Goal: Task Accomplishment & Management: Complete application form

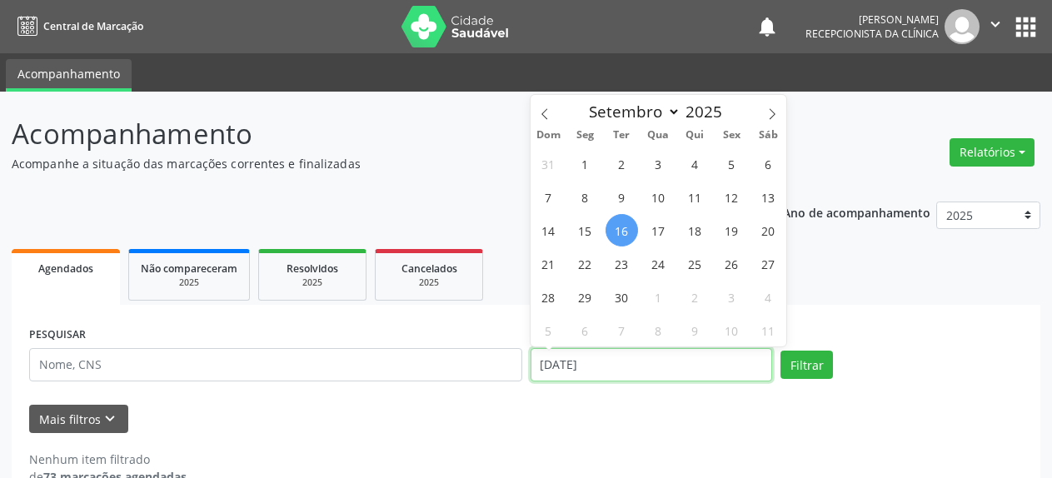
click at [624, 369] on input "[DATE]" at bounding box center [651, 364] width 242 height 33
click at [658, 205] on span "10" at bounding box center [658, 197] width 32 height 32
type input "[DATE]"
click at [658, 205] on span "10" at bounding box center [658, 197] width 32 height 32
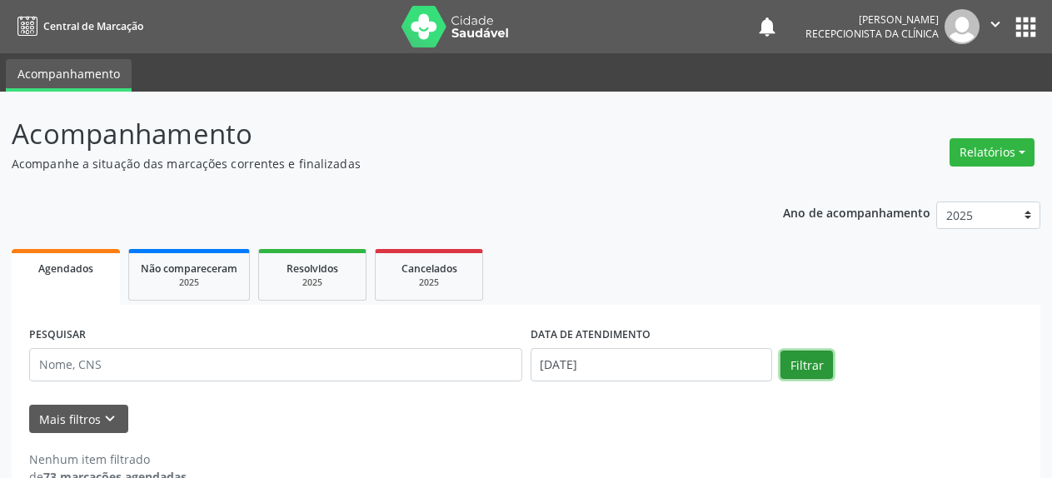
click at [809, 374] on button "Filtrar" at bounding box center [806, 365] width 52 height 28
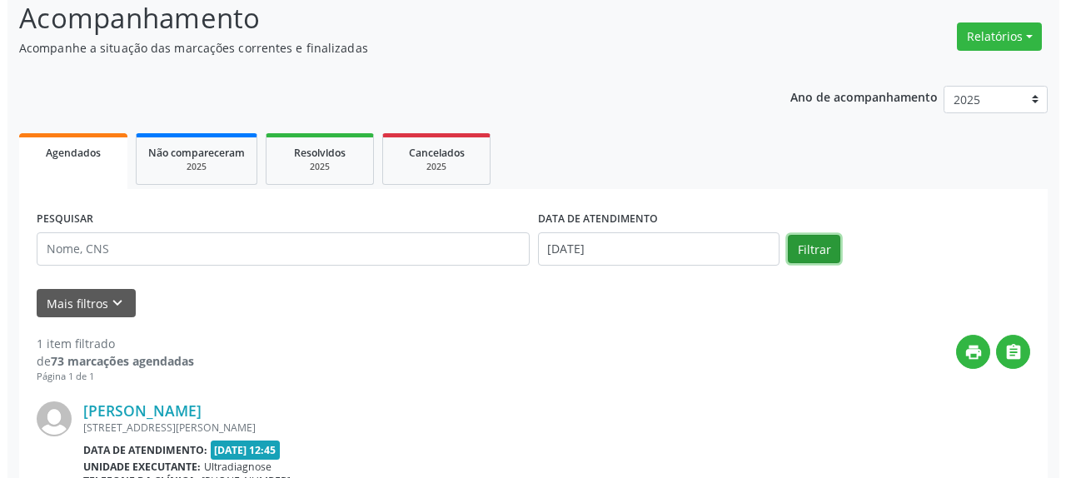
scroll to position [276, 0]
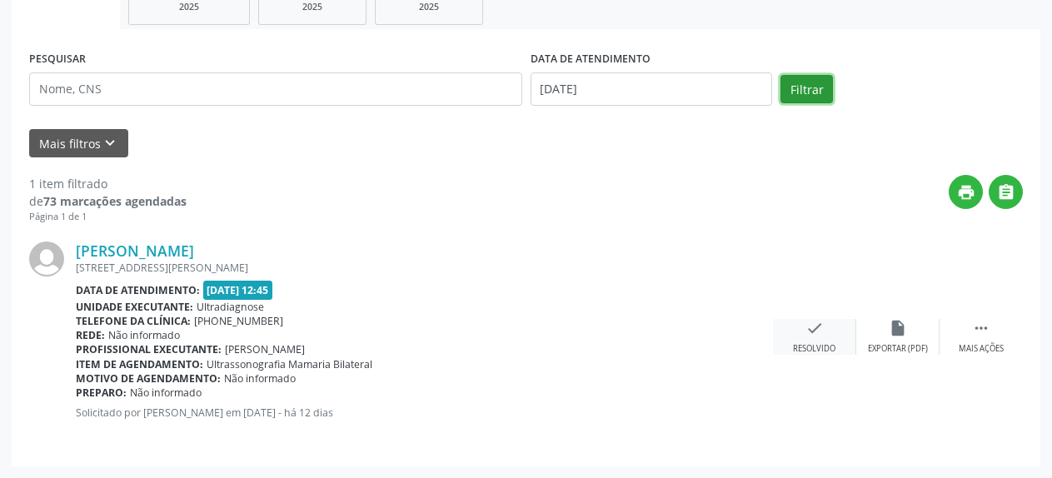
click at [812, 336] on icon "check" at bounding box center [814, 328] width 18 height 18
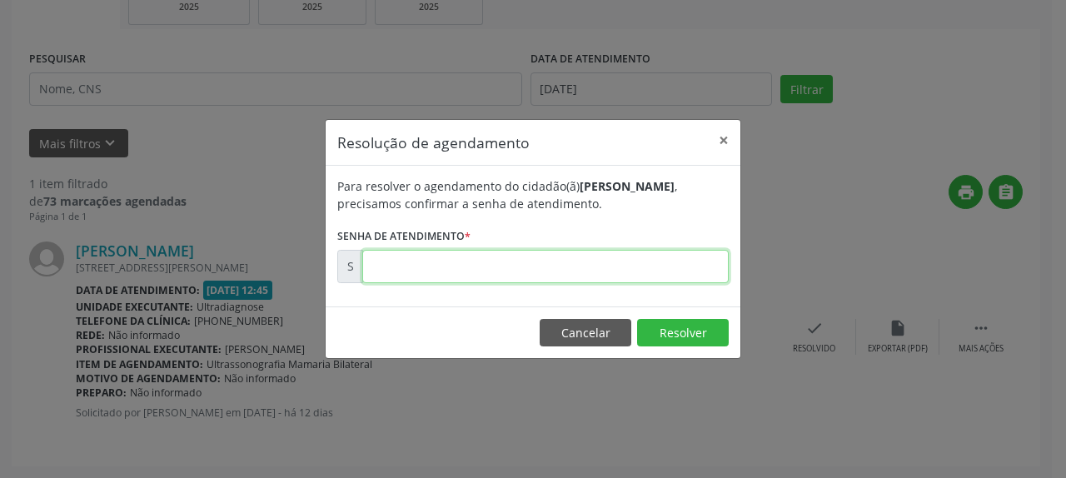
click at [627, 271] on input "text" at bounding box center [545, 266] width 366 height 33
type input "00175331"
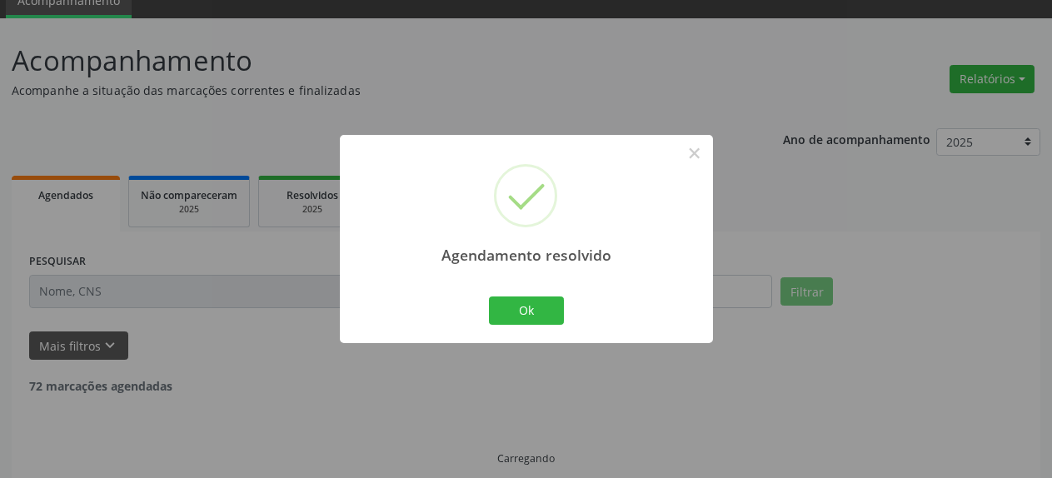
scroll to position [37, 0]
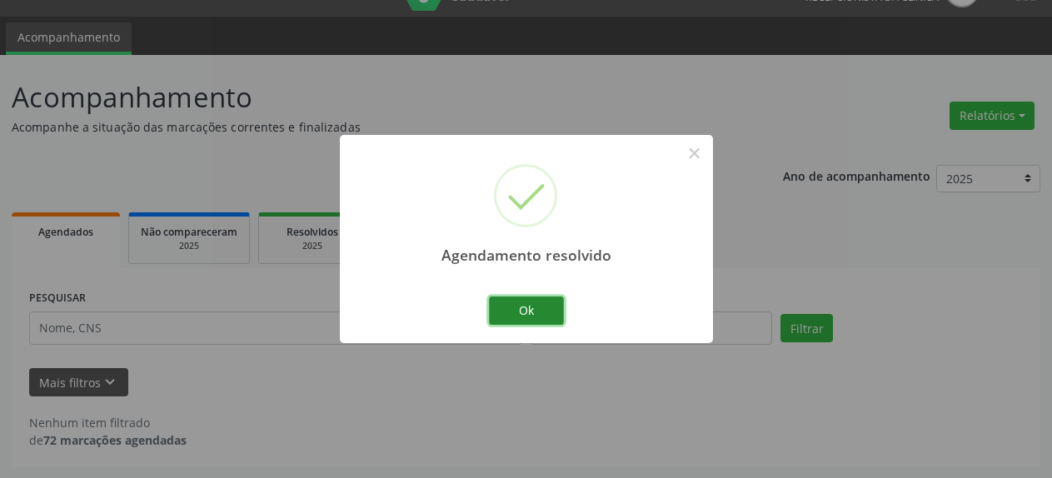
click at [520, 313] on button "Ok" at bounding box center [526, 310] width 75 height 28
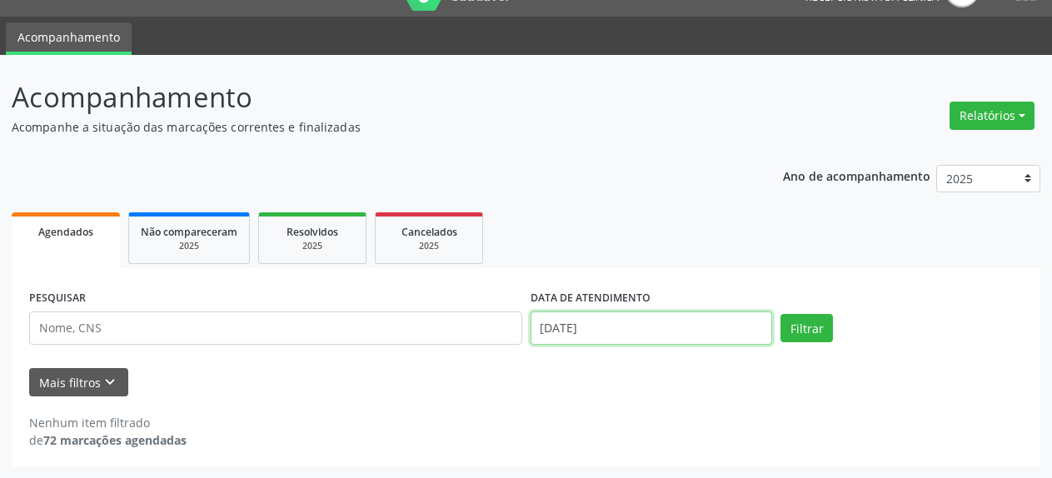
click at [615, 326] on input "[DATE]" at bounding box center [651, 327] width 242 height 33
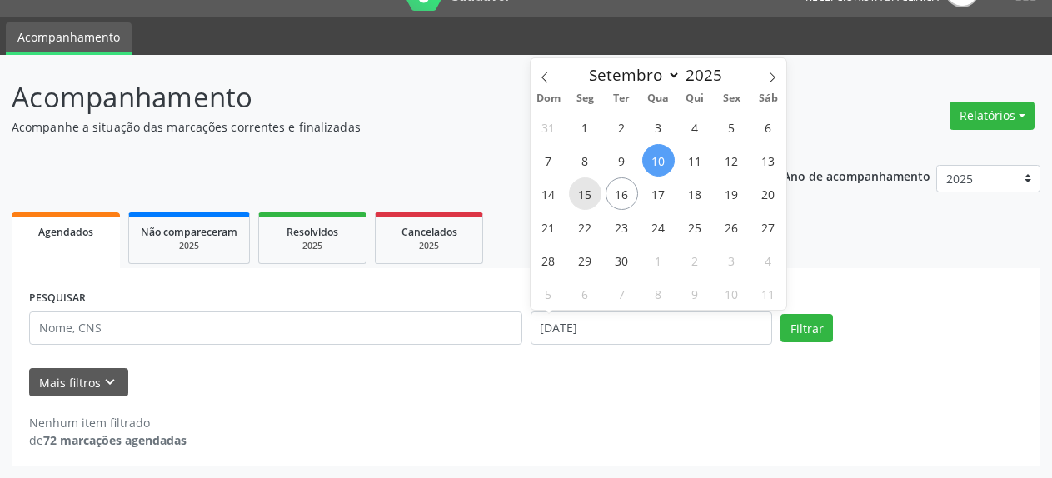
click at [587, 198] on span "15" at bounding box center [585, 193] width 32 height 32
type input "[DATE]"
click at [587, 198] on span "15" at bounding box center [585, 193] width 32 height 32
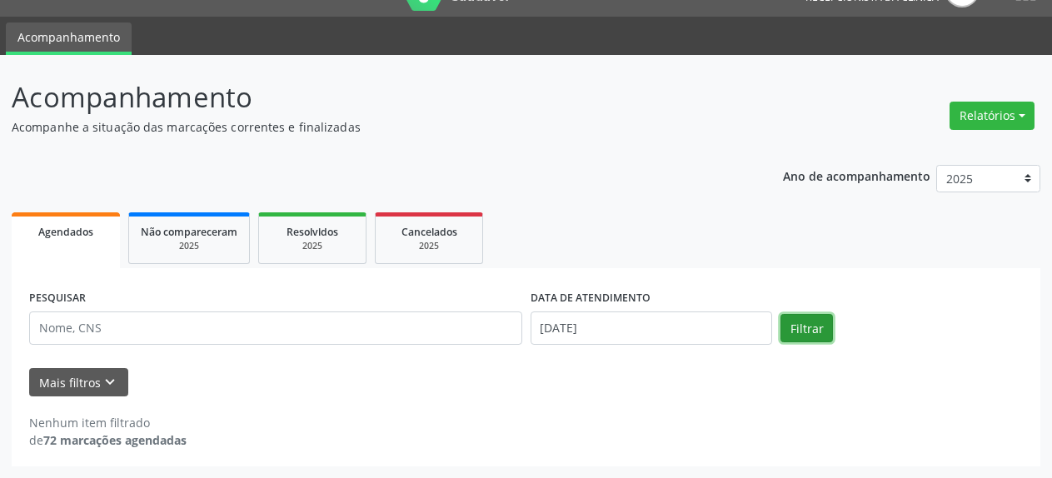
click at [794, 330] on button "Filtrar" at bounding box center [806, 328] width 52 height 28
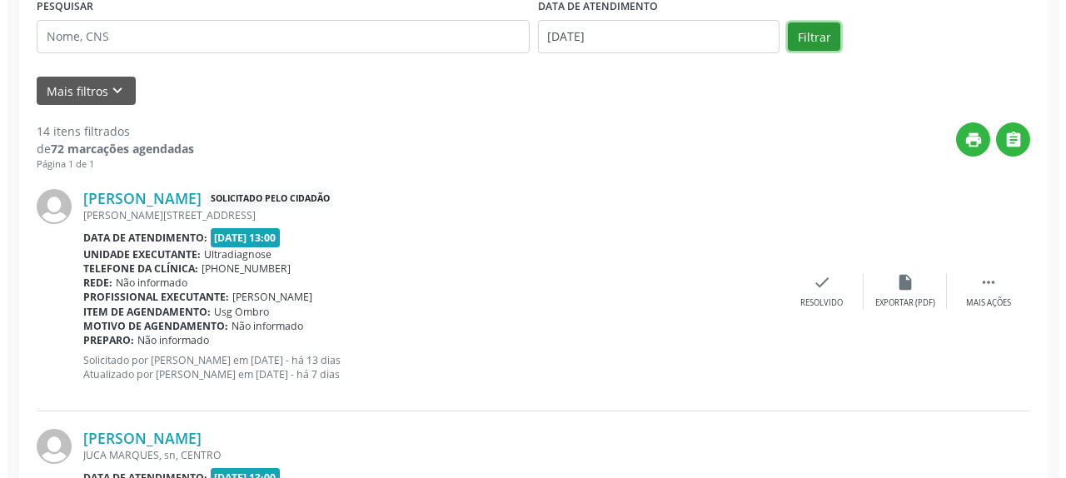
scroll to position [291, 0]
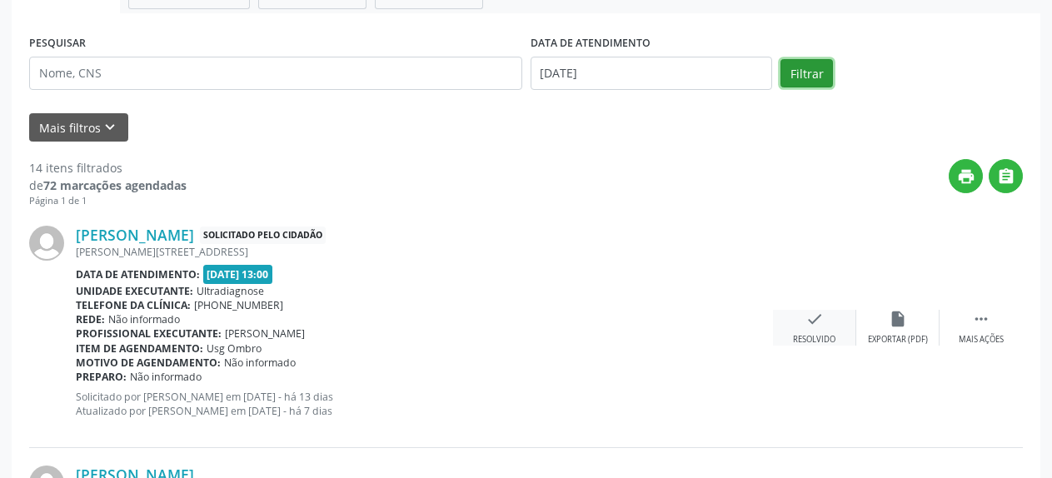
click at [811, 326] on icon "check" at bounding box center [814, 319] width 18 height 18
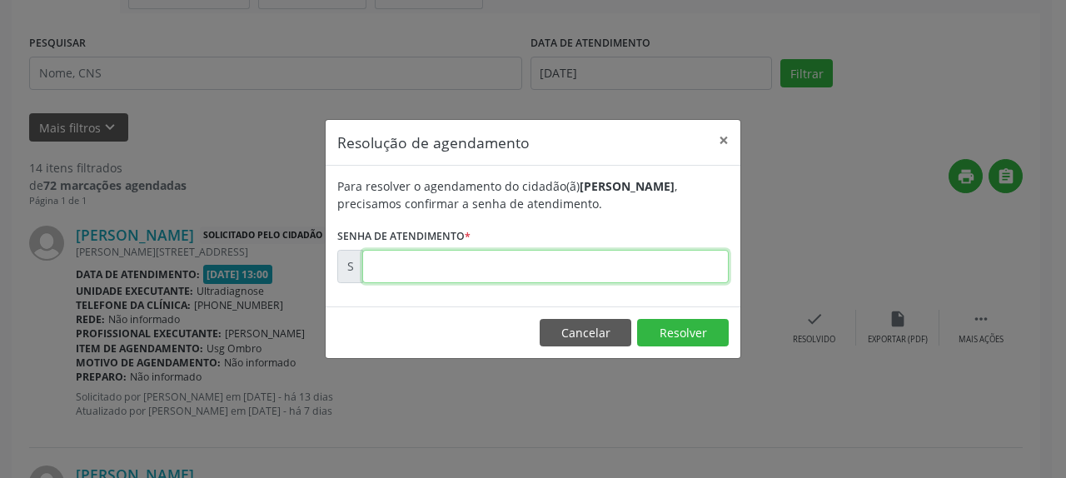
click at [515, 261] on input "text" at bounding box center [545, 266] width 366 height 33
type input "00175117"
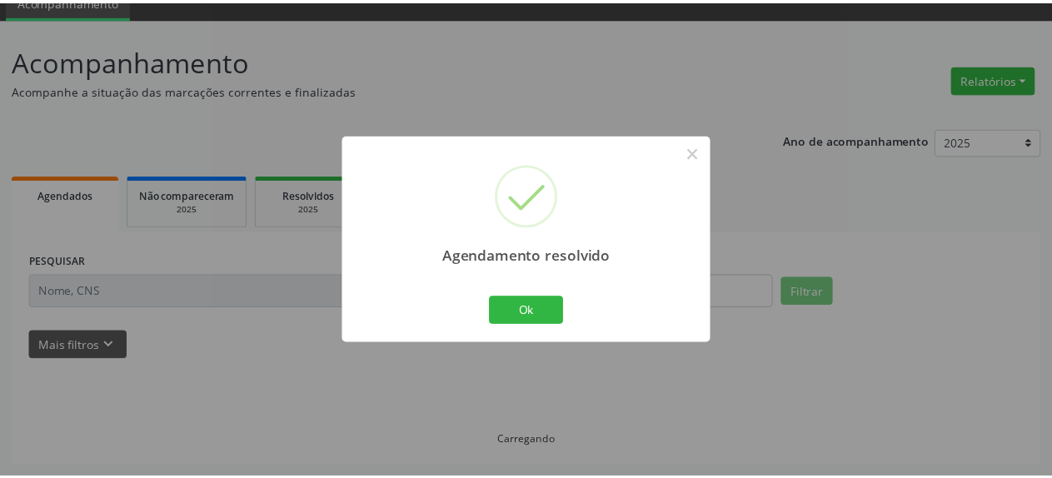
scroll to position [73, 0]
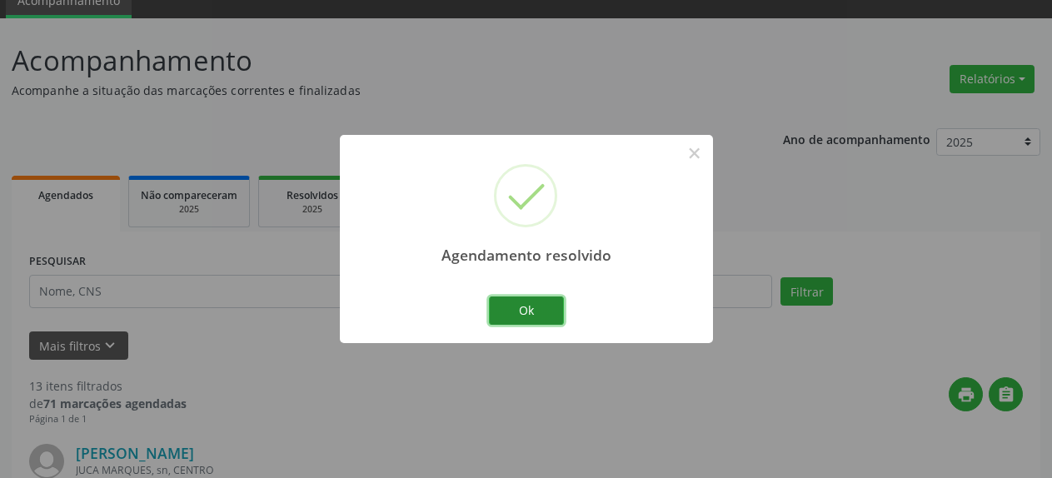
click at [512, 315] on button "Ok" at bounding box center [526, 310] width 75 height 28
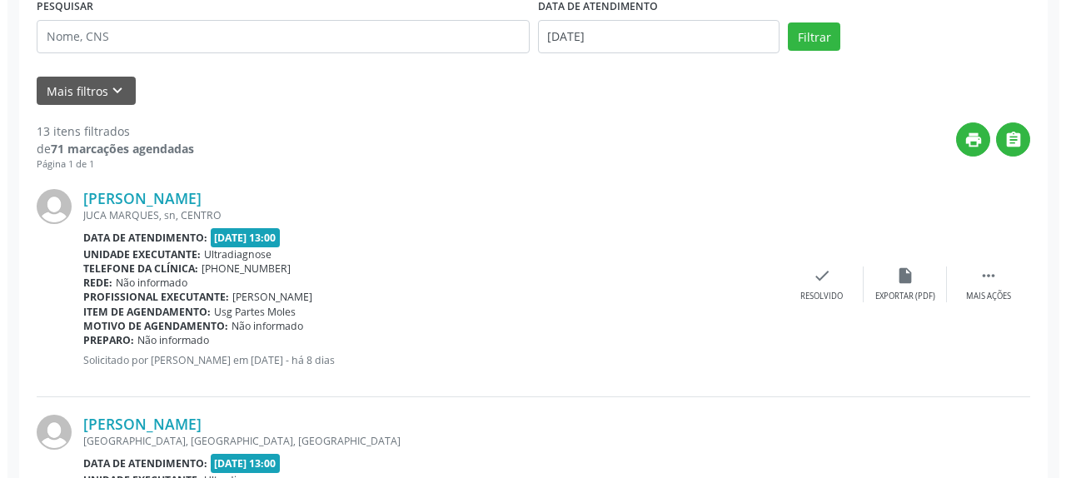
scroll to position [413, 0]
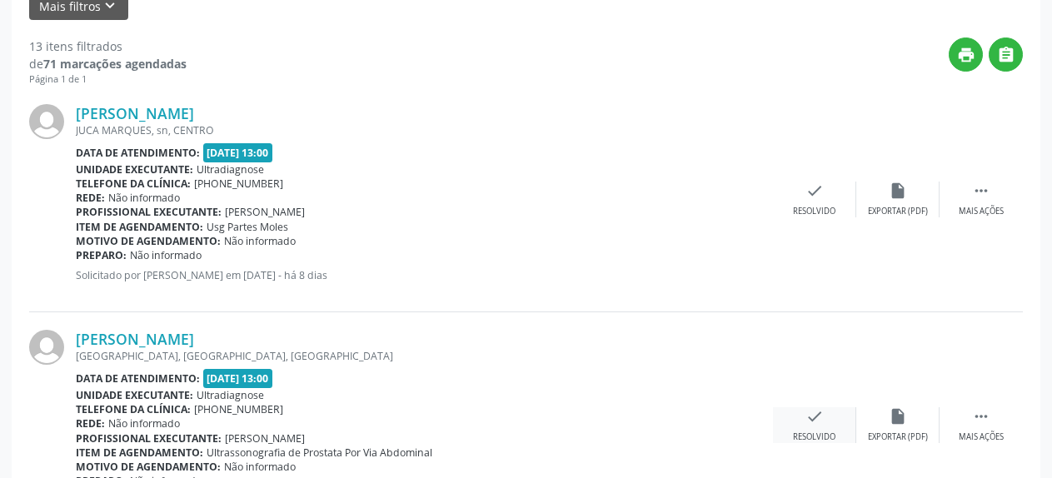
click at [816, 415] on icon "check" at bounding box center [814, 416] width 18 height 18
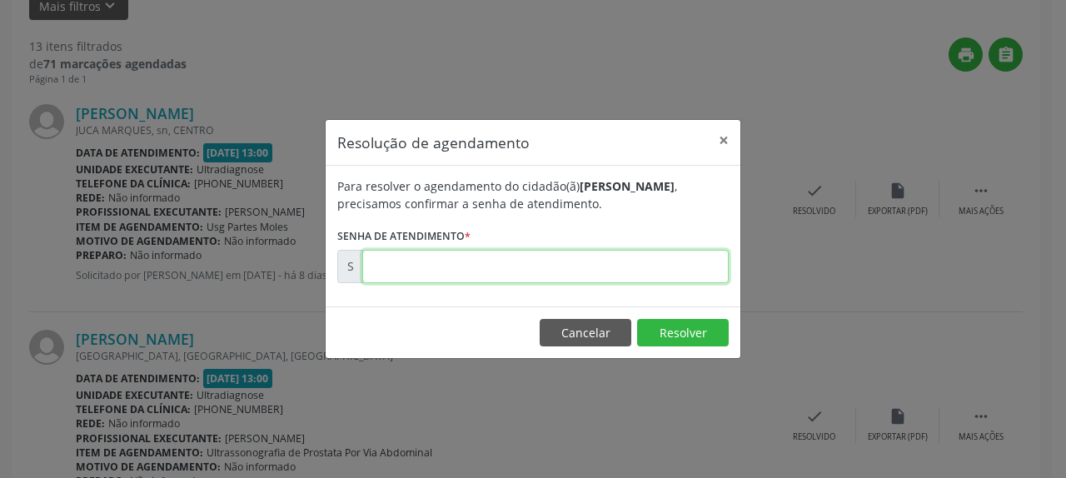
click at [452, 266] on input "text" at bounding box center [545, 266] width 366 height 33
type input "00175741"
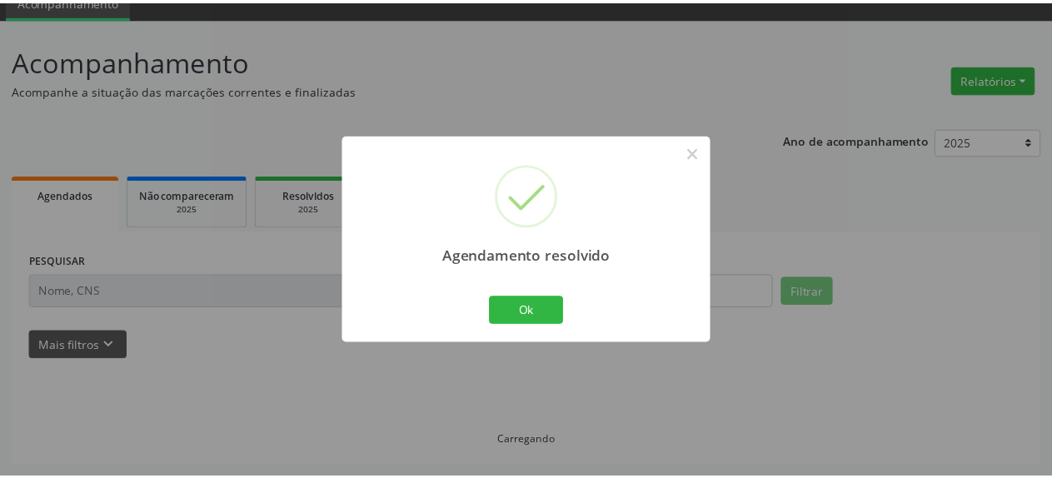
scroll to position [73, 0]
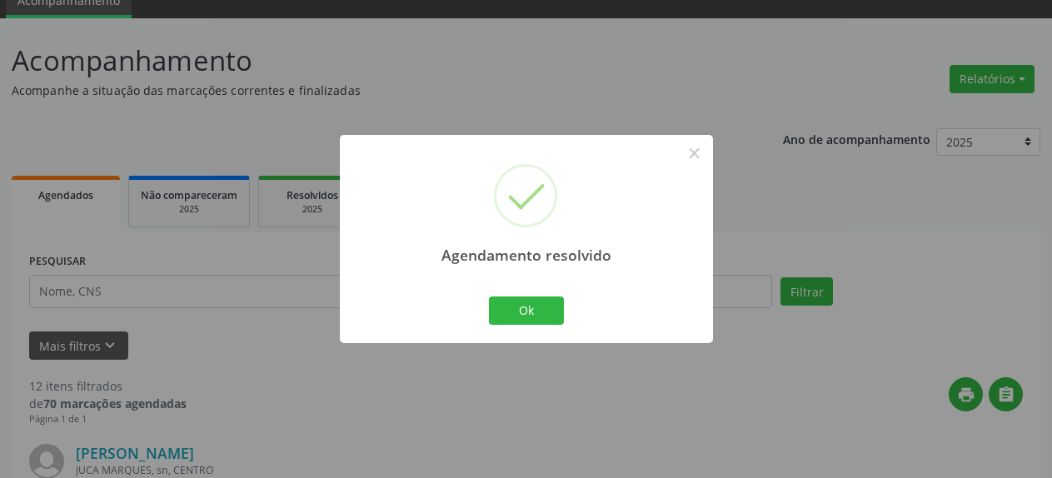
click at [505, 326] on div "Ok Cancel" at bounding box center [526, 310] width 82 height 35
click at [505, 322] on button "Ok" at bounding box center [526, 310] width 75 height 28
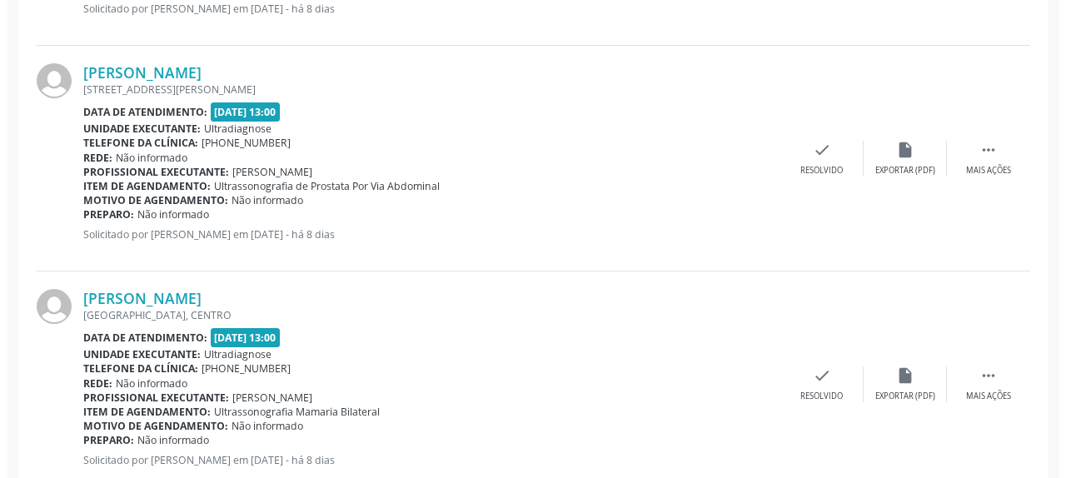
scroll to position [923, 0]
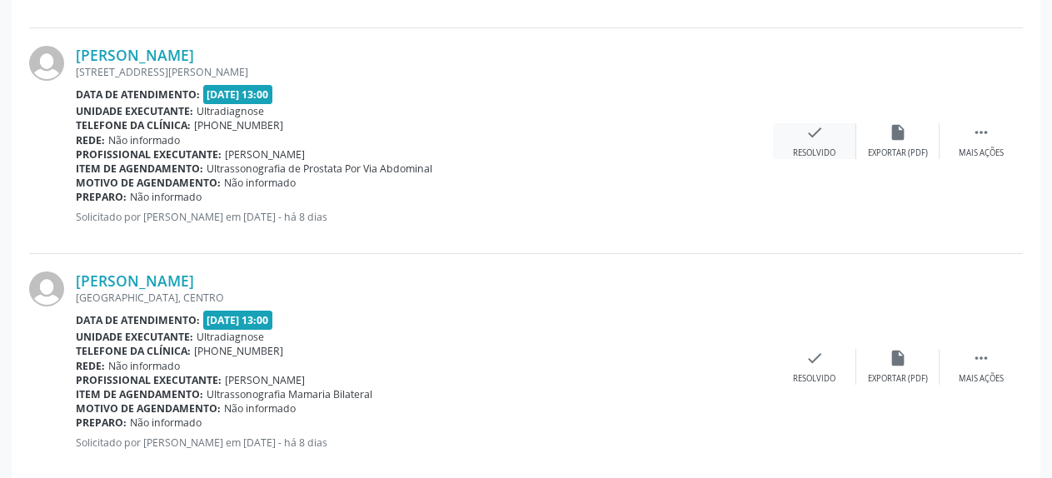
click at [814, 136] on icon "check" at bounding box center [814, 132] width 18 height 18
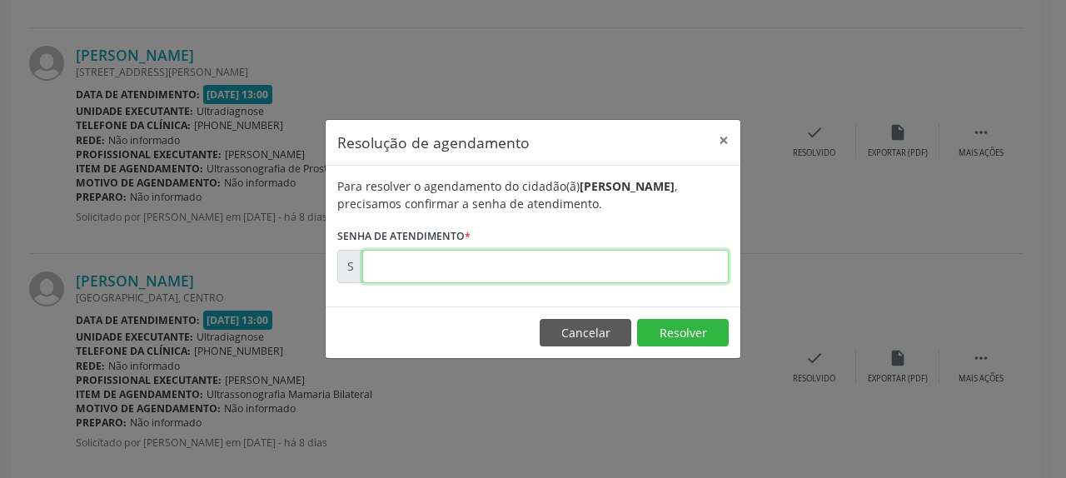
click at [540, 269] on input "text" at bounding box center [545, 266] width 366 height 33
type input "00175743"
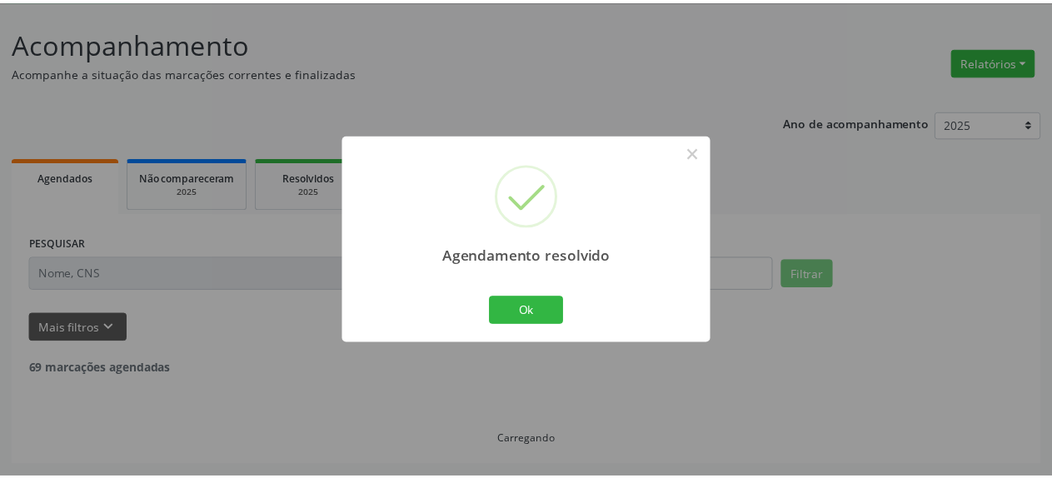
scroll to position [73, 0]
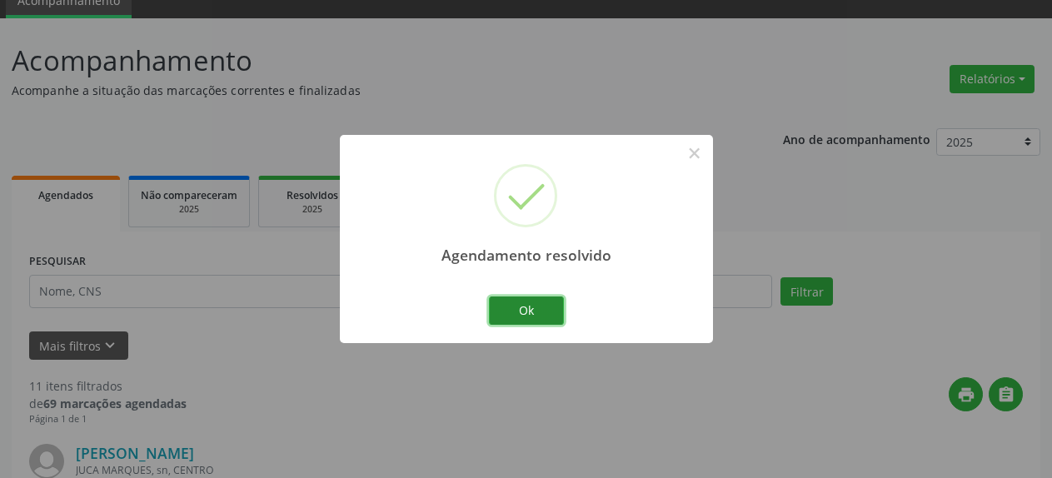
click at [515, 313] on button "Ok" at bounding box center [526, 310] width 75 height 28
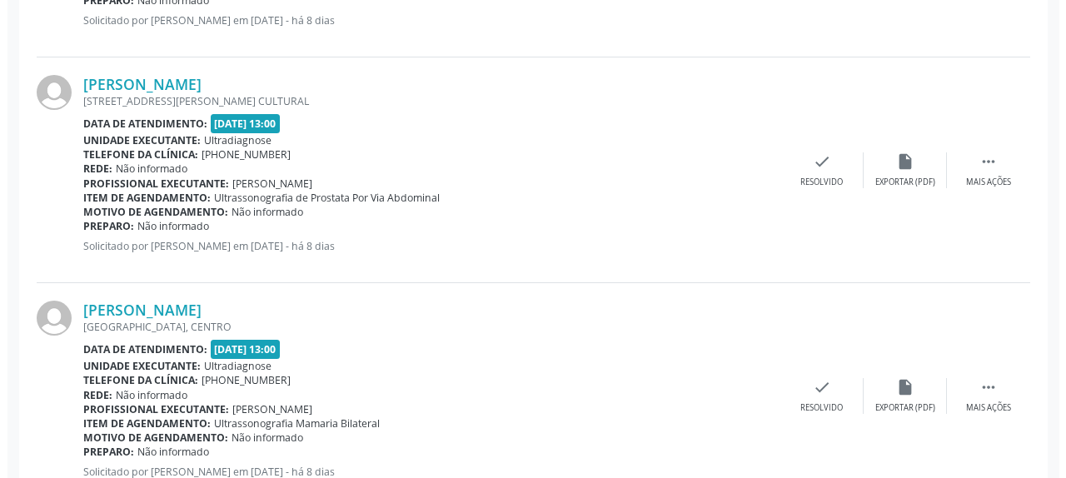
scroll to position [753, 0]
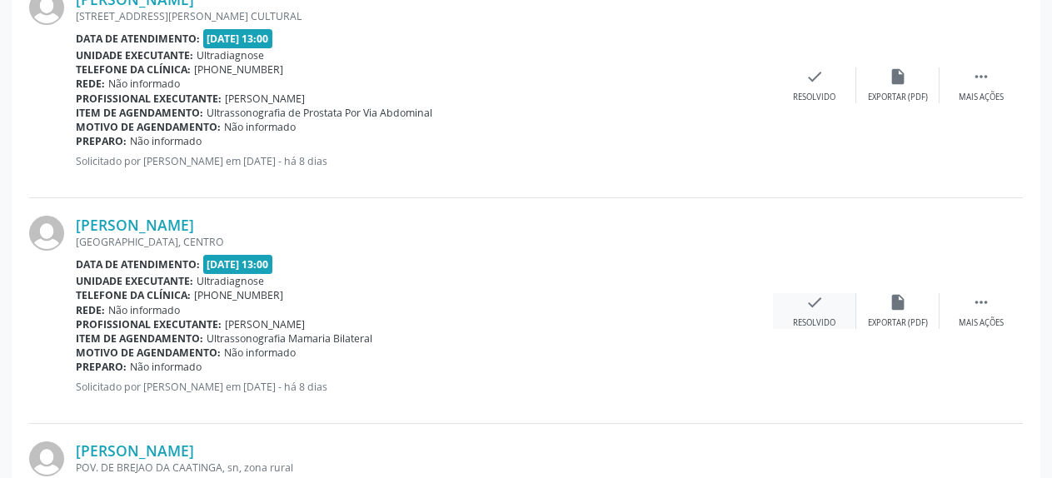
click at [809, 296] on icon "check" at bounding box center [814, 302] width 18 height 18
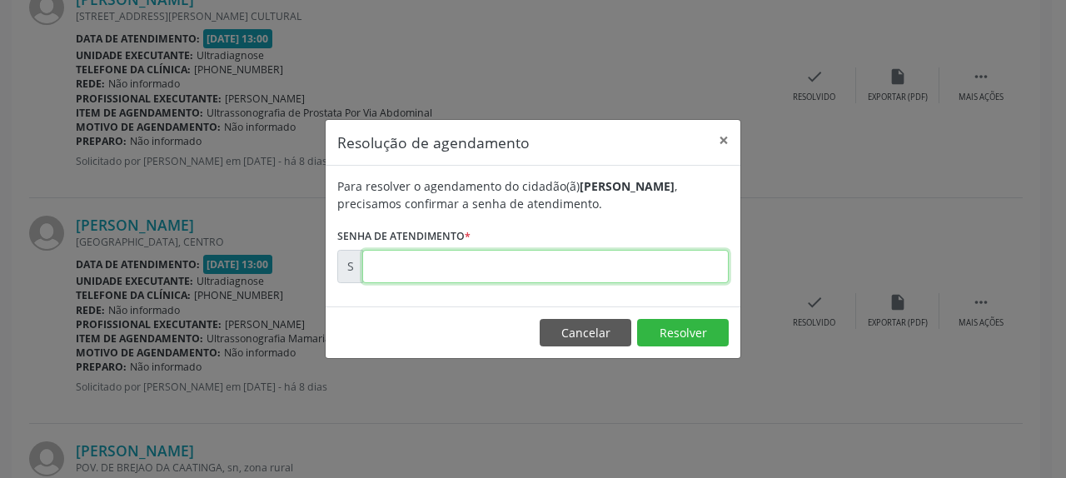
click at [612, 270] on input "text" at bounding box center [545, 266] width 366 height 33
type input "00175745"
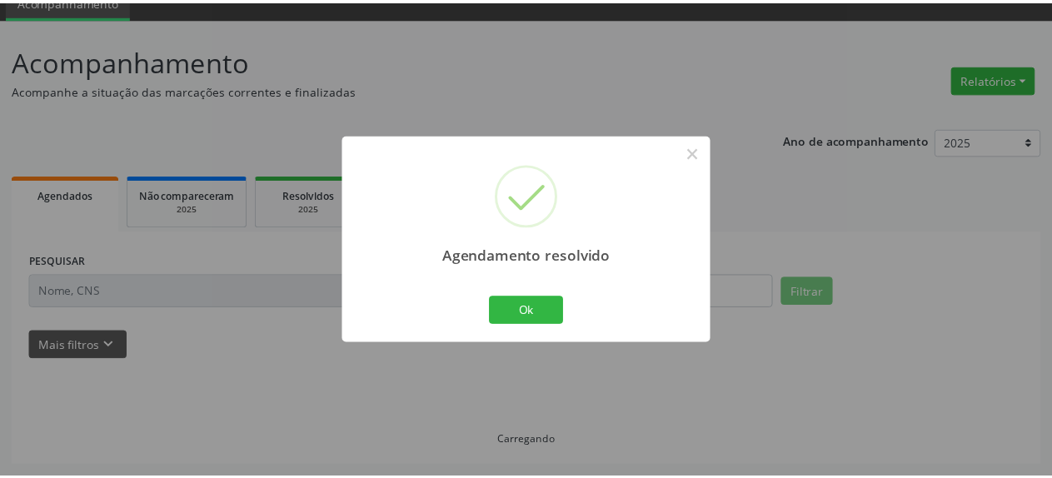
scroll to position [73, 0]
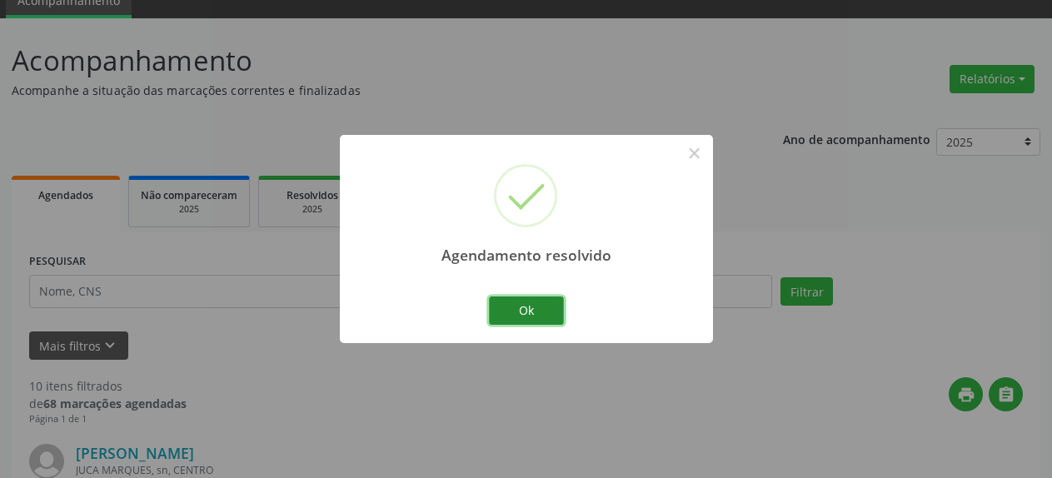
click at [518, 318] on button "Ok" at bounding box center [526, 310] width 75 height 28
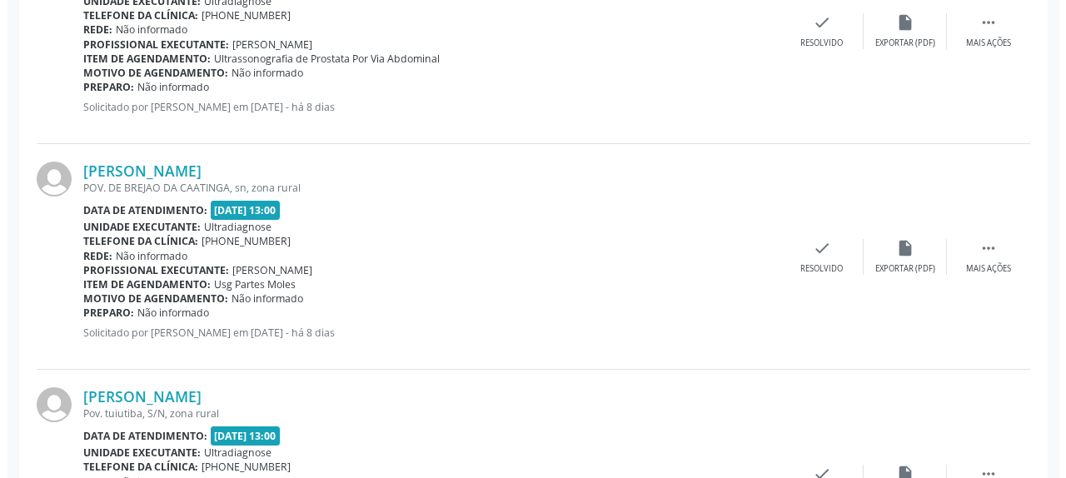
scroll to position [838, 0]
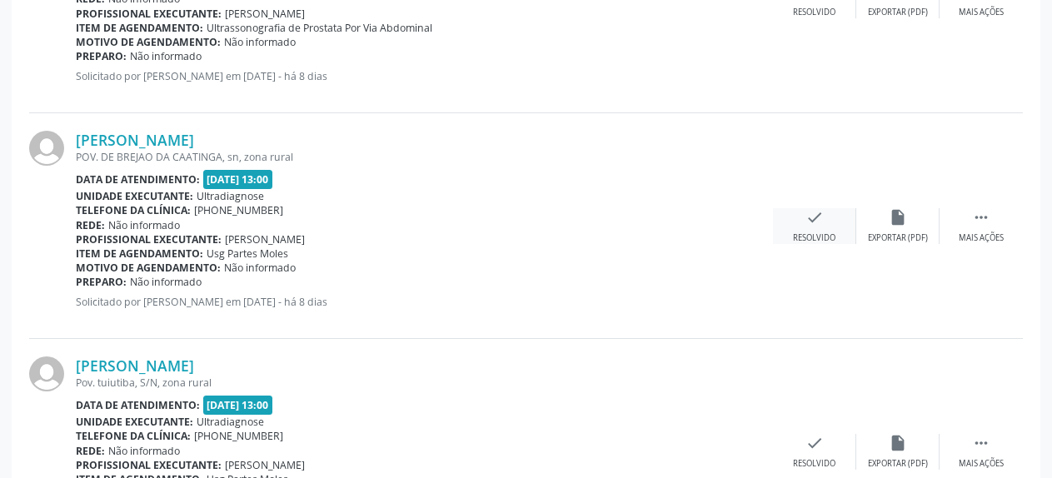
click at [817, 219] on icon "check" at bounding box center [814, 217] width 18 height 18
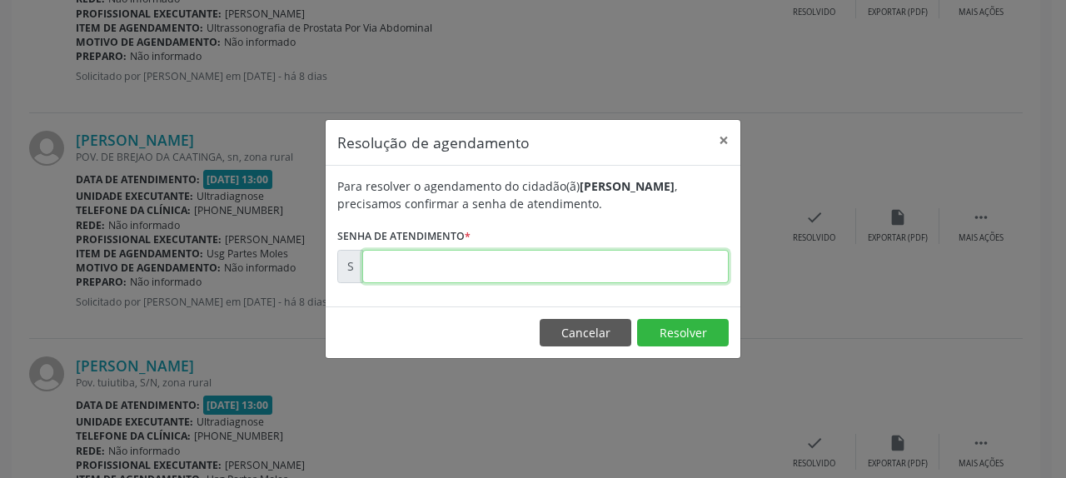
click at [617, 269] on input "text" at bounding box center [545, 266] width 366 height 33
type input "00175750"
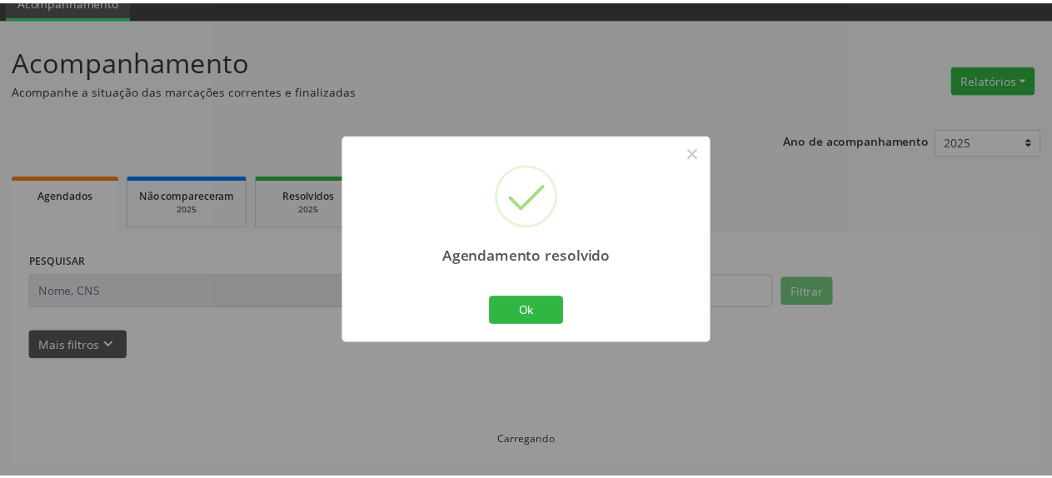
scroll to position [73, 0]
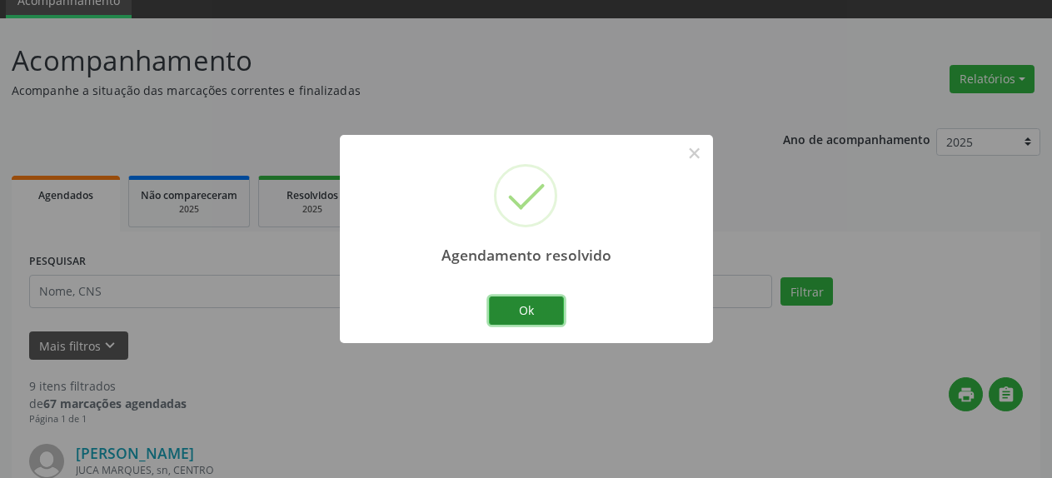
click at [520, 314] on button "Ok" at bounding box center [526, 310] width 75 height 28
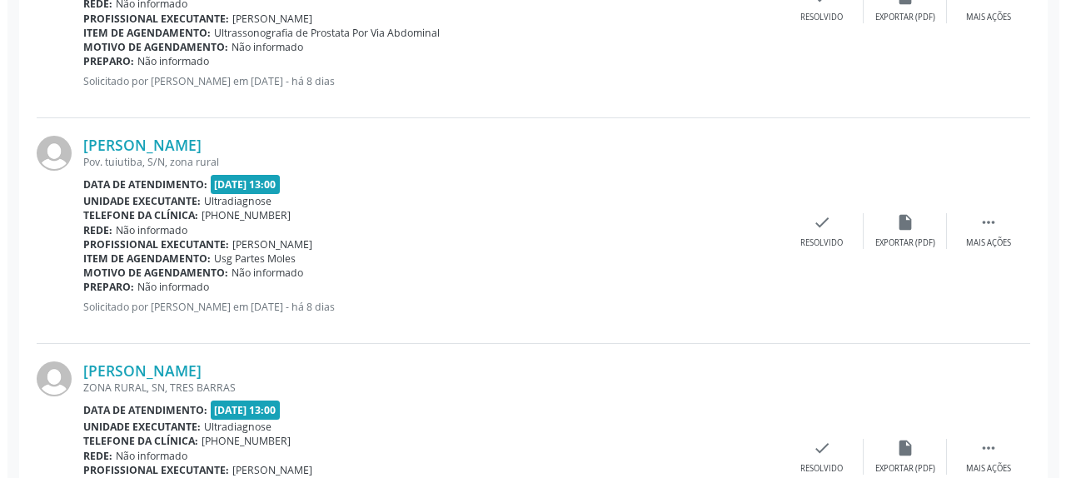
scroll to position [838, 0]
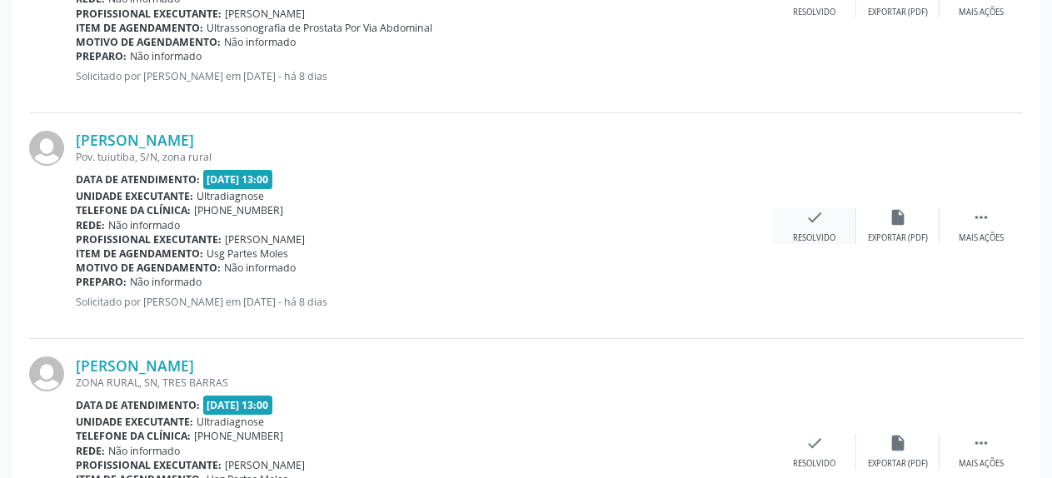
click at [806, 226] on icon "check" at bounding box center [814, 217] width 18 height 18
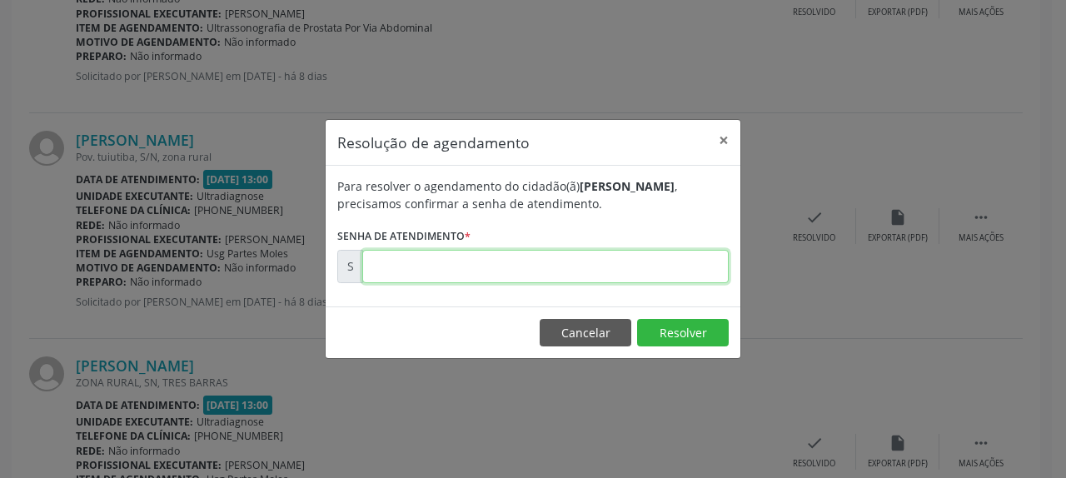
click at [541, 271] on input "text" at bounding box center [545, 266] width 366 height 33
type input "00175751"
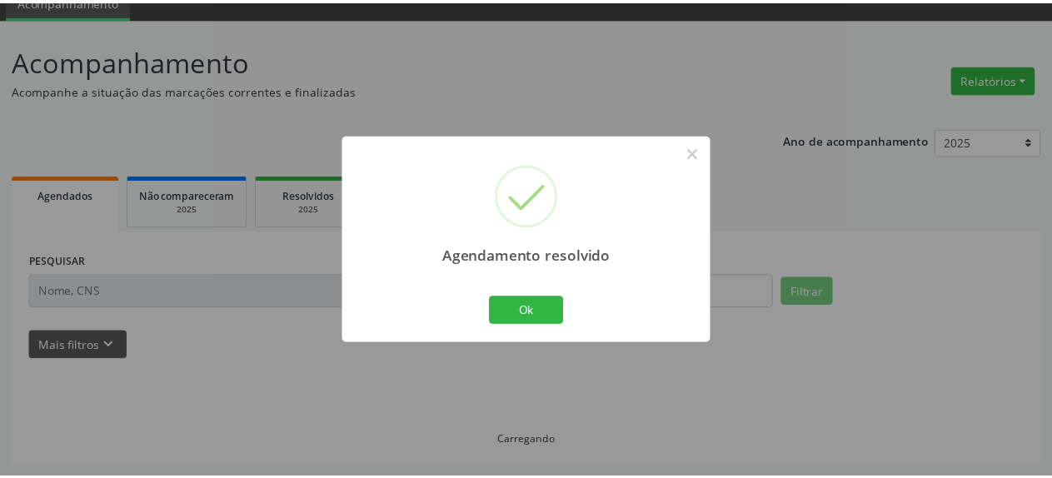
scroll to position [73, 0]
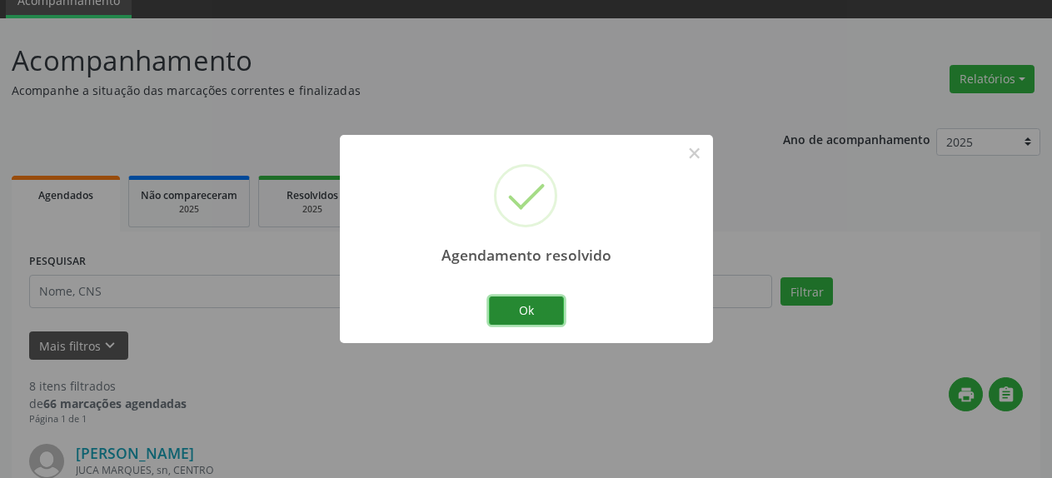
click at [533, 303] on button "Ok" at bounding box center [526, 310] width 75 height 28
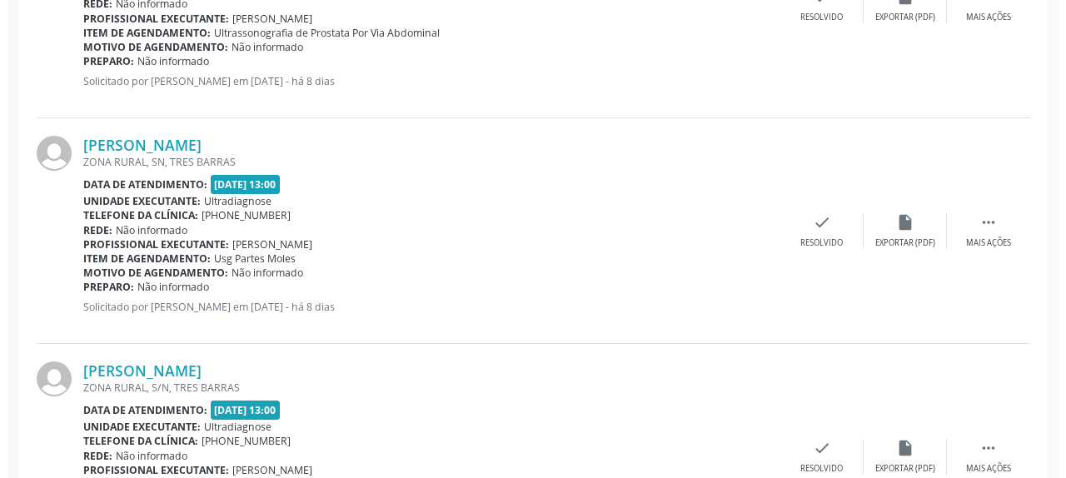
scroll to position [838, 0]
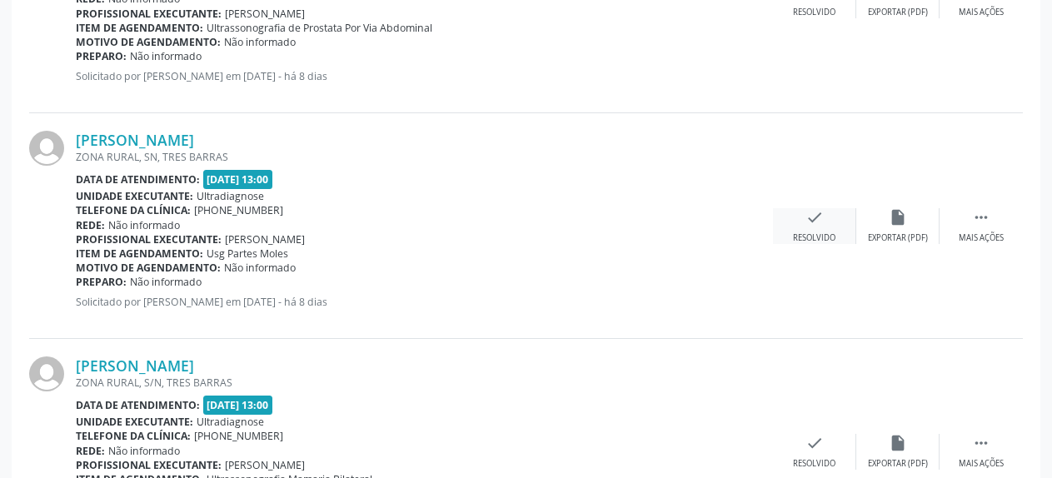
click at [823, 221] on div "check Resolvido" at bounding box center [814, 226] width 83 height 36
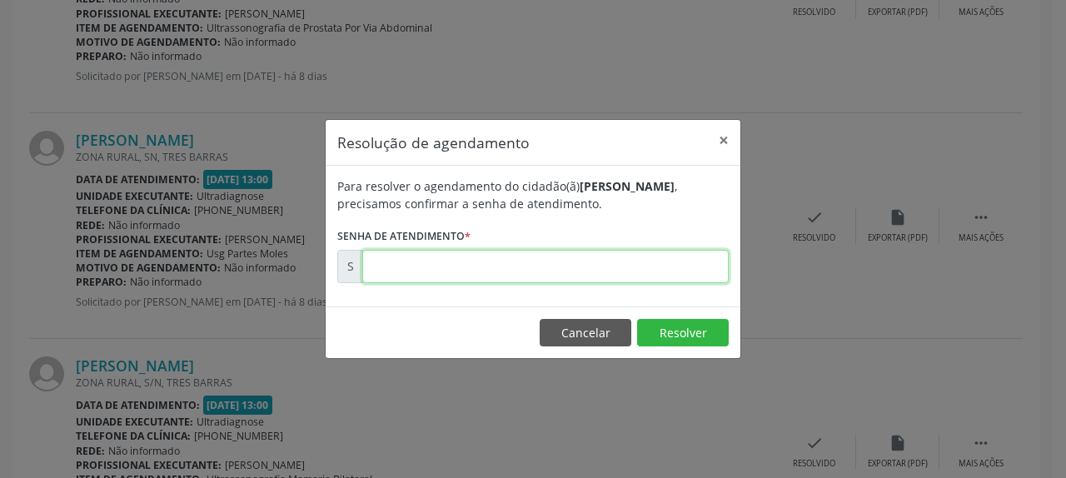
click at [609, 262] on input "text" at bounding box center [545, 266] width 366 height 33
type input "00175771"
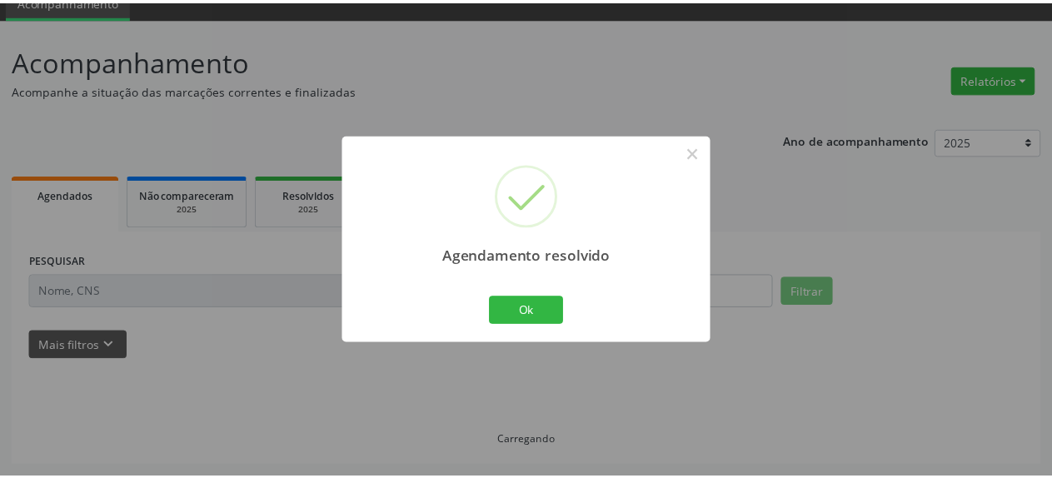
scroll to position [73, 0]
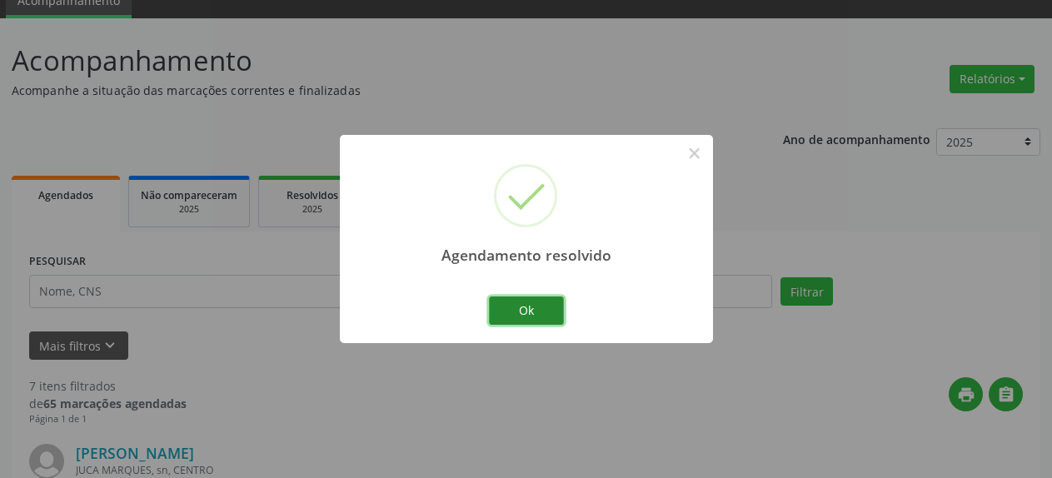
click at [523, 308] on button "Ok" at bounding box center [526, 310] width 75 height 28
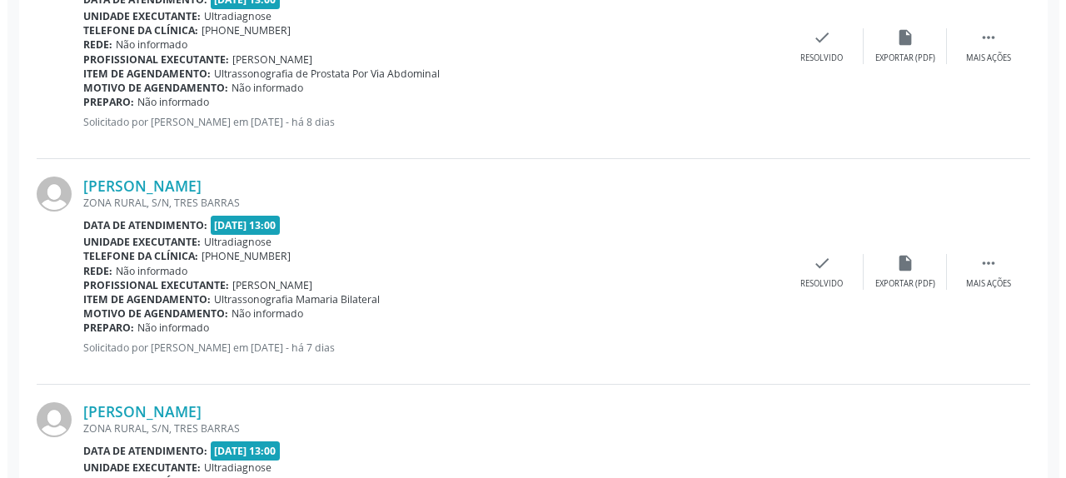
scroll to position [753, 0]
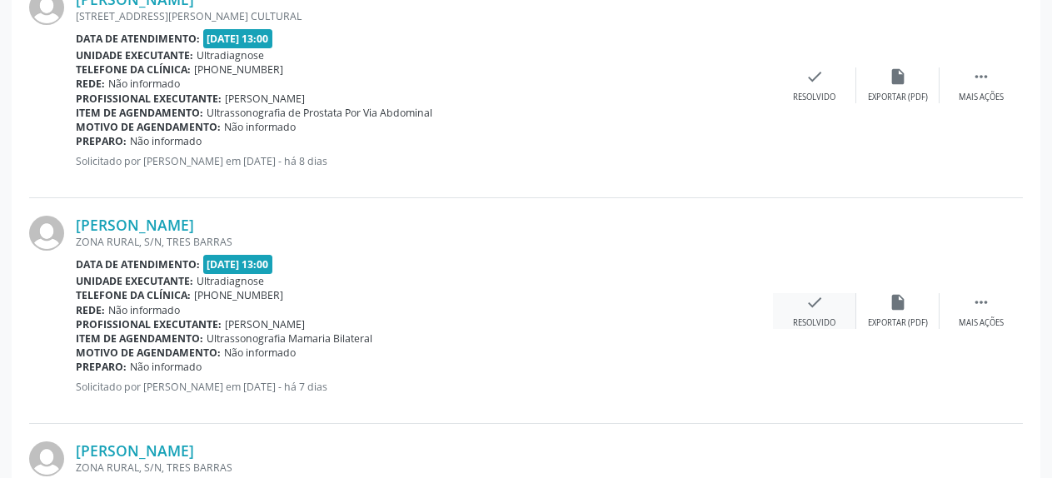
click at [824, 311] on div "check Resolvido" at bounding box center [814, 311] width 83 height 36
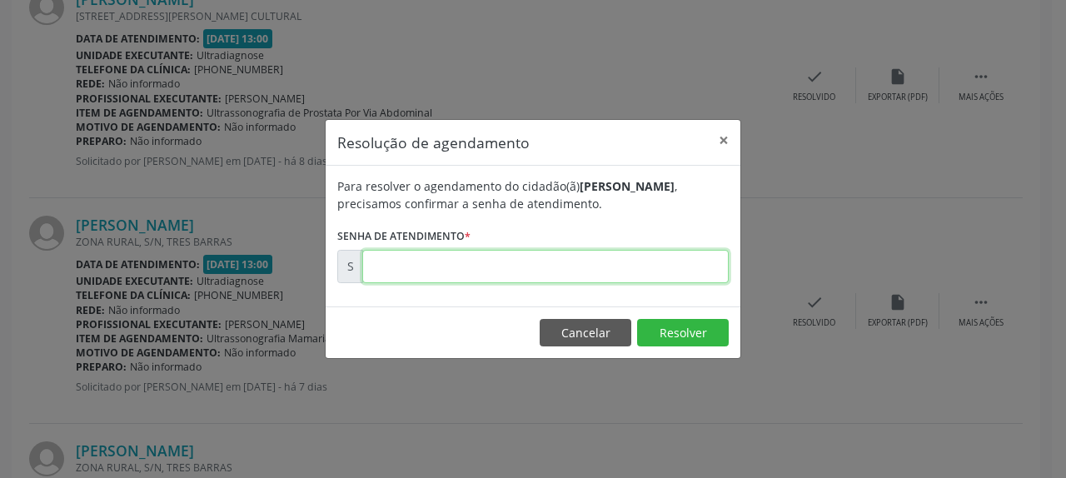
click at [622, 275] on input "text" at bounding box center [545, 266] width 366 height 33
type input "00175912"
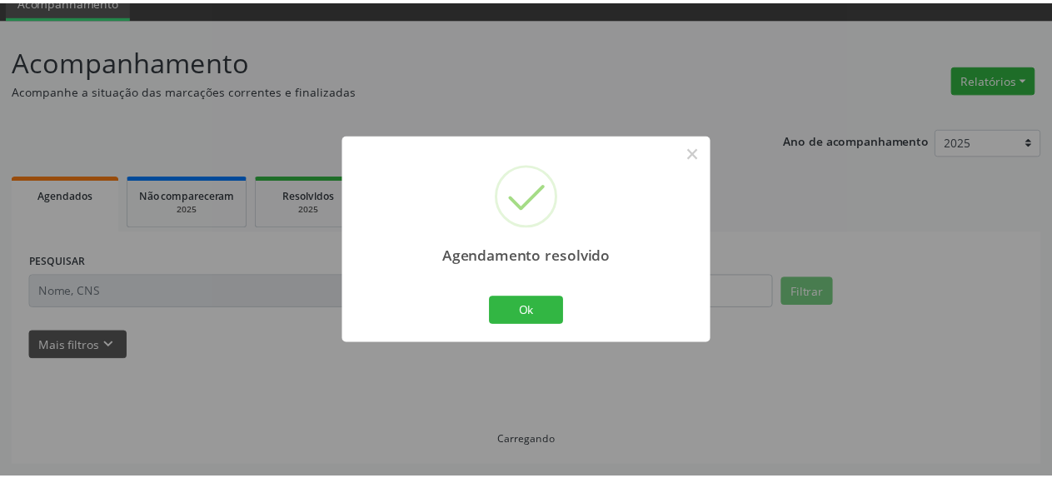
scroll to position [73, 0]
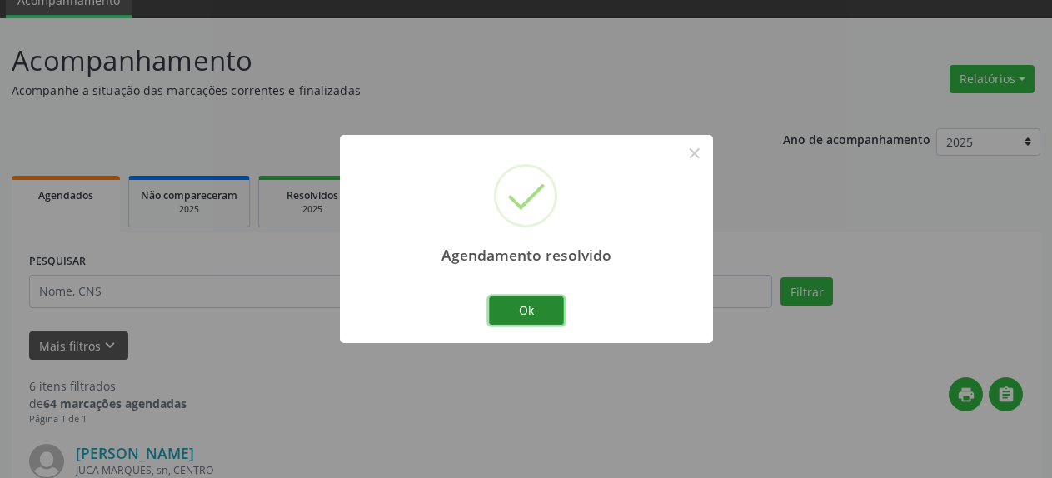
click at [520, 315] on button "Ok" at bounding box center [526, 310] width 75 height 28
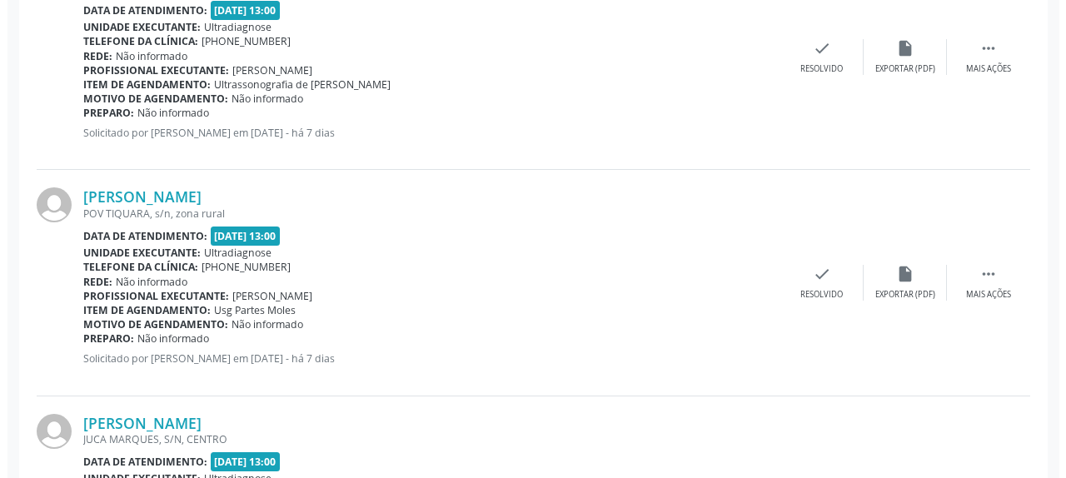
scroll to position [1008, 0]
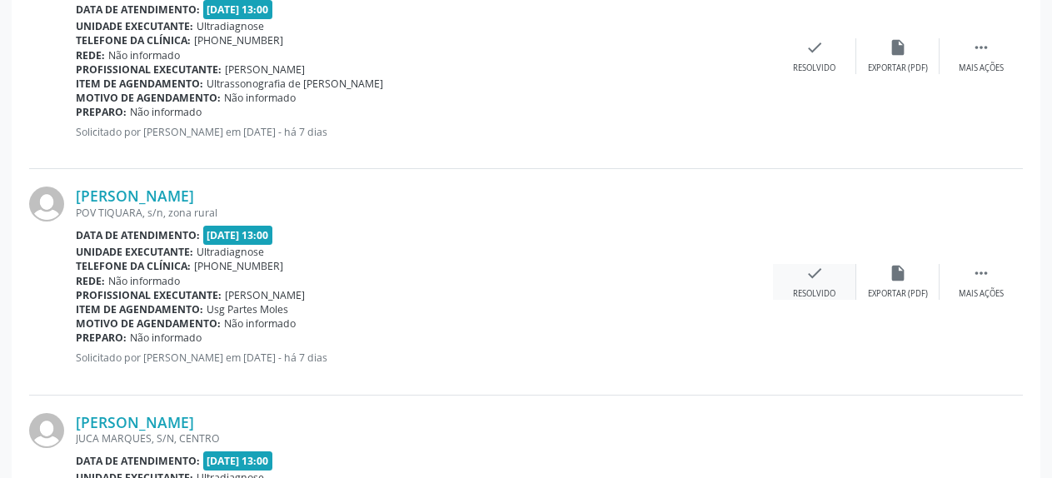
click at [812, 278] on icon "check" at bounding box center [814, 273] width 18 height 18
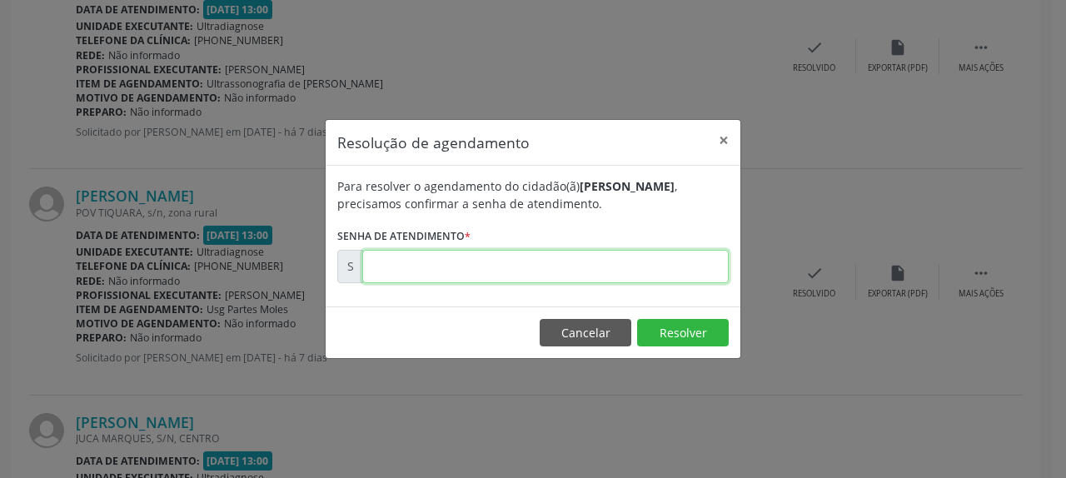
click at [607, 266] on input "text" at bounding box center [545, 266] width 366 height 33
type input "00175914"
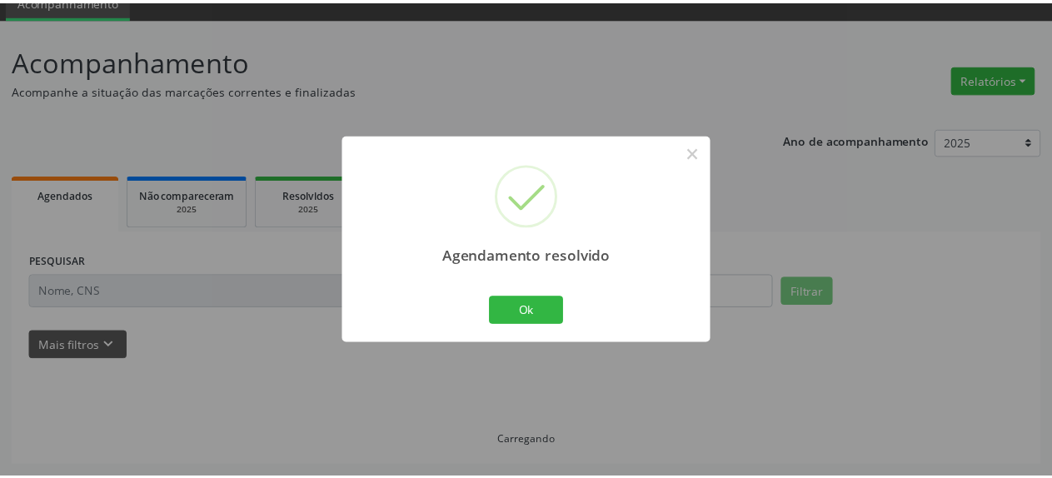
scroll to position [73, 0]
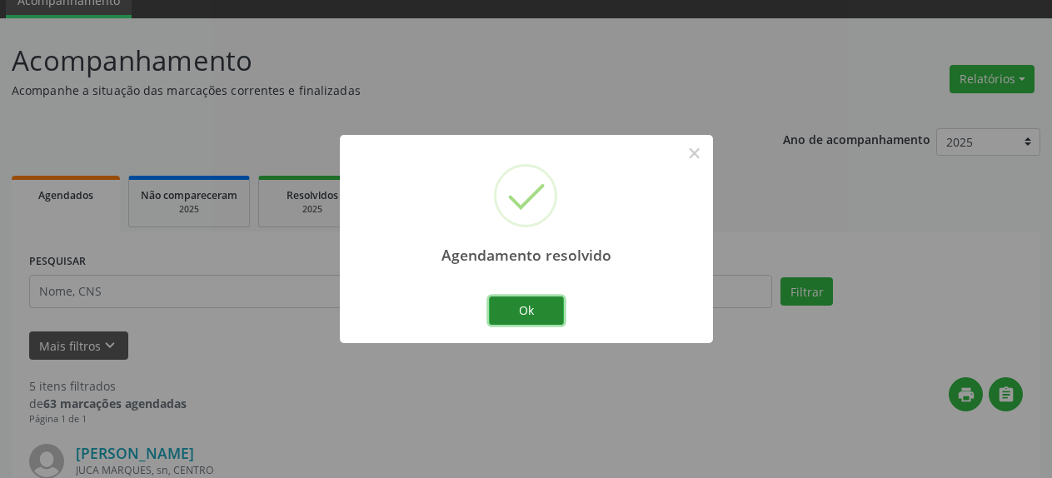
click at [547, 306] on button "Ok" at bounding box center [526, 310] width 75 height 28
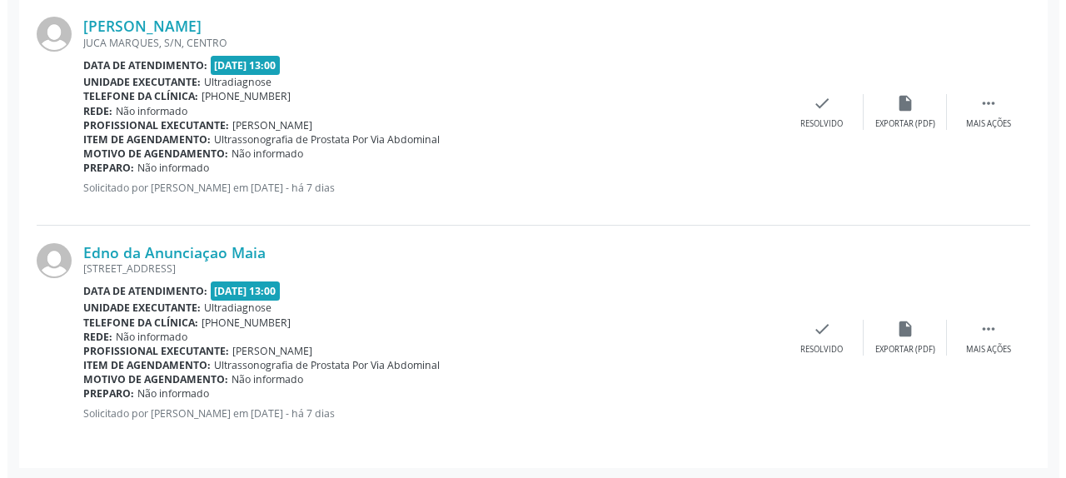
scroll to position [1178, 0]
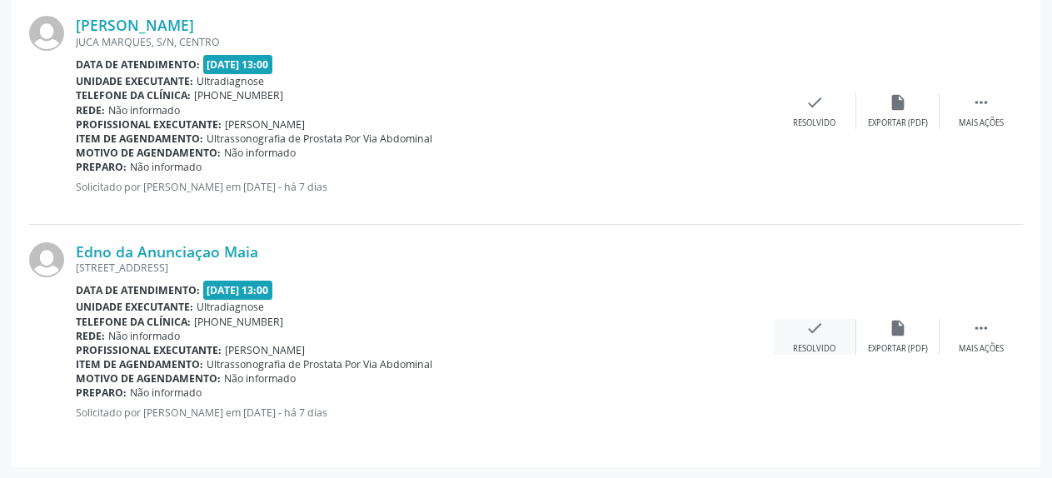
click at [815, 337] on icon "check" at bounding box center [814, 328] width 18 height 18
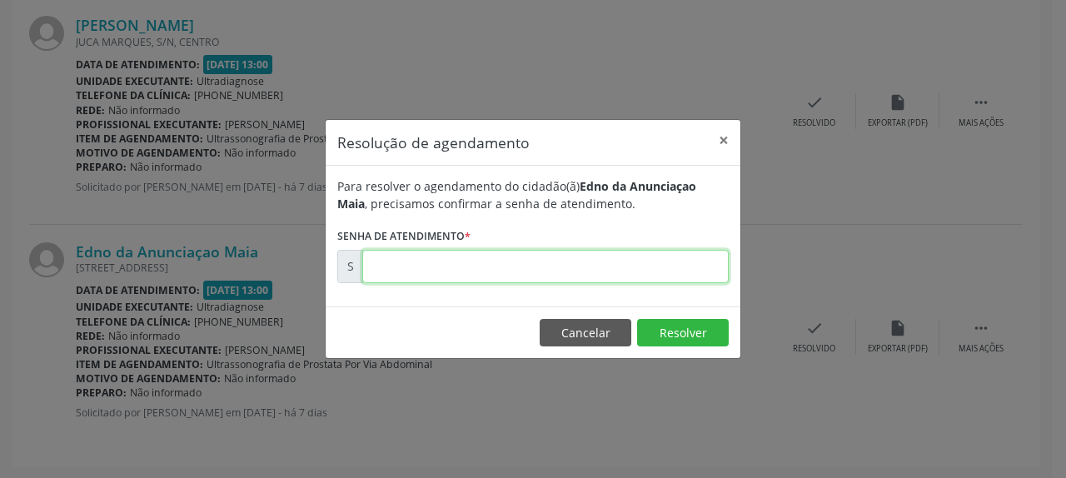
click at [550, 261] on input "text" at bounding box center [545, 266] width 366 height 33
type input "00175927"
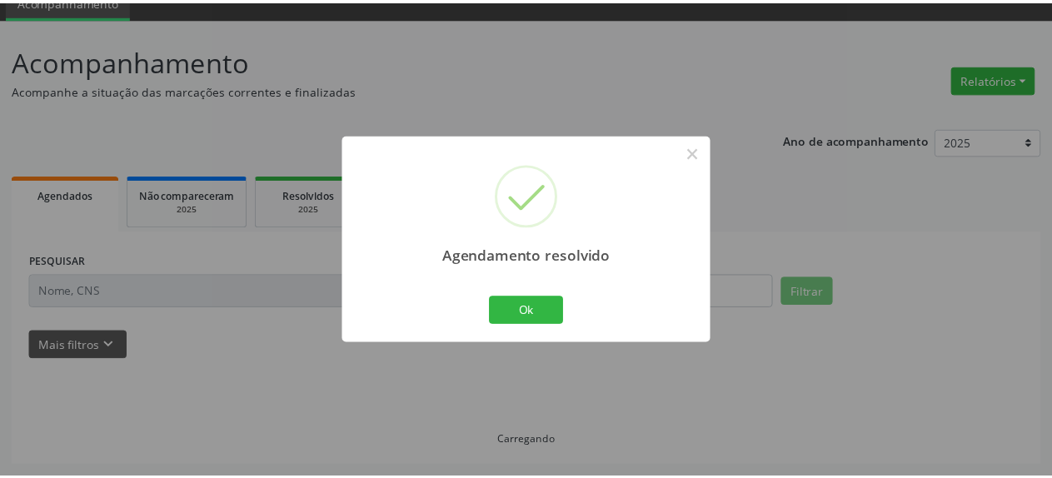
scroll to position [73, 0]
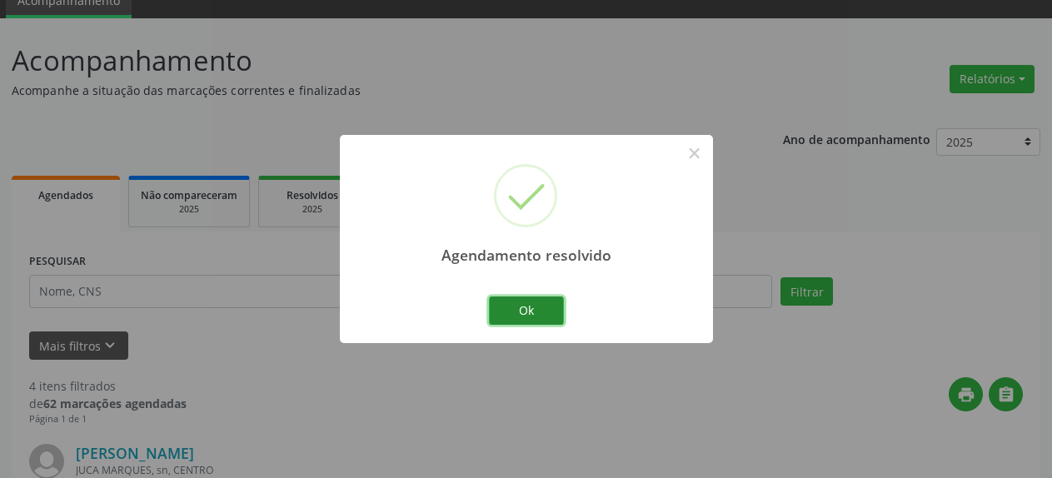
click at [532, 312] on button "Ok" at bounding box center [526, 310] width 75 height 28
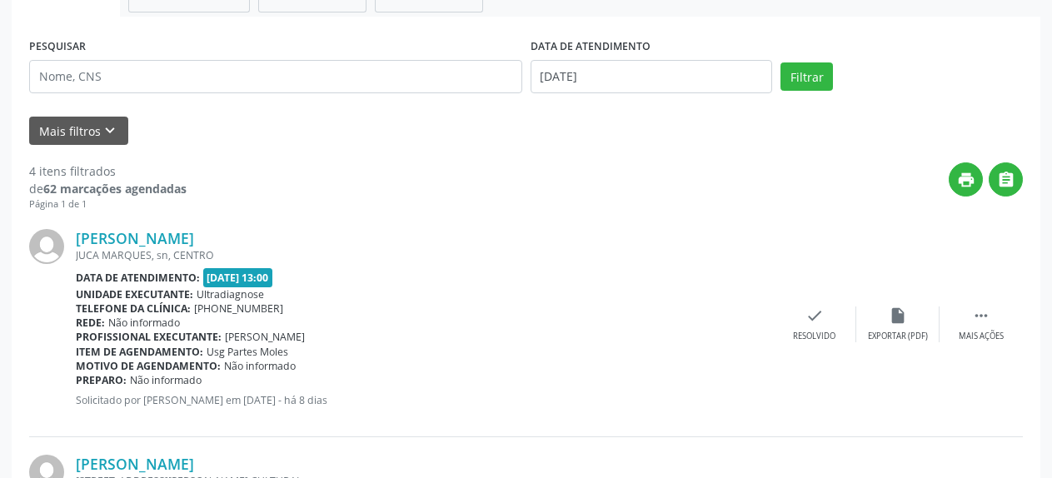
scroll to position [328, 0]
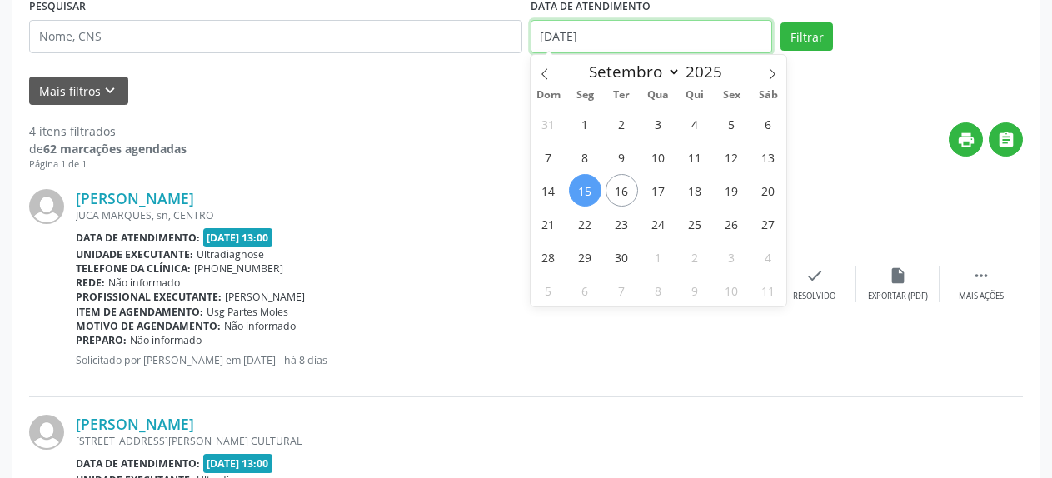
click at [584, 42] on input "[DATE]" at bounding box center [651, 36] width 242 height 33
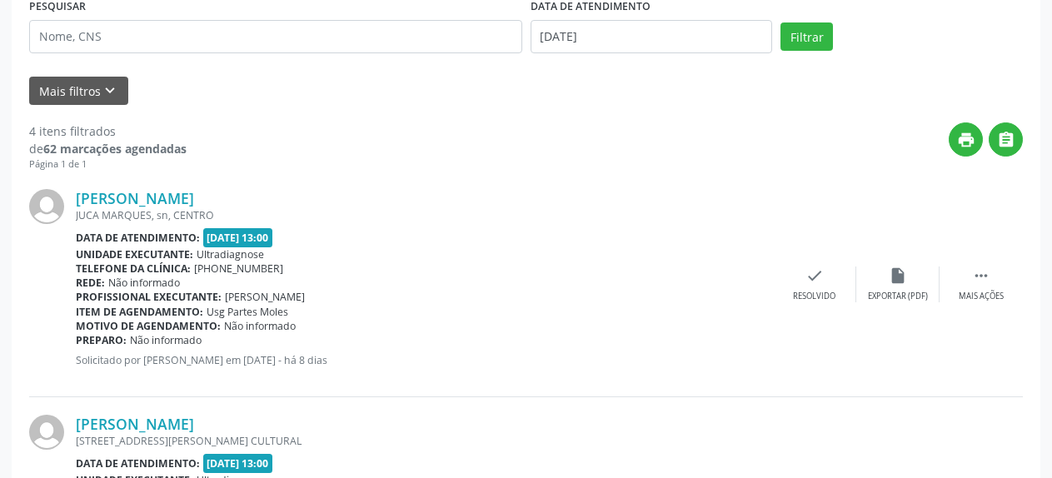
click at [833, 102] on div "Mais filtros keyboard_arrow_down" at bounding box center [526, 91] width 1002 height 29
click at [976, 283] on icon "" at bounding box center [981, 275] width 18 height 18
click at [898, 277] on icon "alarm_off" at bounding box center [897, 275] width 18 height 18
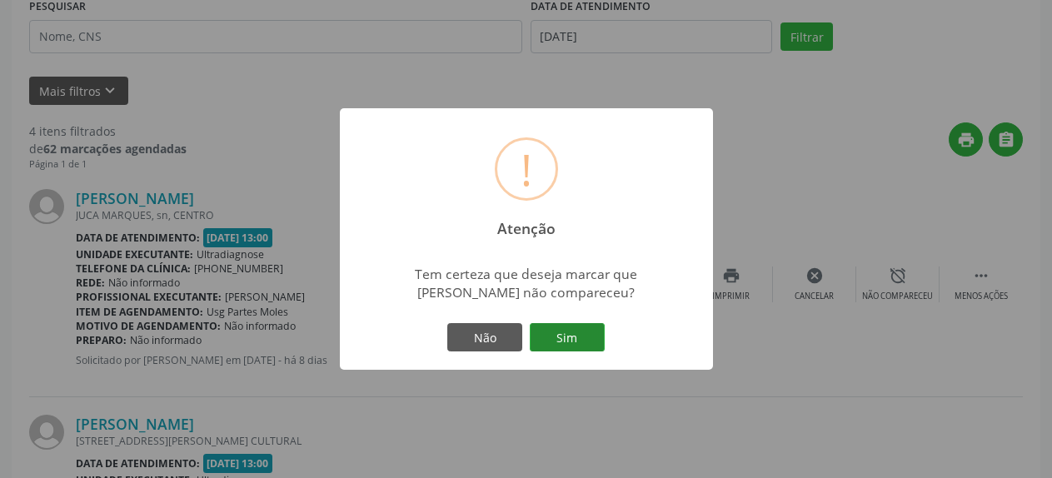
click at [566, 332] on button "Sim" at bounding box center [567, 337] width 75 height 28
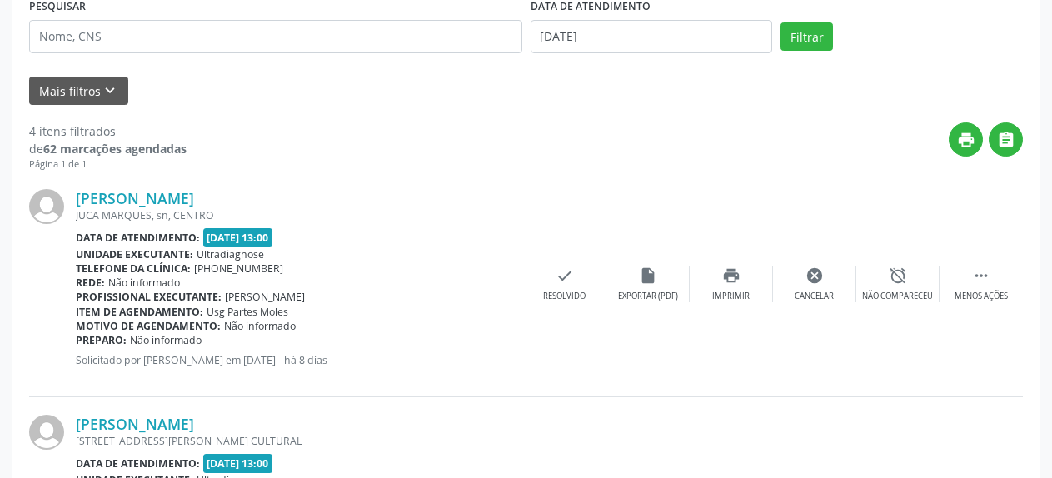
scroll to position [91, 0]
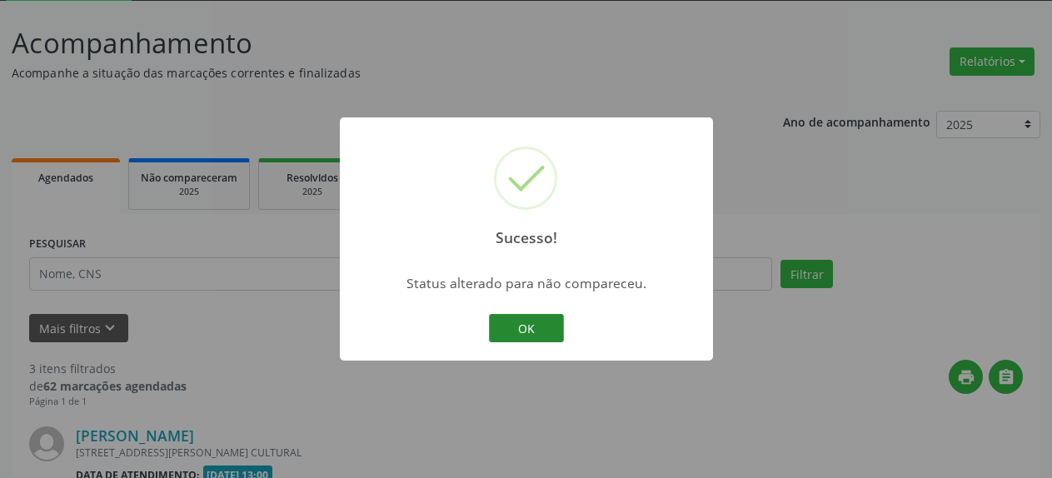
click at [534, 331] on button "OK" at bounding box center [526, 328] width 75 height 28
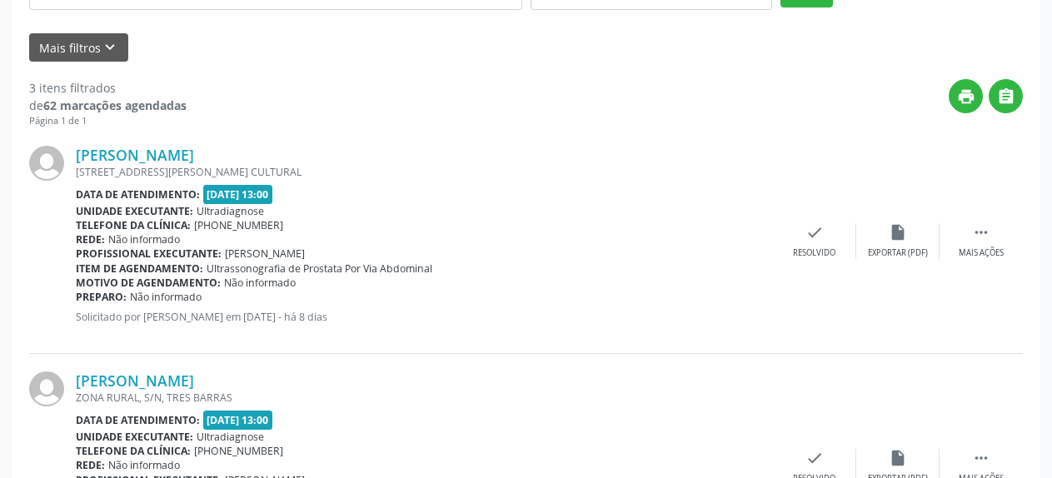
scroll to position [430, 0]
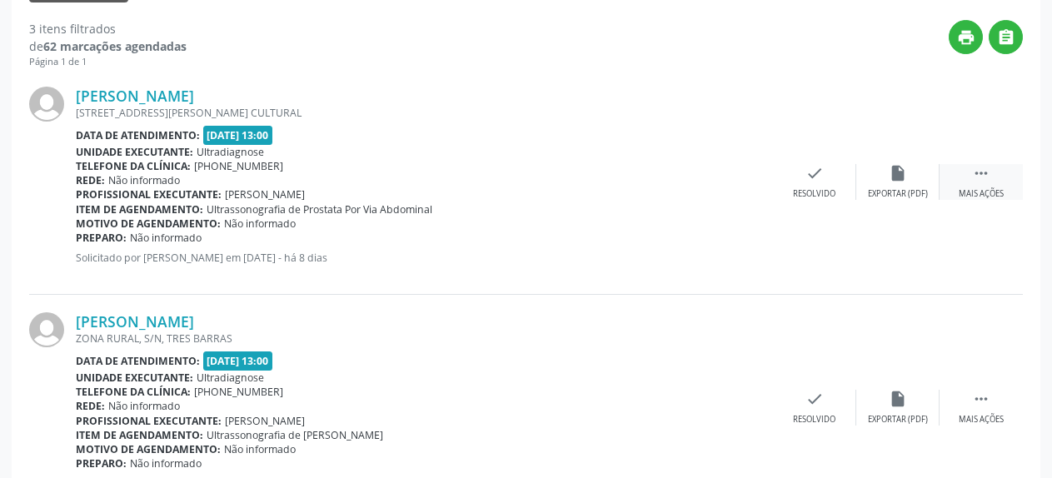
click at [982, 177] on icon "" at bounding box center [981, 173] width 18 height 18
click at [904, 187] on div "alarm_off Não compareceu" at bounding box center [897, 182] width 83 height 36
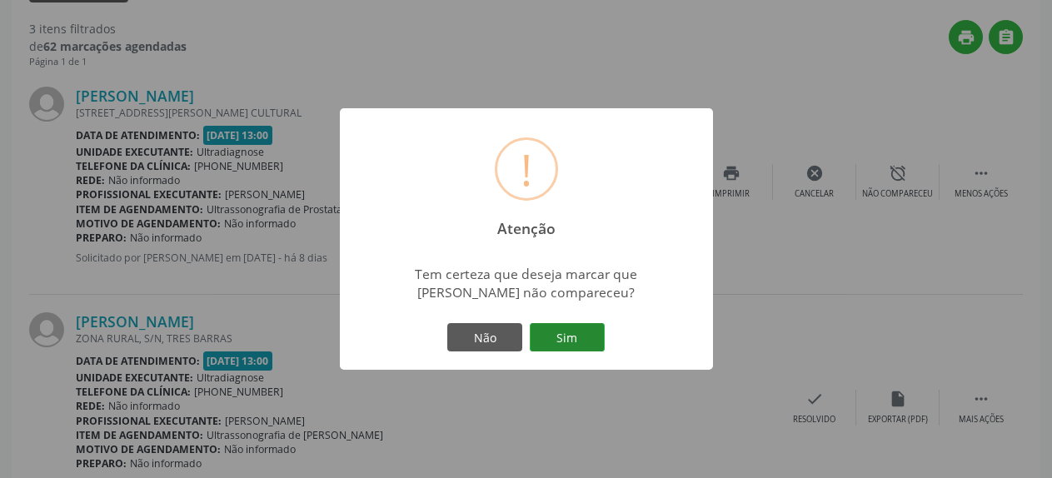
click at [564, 341] on button "Sim" at bounding box center [567, 337] width 75 height 28
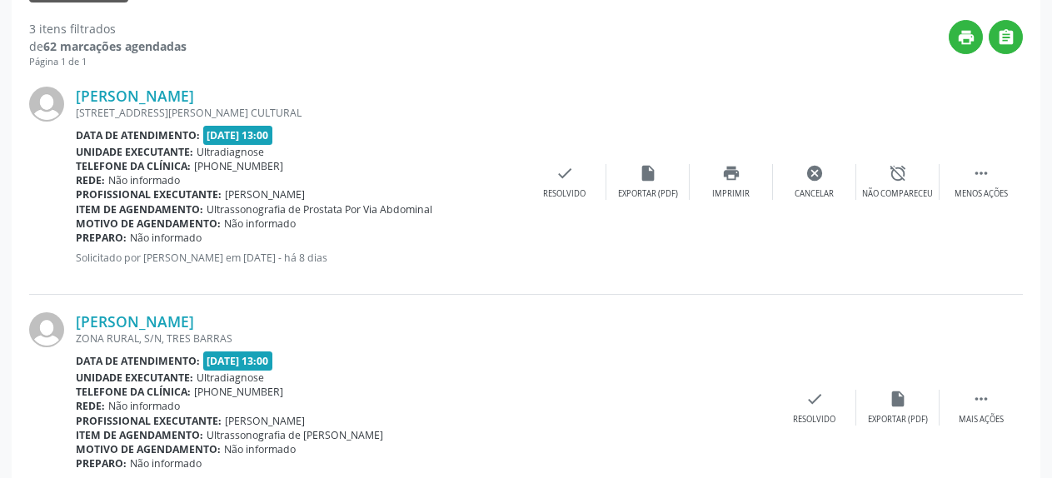
scroll to position [91, 0]
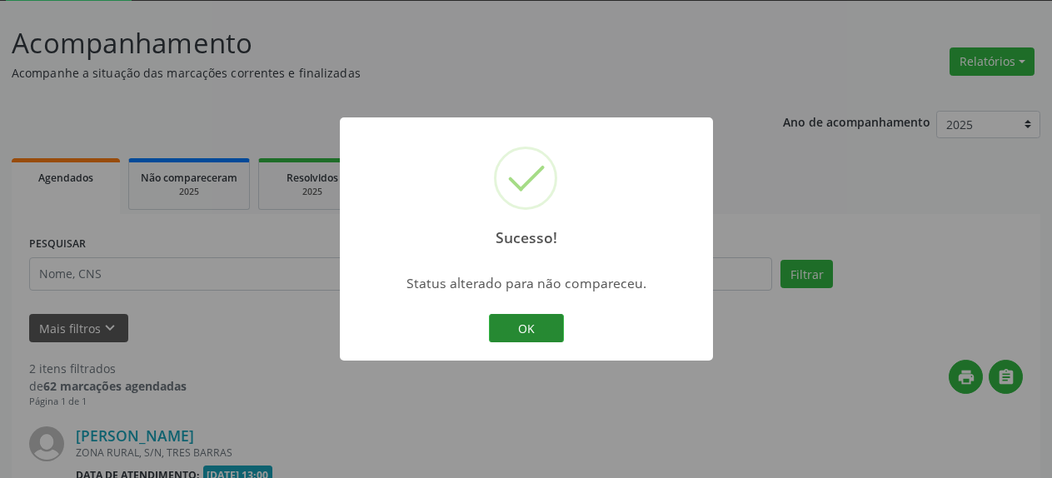
click at [523, 326] on button "OK" at bounding box center [526, 328] width 75 height 28
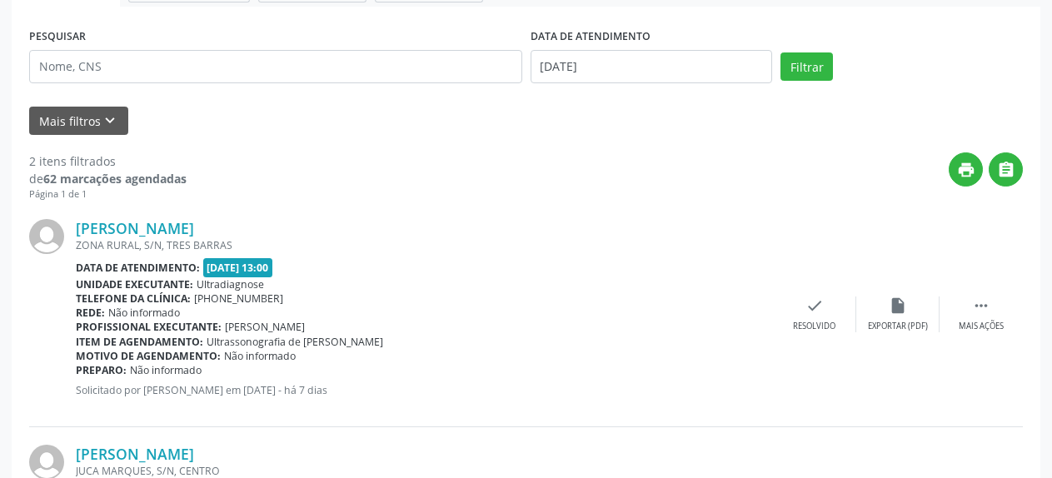
scroll to position [346, 0]
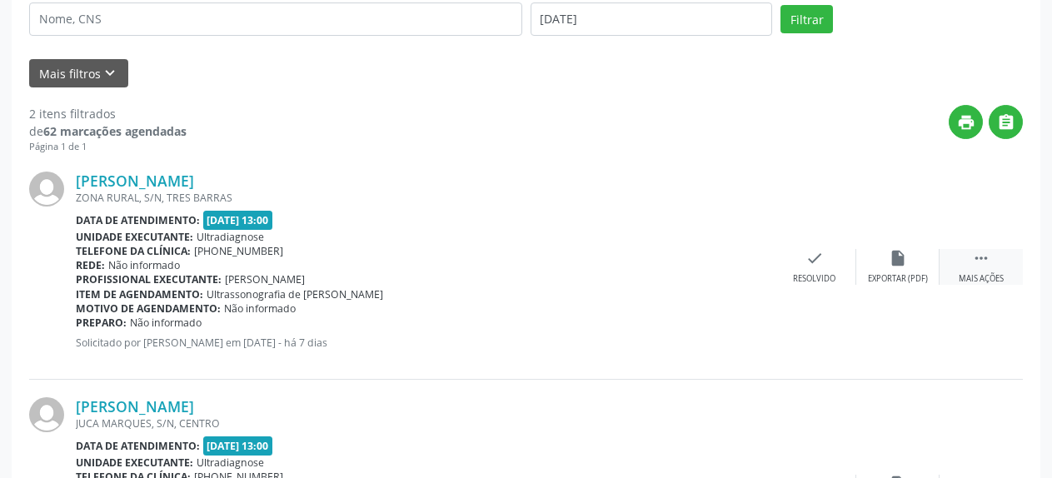
click at [984, 265] on icon "" at bounding box center [981, 258] width 18 height 18
click at [899, 265] on icon "alarm_off" at bounding box center [897, 258] width 18 height 18
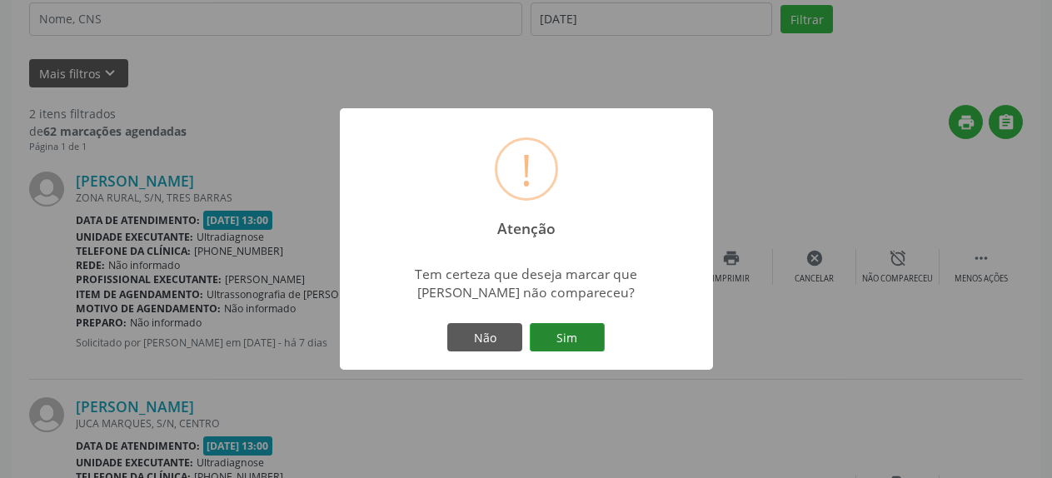
click at [584, 333] on button "Sim" at bounding box center [567, 337] width 75 height 28
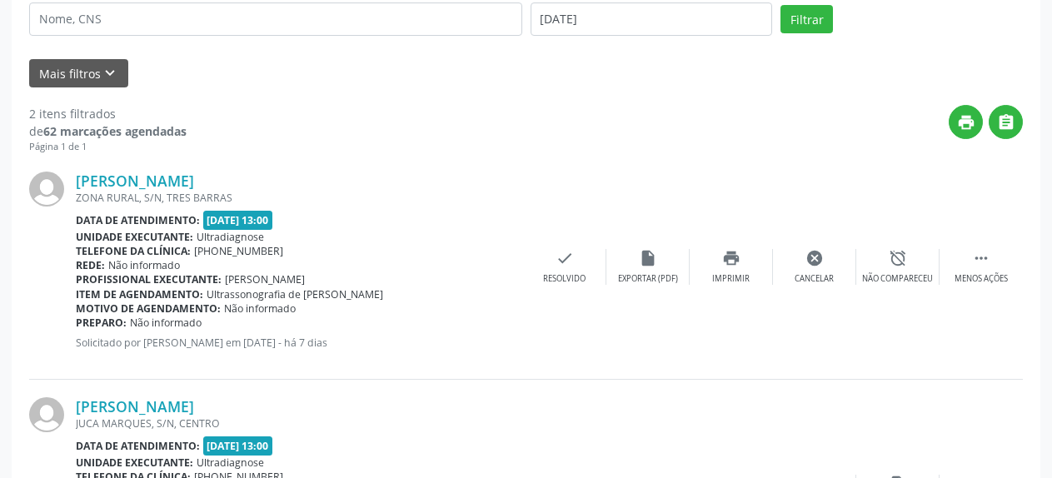
scroll to position [91, 0]
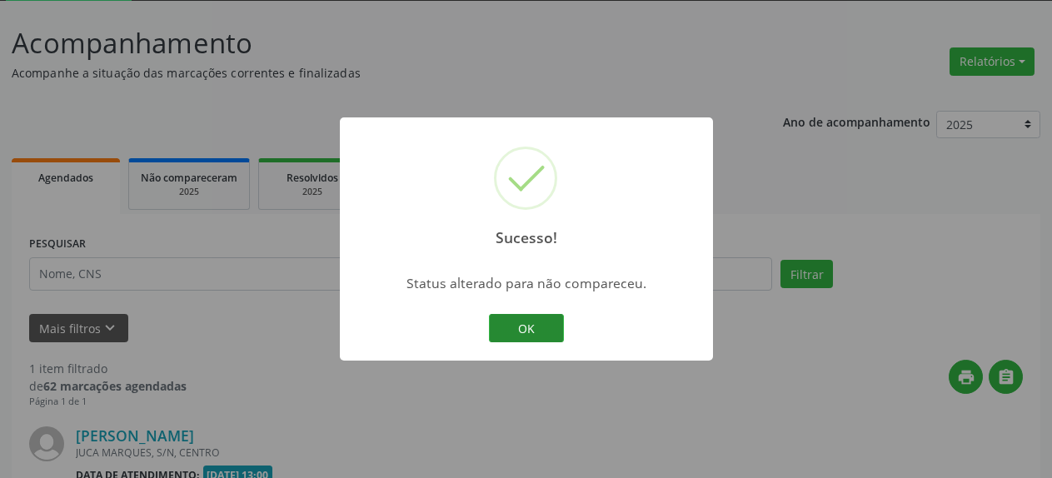
click at [550, 330] on button "OK" at bounding box center [526, 328] width 75 height 28
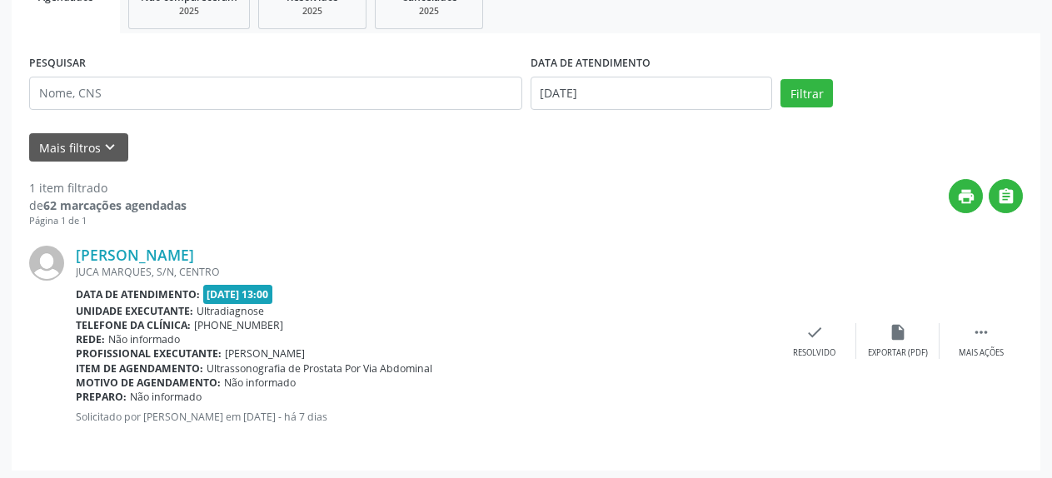
scroll to position [276, 0]
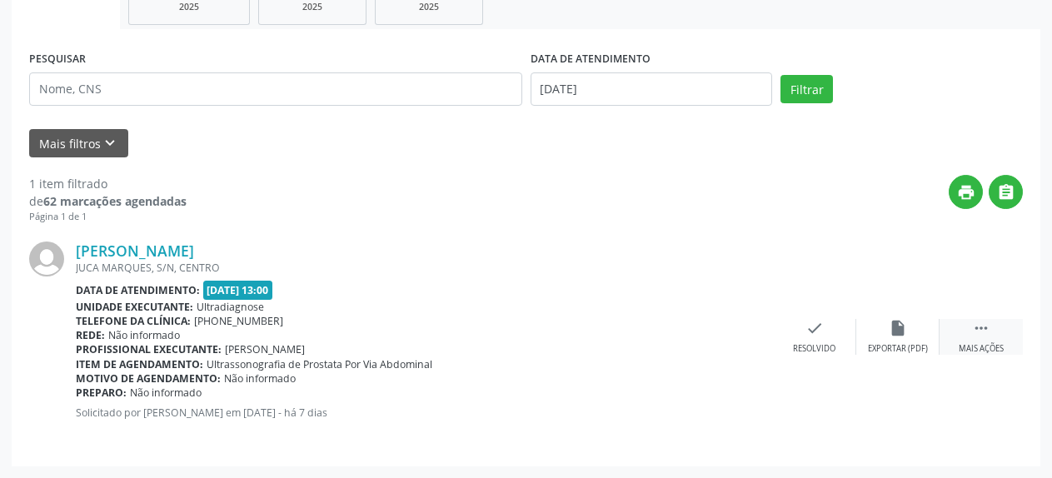
click at [976, 328] on icon "" at bounding box center [981, 328] width 18 height 18
click at [893, 337] on icon "alarm_off" at bounding box center [897, 328] width 18 height 18
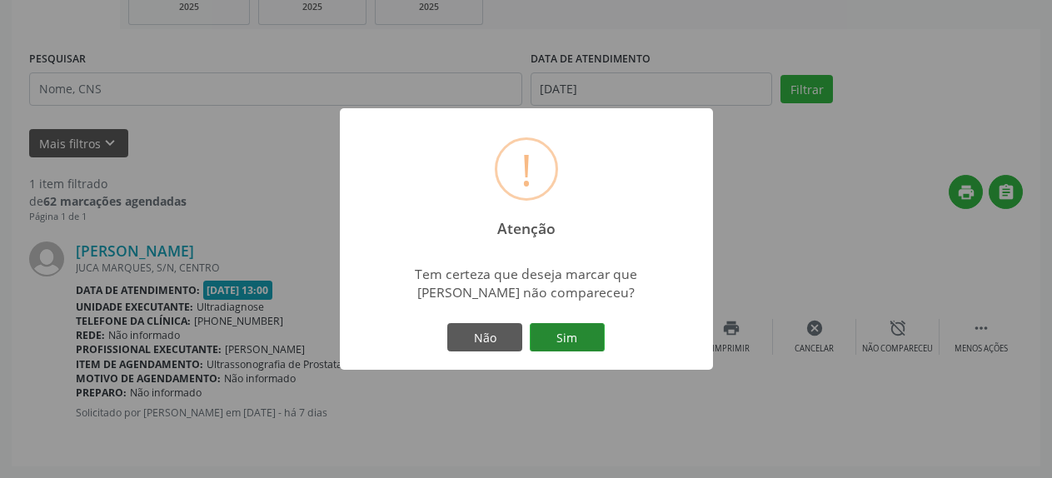
click at [570, 335] on button "Sim" at bounding box center [567, 337] width 75 height 28
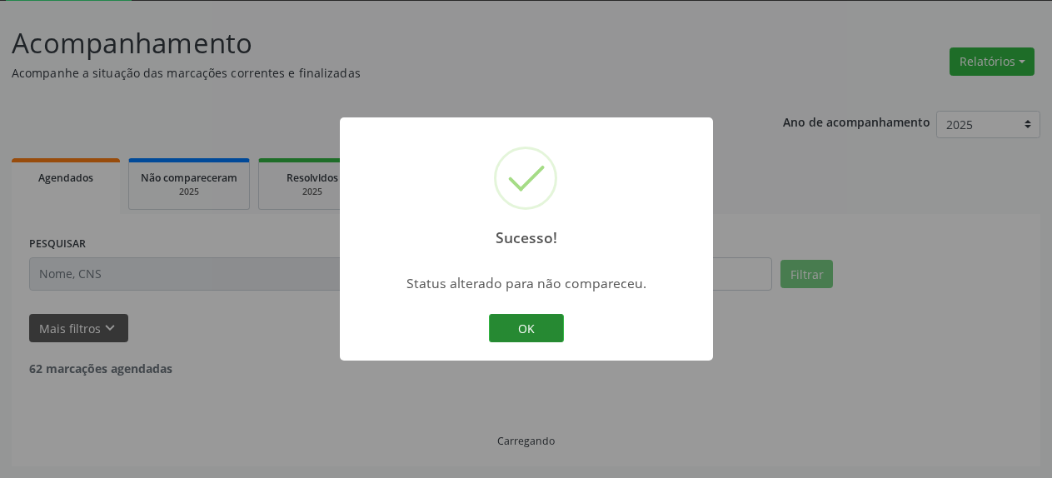
scroll to position [37, 0]
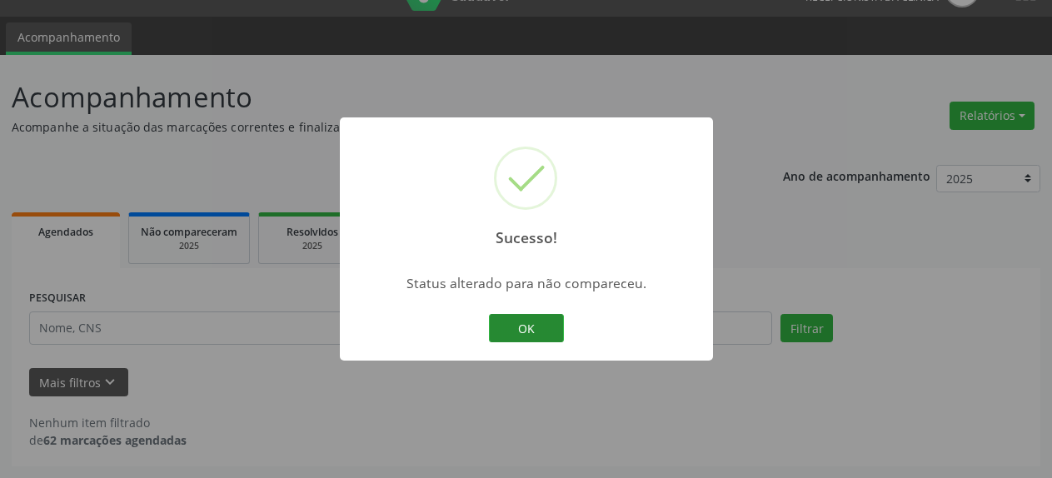
click at [535, 331] on button "OK" at bounding box center [526, 328] width 75 height 28
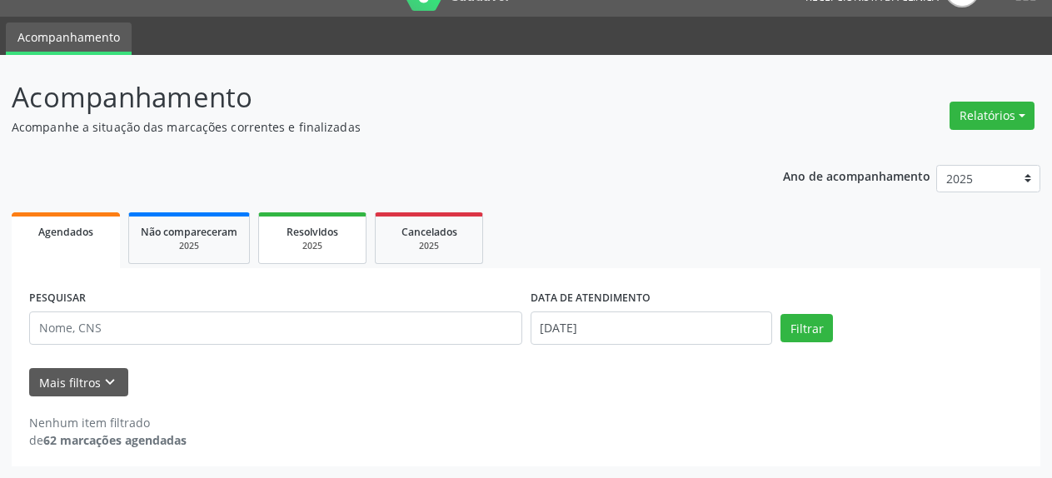
click at [332, 237] on span "Resolvidos" at bounding box center [312, 232] width 52 height 14
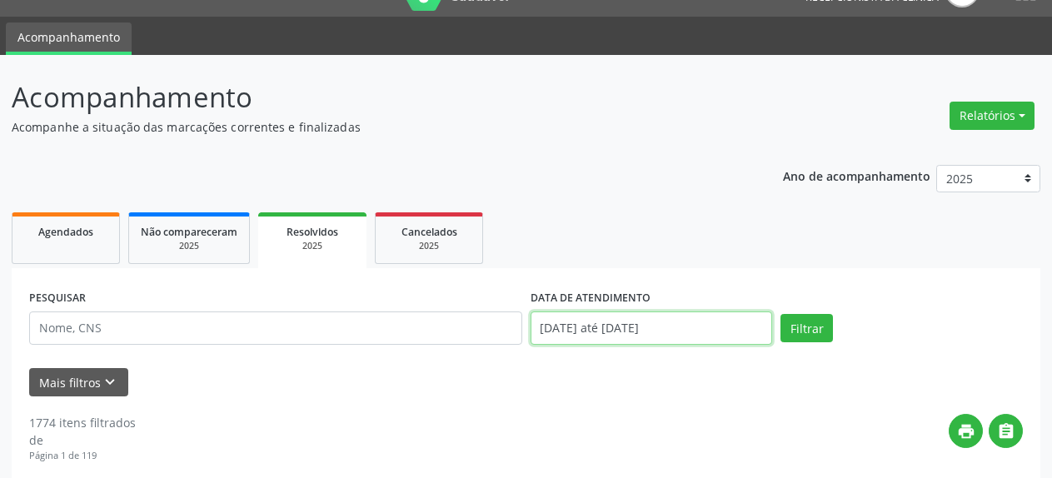
click at [637, 324] on input "[DATE] até [DATE]" at bounding box center [651, 327] width 242 height 33
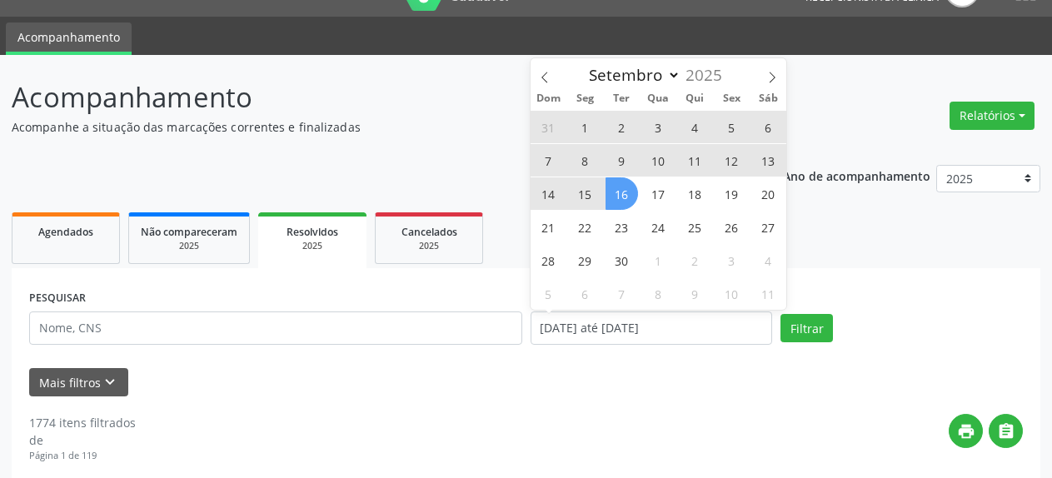
click at [664, 165] on span "10" at bounding box center [658, 160] width 32 height 32
type input "[DATE]"
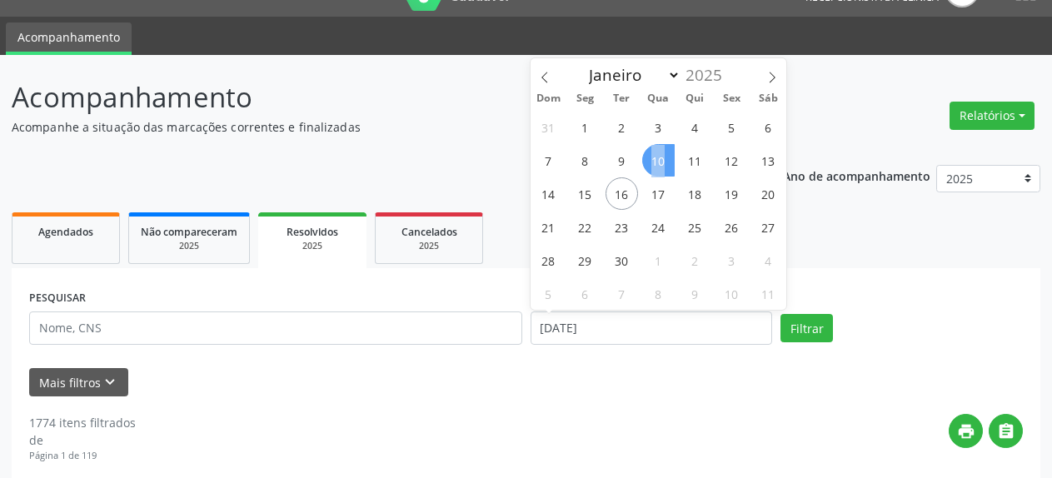
click at [664, 165] on span "10" at bounding box center [658, 160] width 32 height 32
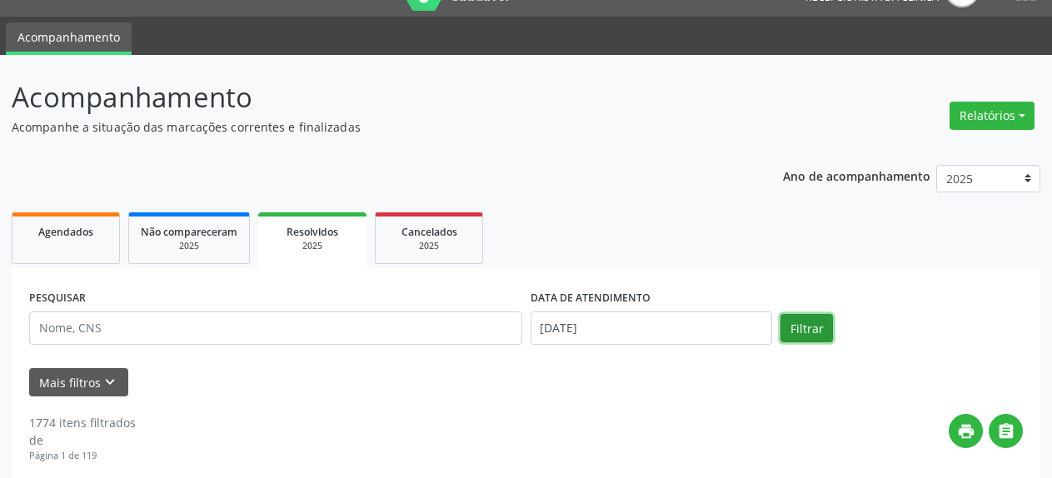
click at [806, 330] on button "Filtrar" at bounding box center [806, 328] width 52 height 28
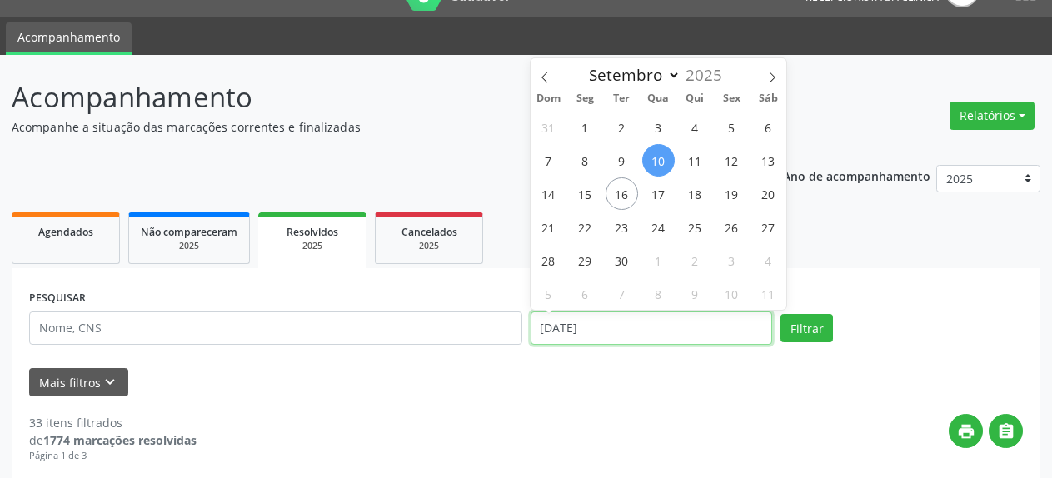
click at [622, 326] on input "[DATE]" at bounding box center [651, 327] width 242 height 33
click at [739, 167] on span "12" at bounding box center [731, 160] width 32 height 32
type input "[DATE]"
click at [739, 167] on span "12" at bounding box center [731, 160] width 32 height 32
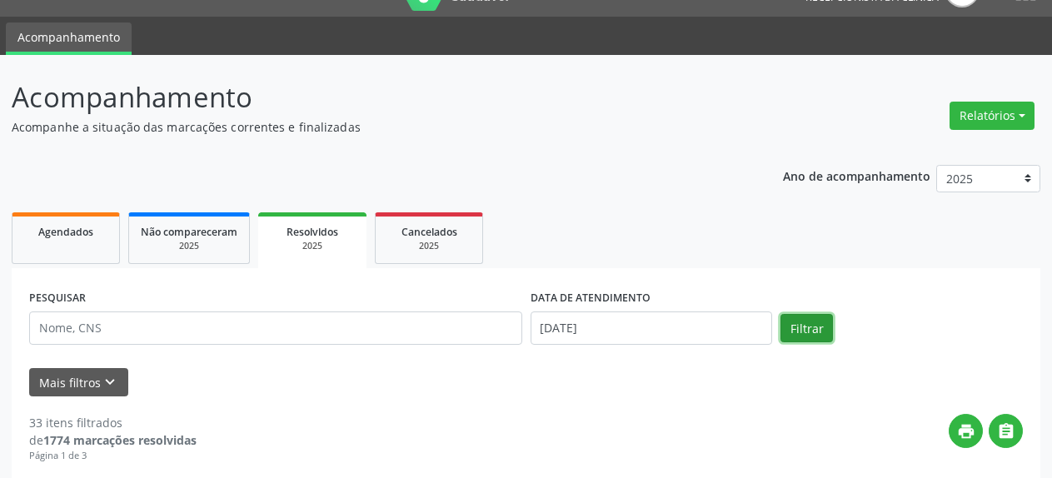
click at [806, 332] on button "Filtrar" at bounding box center [806, 328] width 52 height 28
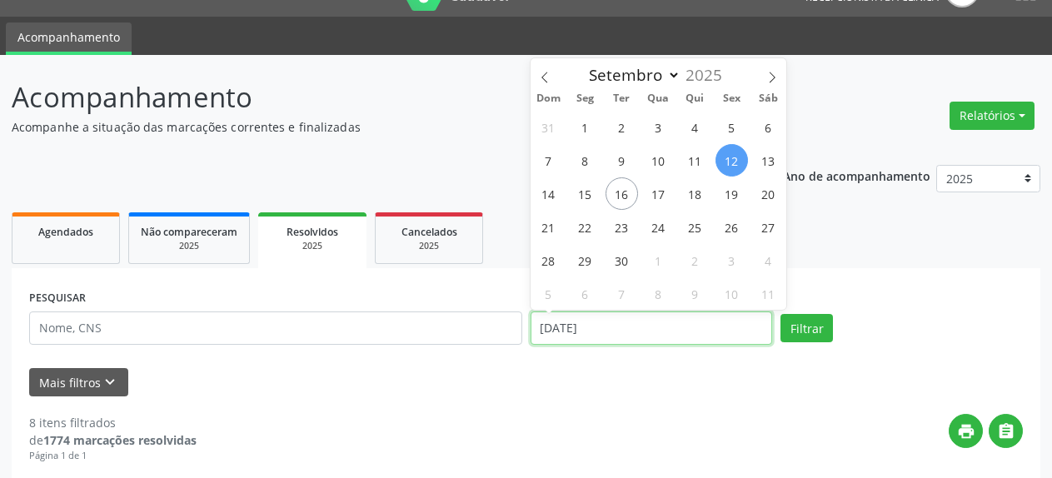
click at [556, 331] on input "[DATE]" at bounding box center [651, 327] width 242 height 33
click at [576, 193] on span "15" at bounding box center [585, 193] width 32 height 32
type input "[DATE]"
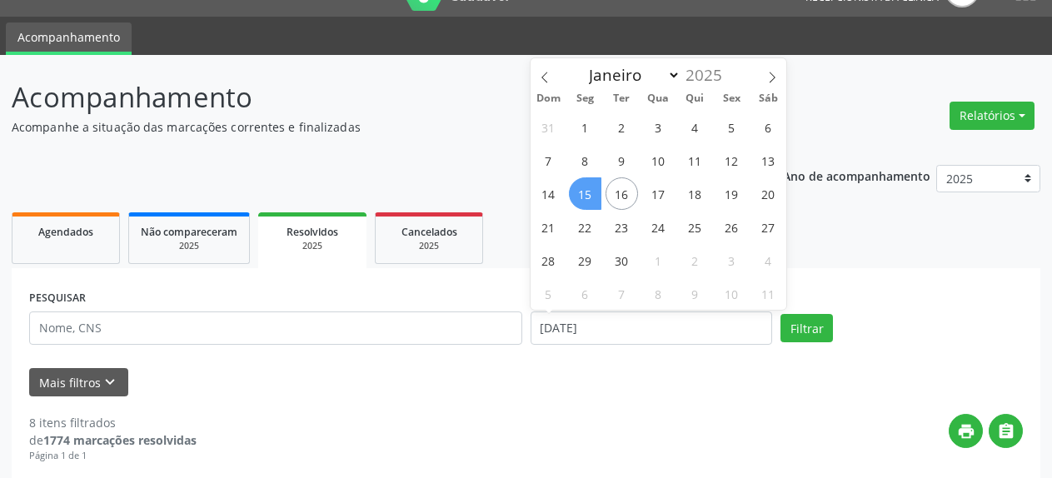
click at [576, 193] on span "15" at bounding box center [585, 193] width 32 height 32
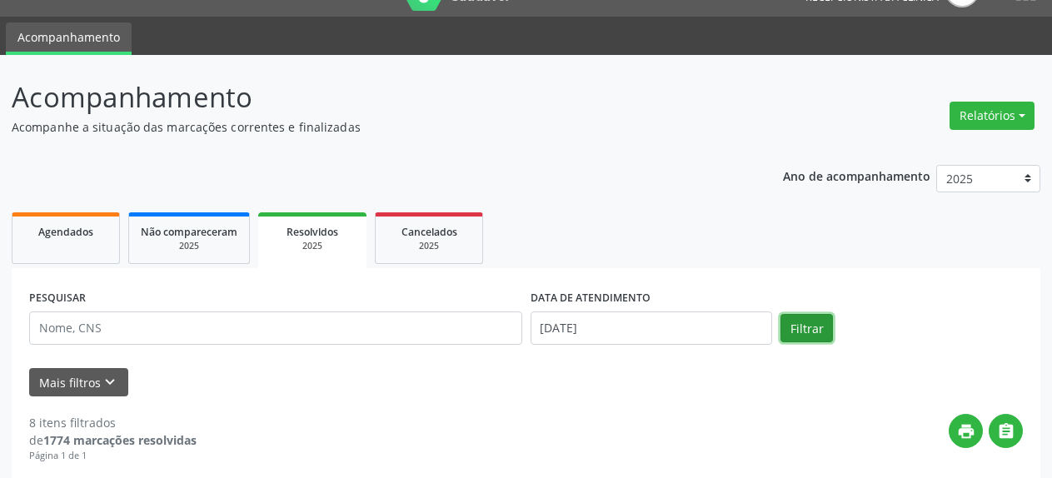
click at [799, 325] on button "Filtrar" at bounding box center [806, 328] width 52 height 28
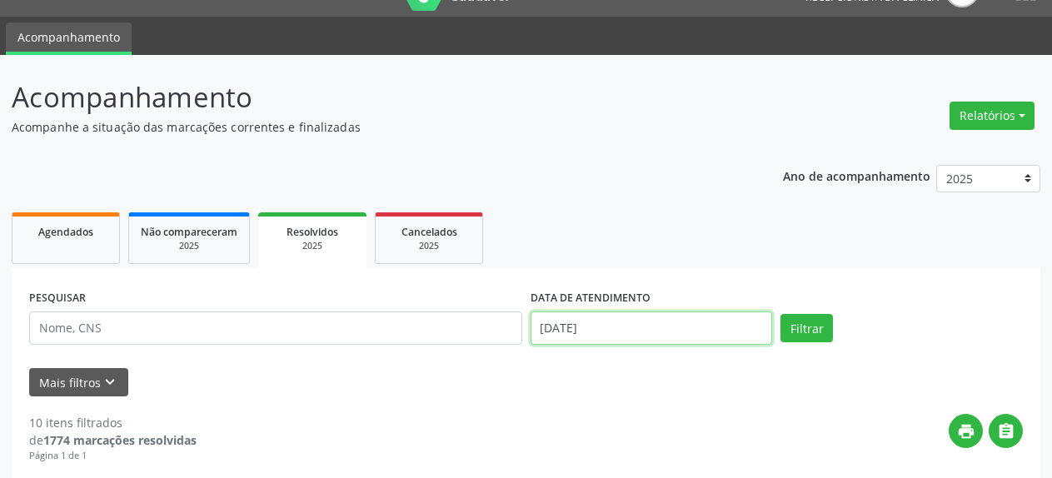
click at [637, 323] on input "[DATE]" at bounding box center [651, 327] width 242 height 33
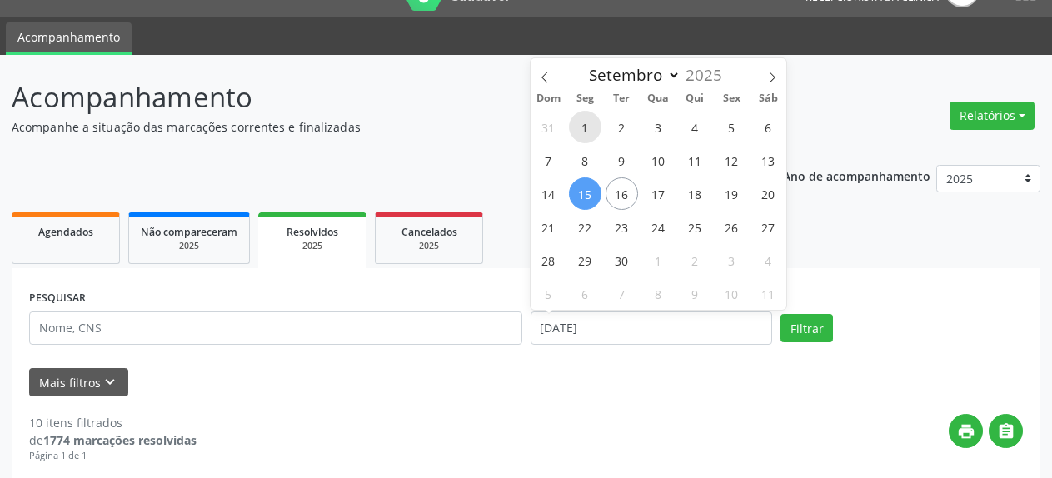
click at [587, 126] on span "1" at bounding box center [585, 127] width 32 height 32
type input "[DATE]"
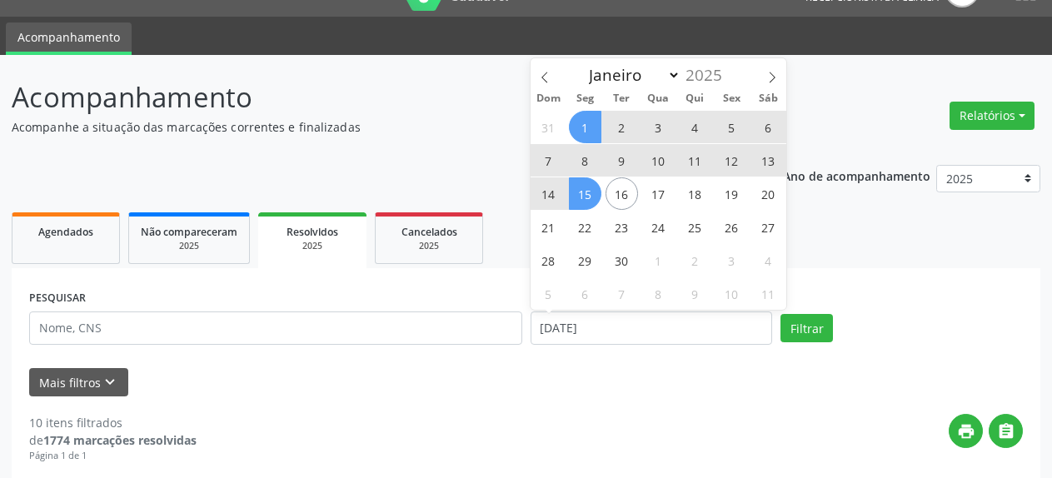
click at [586, 197] on span "15" at bounding box center [585, 193] width 32 height 32
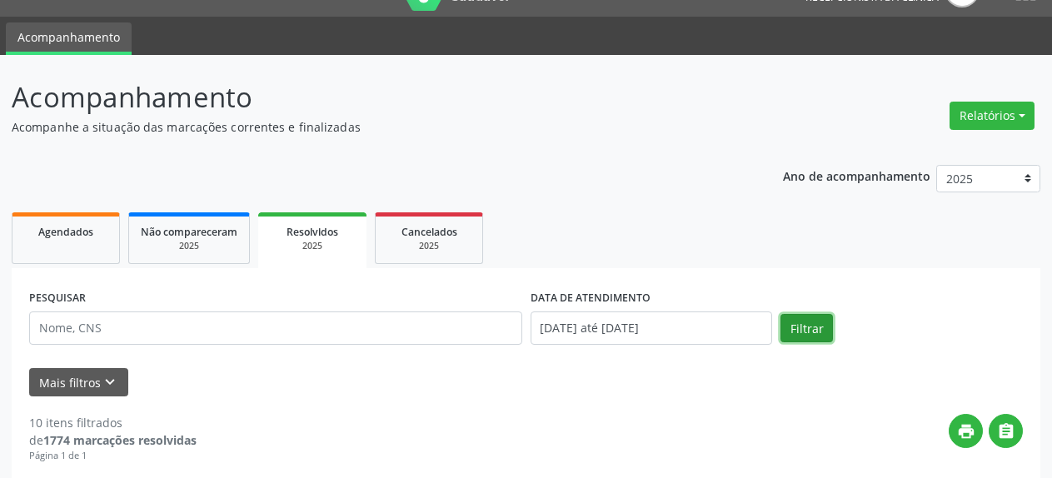
click at [814, 330] on button "Filtrar" at bounding box center [806, 328] width 52 height 28
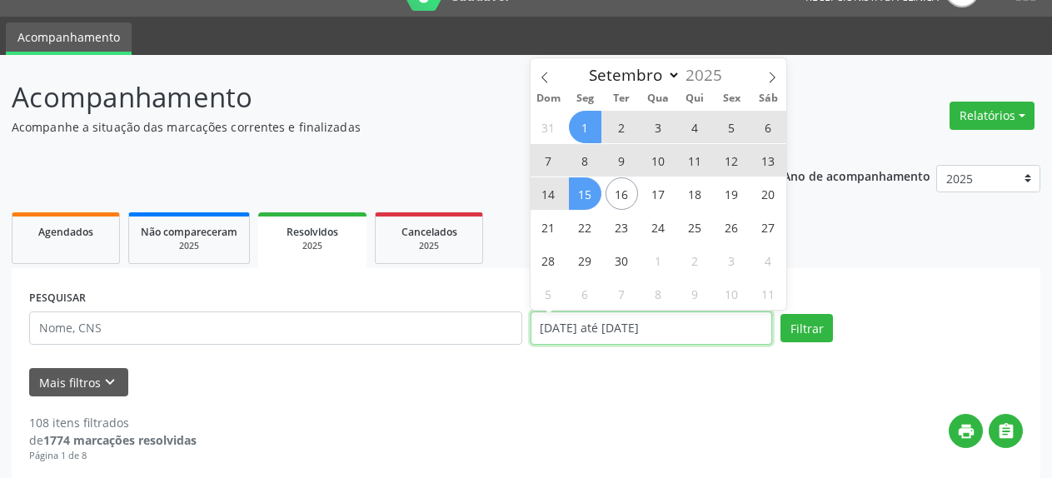
click at [684, 328] on input "[DATE] até [DATE]" at bounding box center [651, 327] width 242 height 33
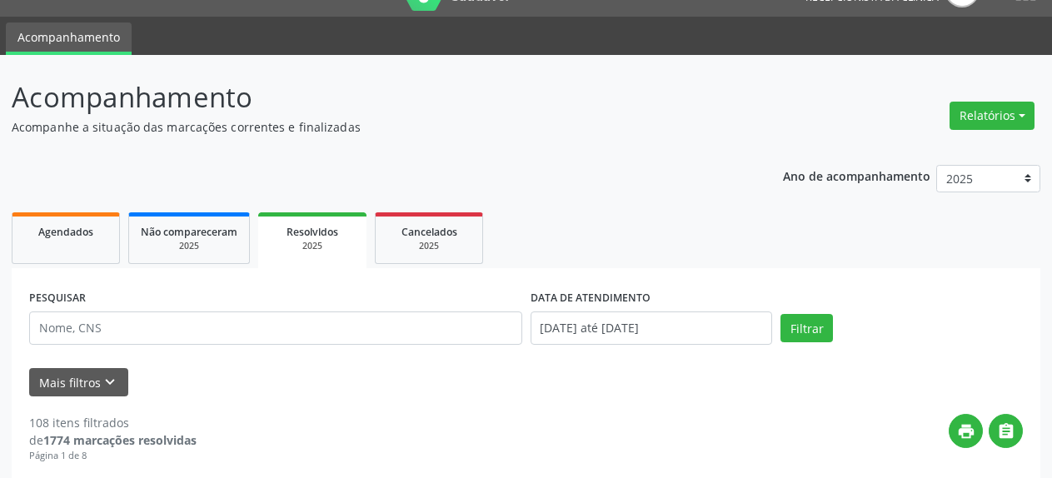
click at [640, 382] on div "Mais filtros keyboard_arrow_down" at bounding box center [526, 382] width 1002 height 29
click at [196, 240] on div "2025" at bounding box center [189, 246] width 97 height 12
select select "8"
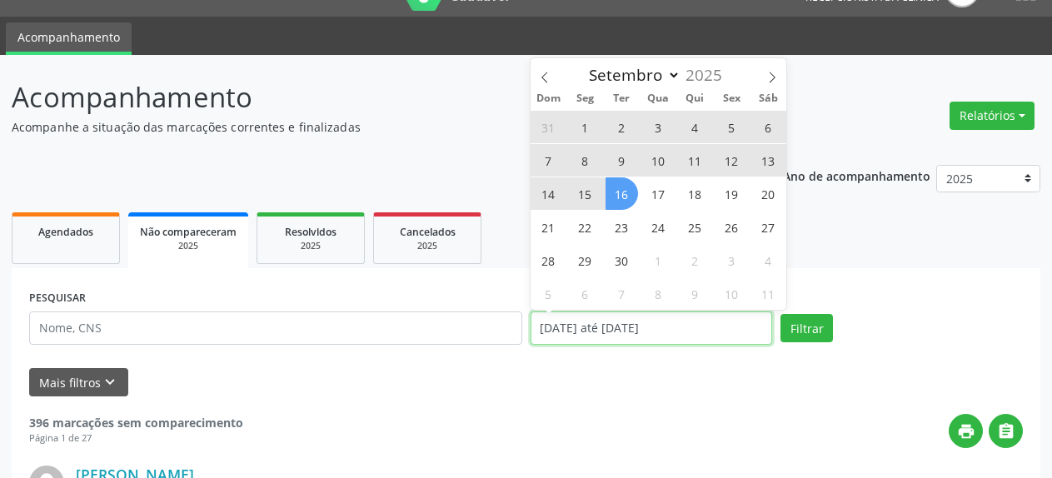
click at [555, 326] on input "[DATE] até [DATE]" at bounding box center [651, 327] width 242 height 33
click at [582, 127] on span "1" at bounding box center [585, 127] width 32 height 32
type input "[DATE]"
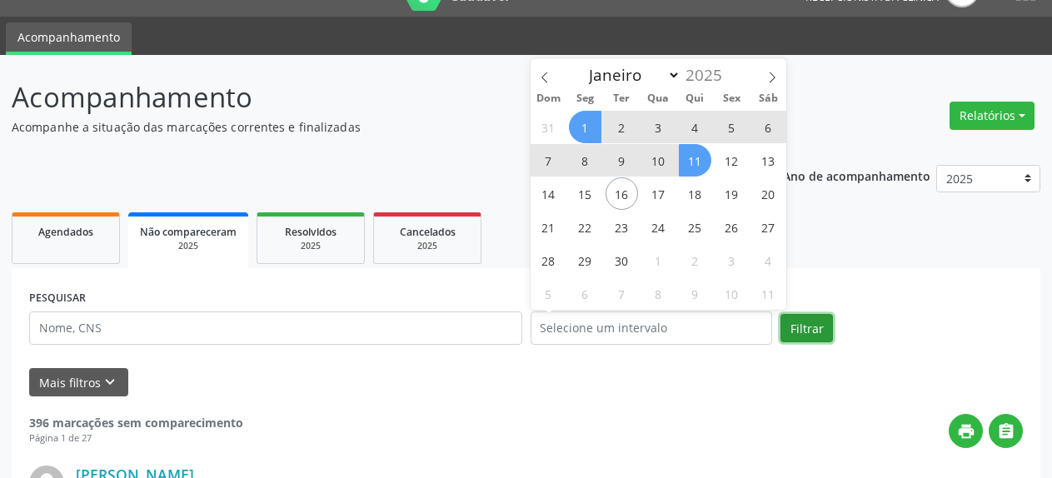
select select "8"
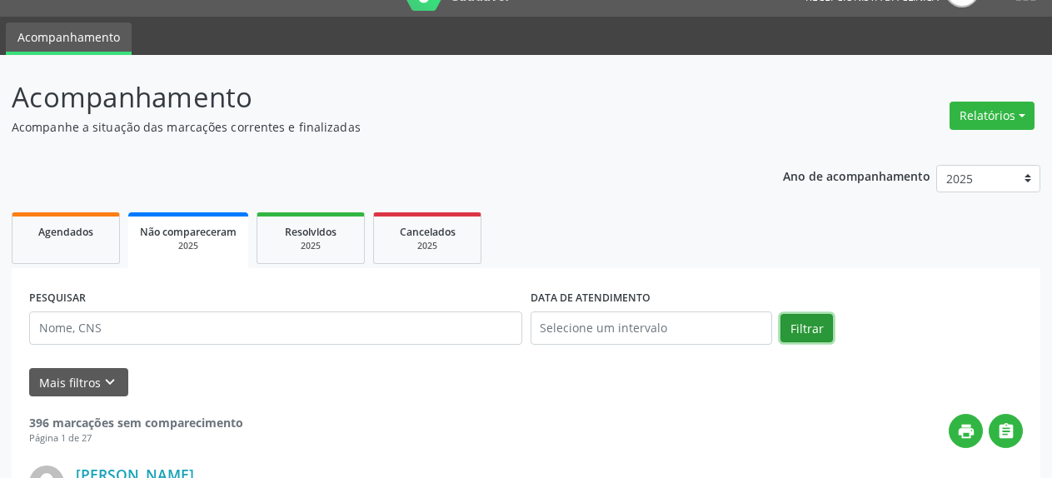
click at [794, 324] on button "Filtrar" at bounding box center [806, 328] width 52 height 28
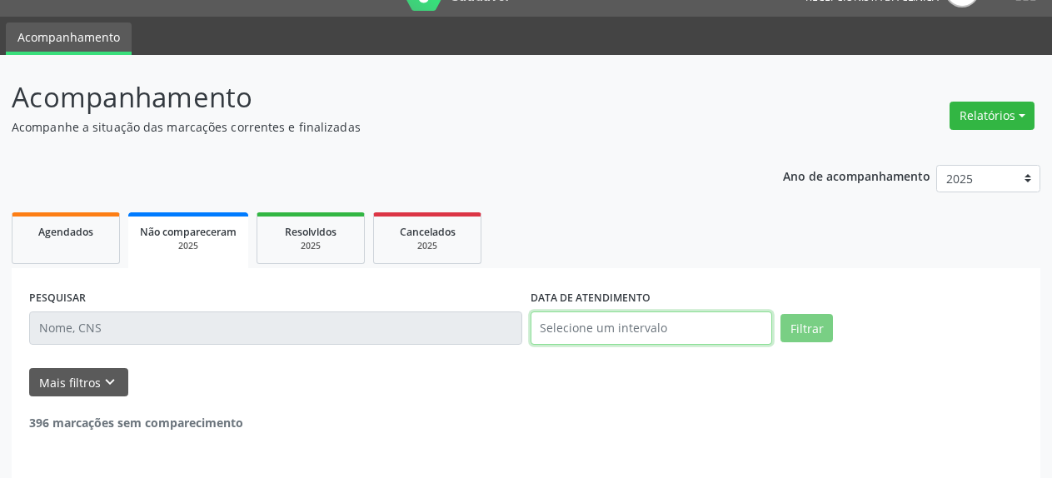
click at [688, 323] on input "text" at bounding box center [651, 327] width 242 height 33
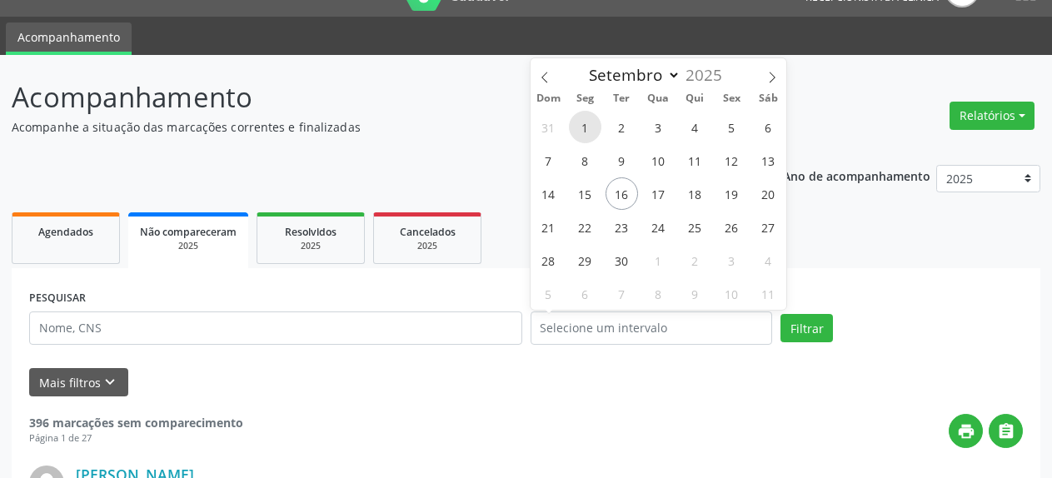
click at [586, 136] on span "1" at bounding box center [585, 127] width 32 height 32
type input "[DATE]"
click at [586, 136] on span "1" at bounding box center [585, 127] width 32 height 32
select select "8"
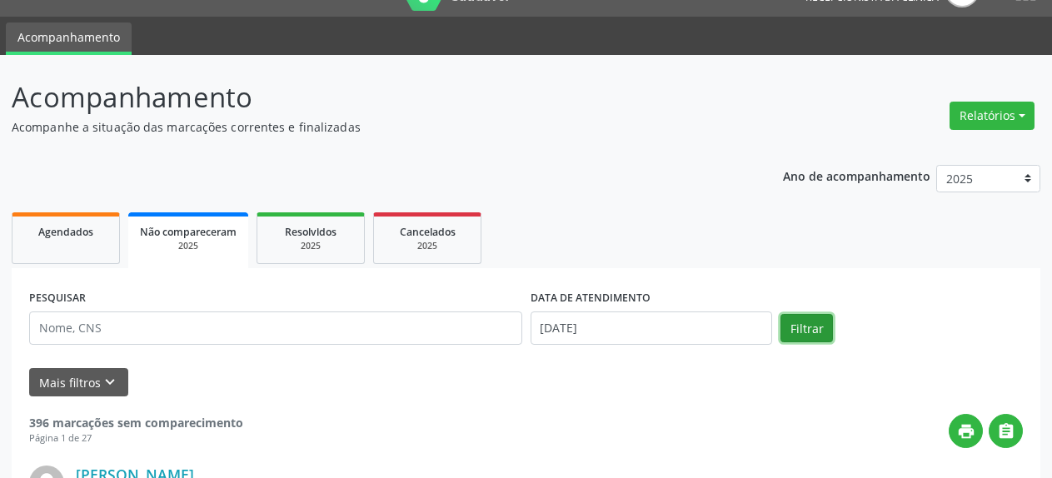
click at [804, 325] on button "Filtrar" at bounding box center [806, 328] width 52 height 28
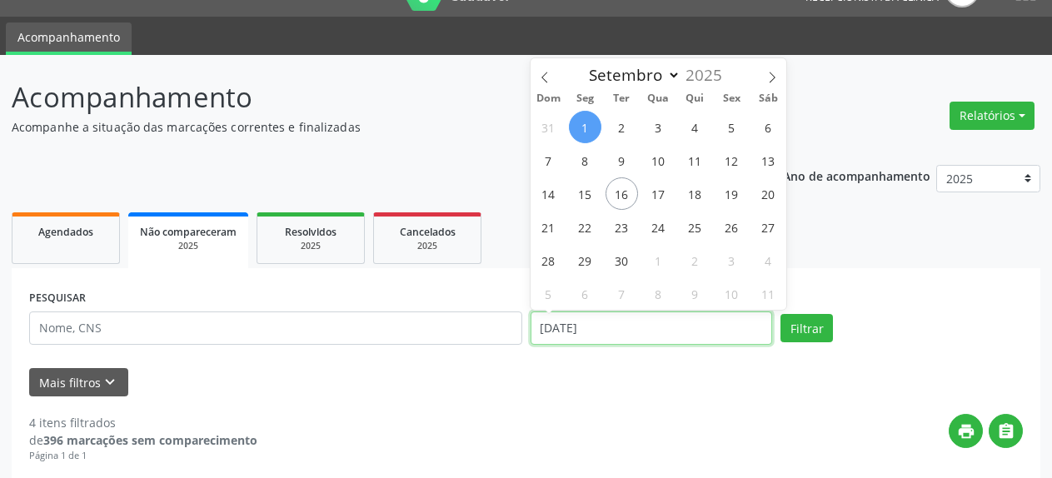
click at [684, 326] on input "[DATE]" at bounding box center [651, 327] width 242 height 33
click at [655, 128] on span "3" at bounding box center [658, 127] width 32 height 32
type input "[DATE]"
select select "8"
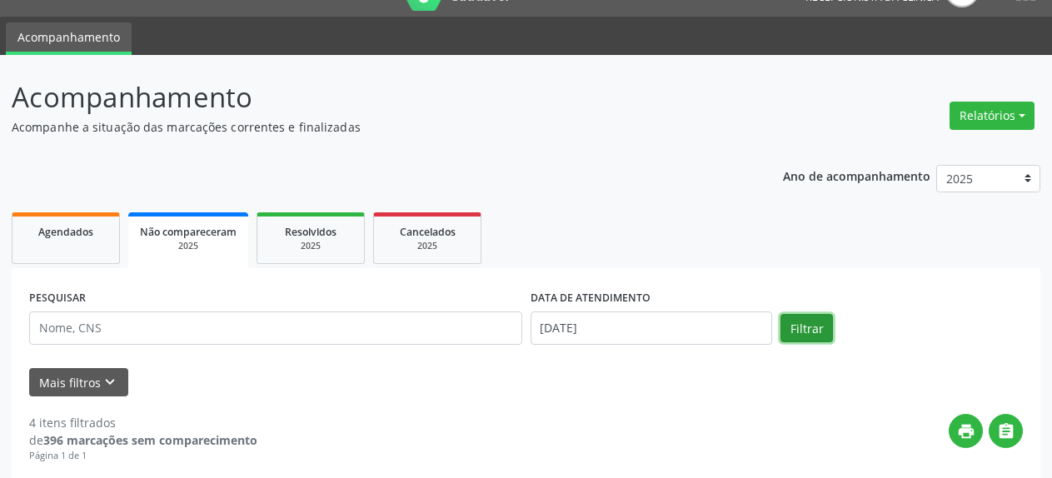
click at [797, 331] on button "Filtrar" at bounding box center [806, 328] width 52 height 28
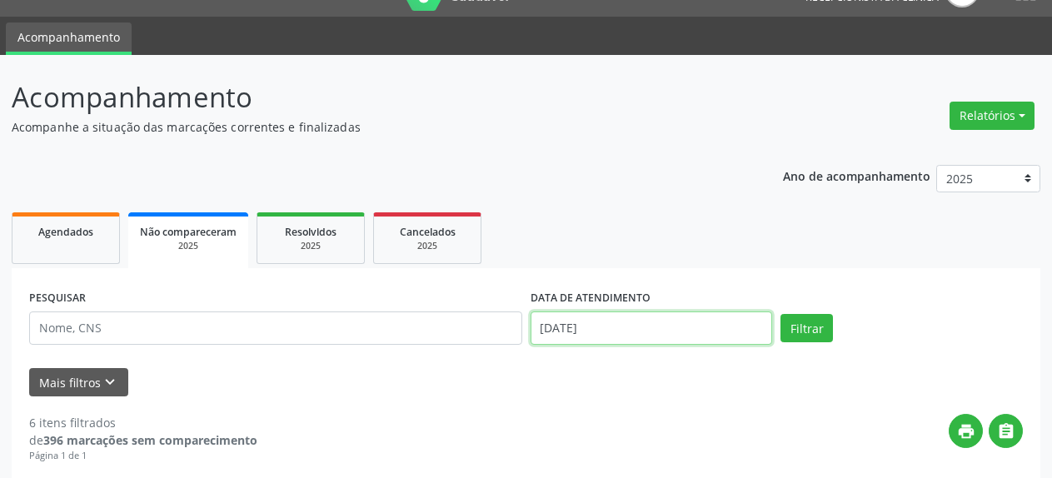
click at [619, 330] on input "[DATE]" at bounding box center [651, 327] width 242 height 33
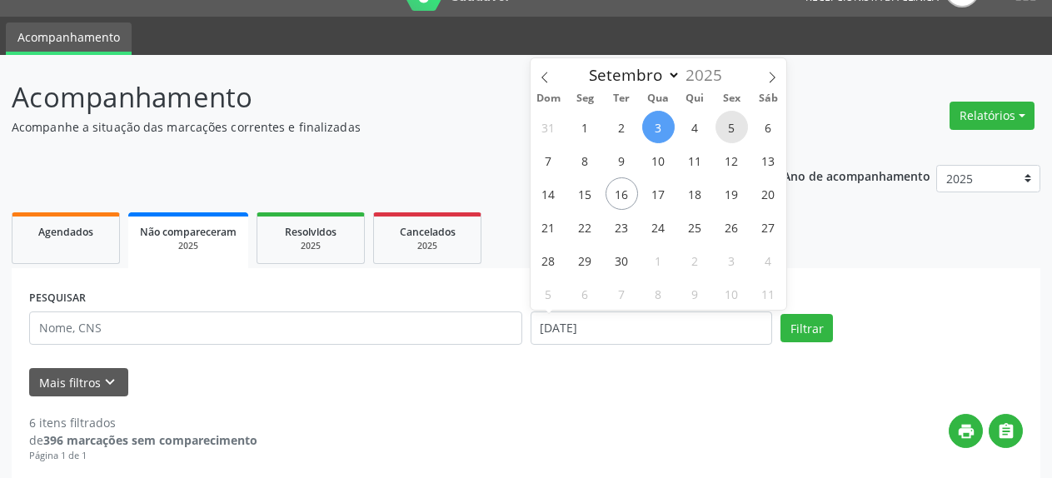
click at [733, 128] on span "5" at bounding box center [731, 127] width 32 height 32
type input "[DATE]"
click at [733, 128] on span "5" at bounding box center [731, 127] width 32 height 32
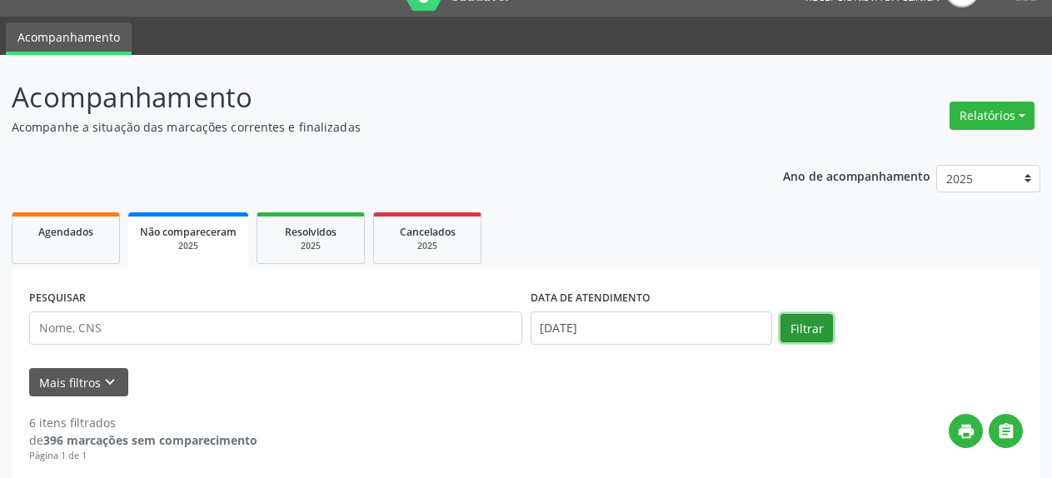
click at [811, 322] on button "Filtrar" at bounding box center [806, 328] width 52 height 28
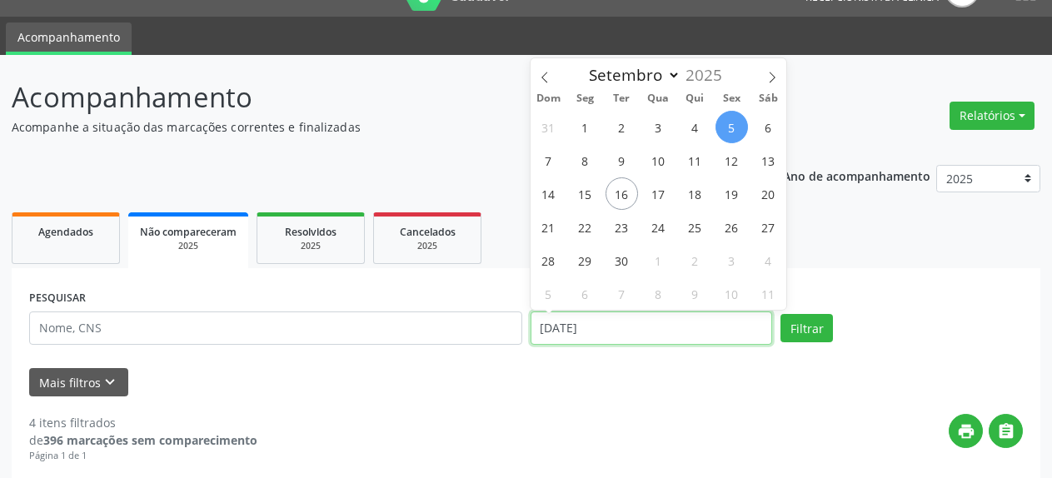
click at [607, 329] on input "[DATE]" at bounding box center [651, 327] width 242 height 33
click at [582, 159] on span "8" at bounding box center [585, 160] width 32 height 32
type input "[DATE]"
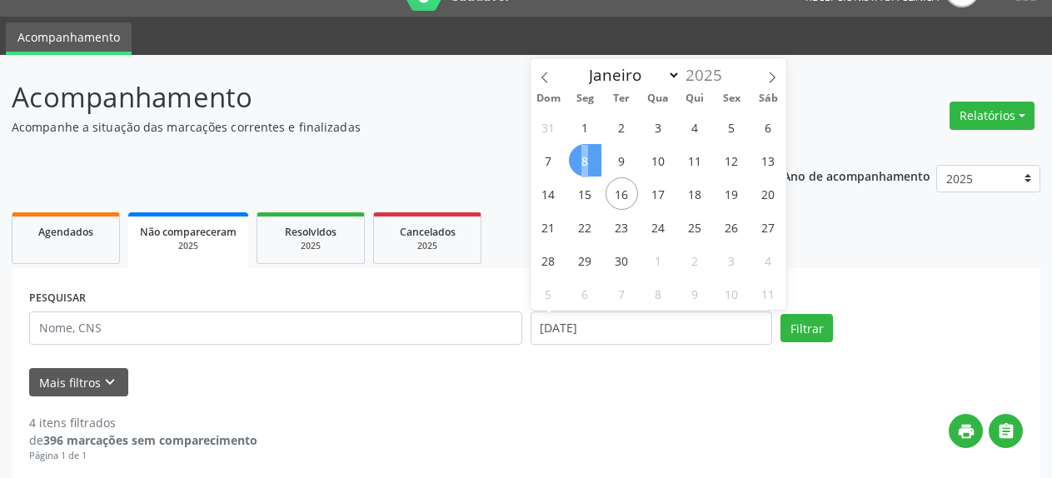
click at [582, 159] on span "8" at bounding box center [585, 160] width 32 height 32
select select "8"
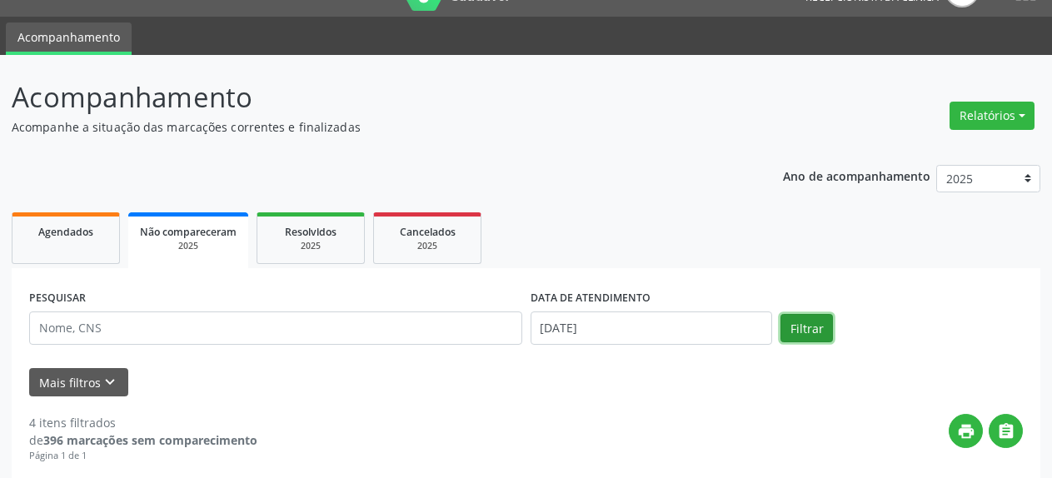
click at [804, 326] on button "Filtrar" at bounding box center [806, 328] width 52 height 28
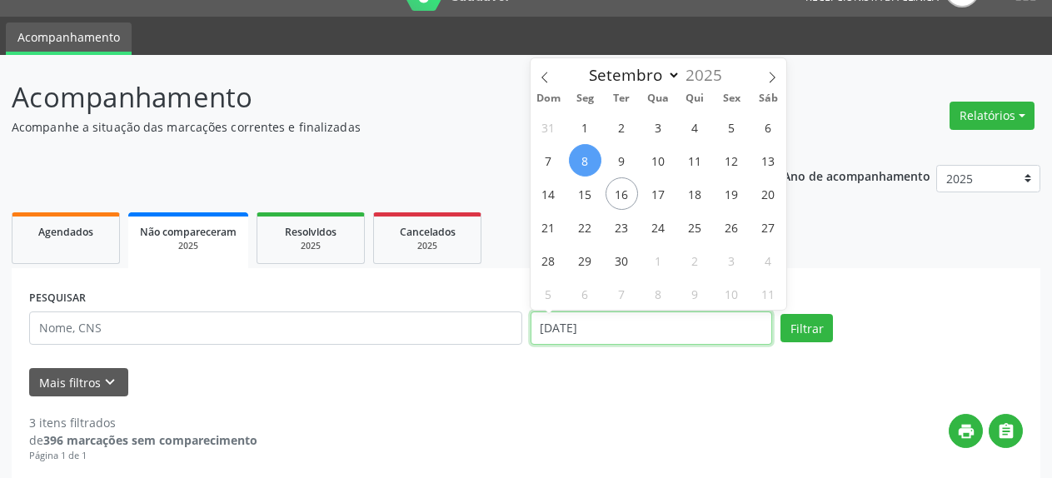
click at [668, 332] on input "[DATE]" at bounding box center [651, 327] width 242 height 33
click at [654, 161] on span "10" at bounding box center [658, 160] width 32 height 32
type input "[DATE]"
click at [654, 161] on span "10" at bounding box center [658, 160] width 32 height 32
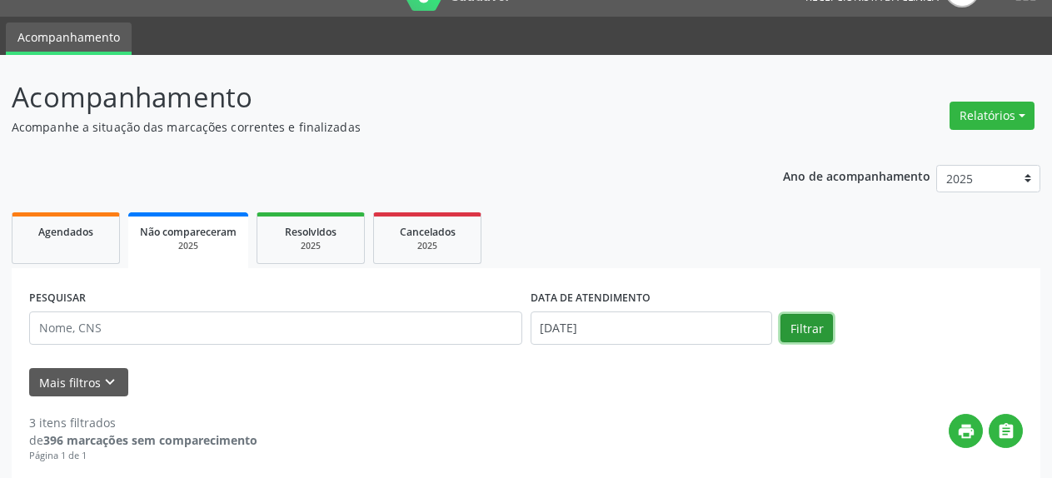
click at [801, 328] on button "Filtrar" at bounding box center [806, 328] width 52 height 28
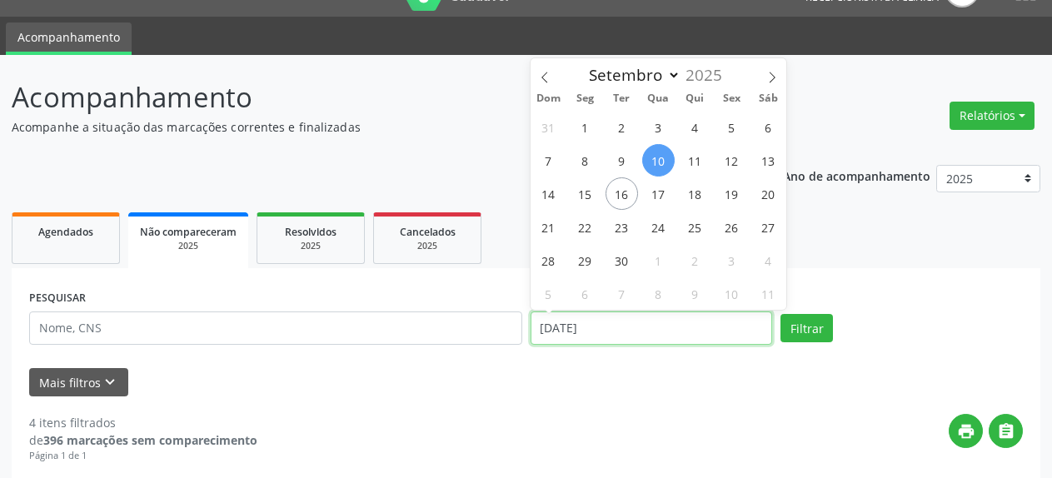
click at [673, 334] on input "[DATE]" at bounding box center [651, 327] width 242 height 33
click at [740, 159] on span "12" at bounding box center [731, 160] width 32 height 32
type input "[DATE]"
click at [740, 159] on span "12" at bounding box center [731, 160] width 32 height 32
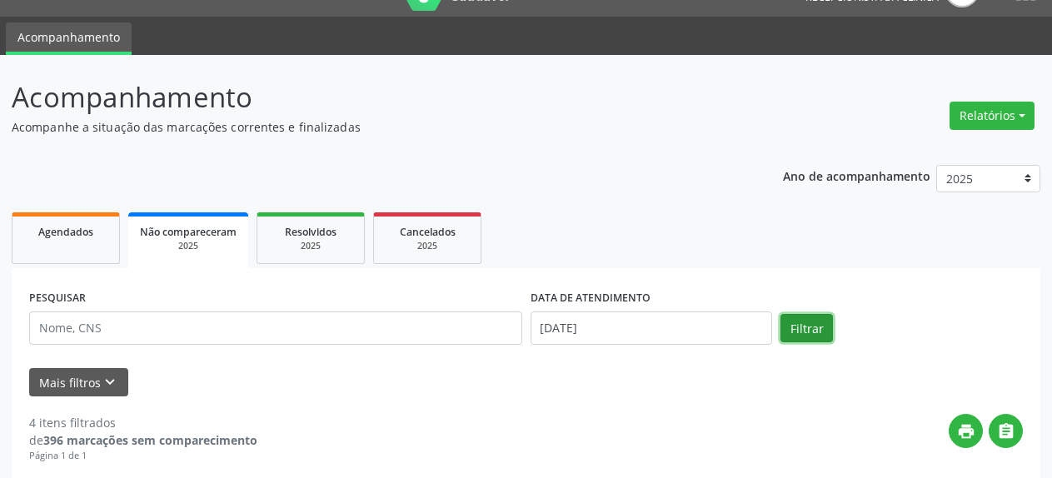
click at [802, 330] on button "Filtrar" at bounding box center [806, 328] width 52 height 28
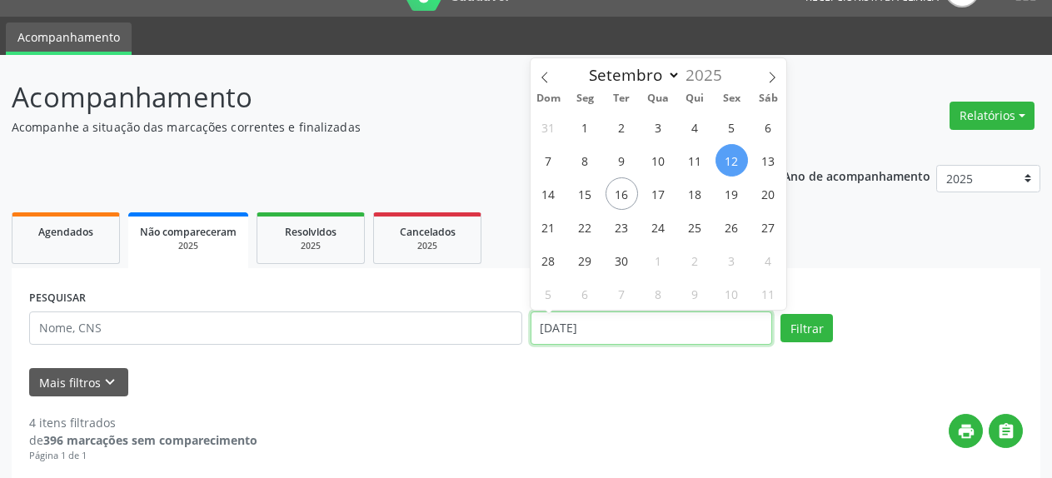
click at [680, 333] on input "[DATE]" at bounding box center [651, 327] width 242 height 33
click at [585, 197] on span "15" at bounding box center [585, 193] width 32 height 32
type input "[DATE]"
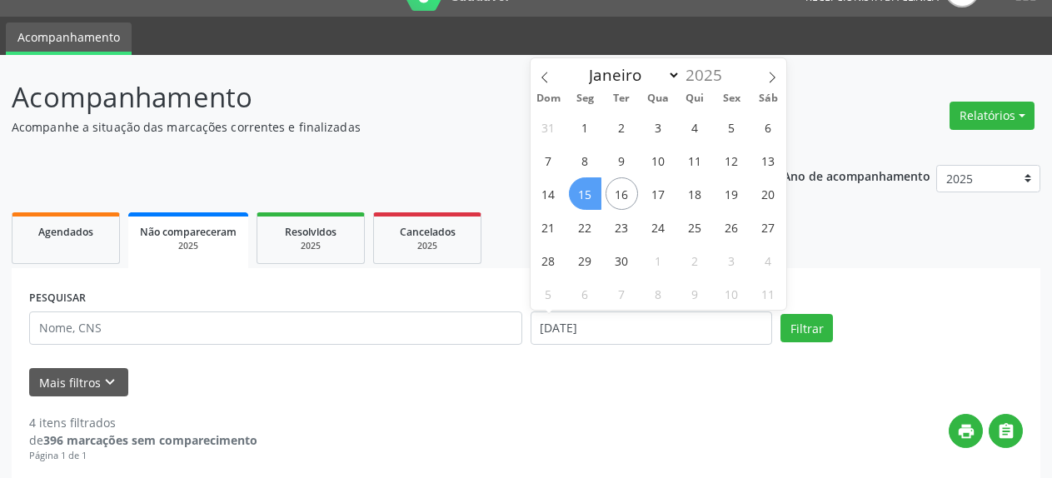
click at [585, 197] on span "15" at bounding box center [585, 193] width 32 height 32
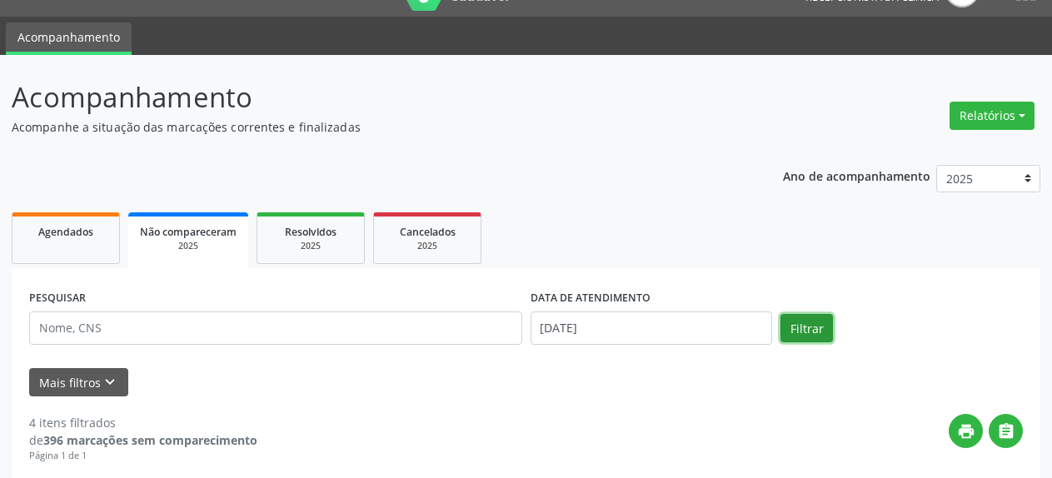
click at [819, 326] on button "Filtrar" at bounding box center [806, 328] width 52 height 28
click at [15, 226] on link "Agendados" at bounding box center [66, 238] width 108 height 52
select select "8"
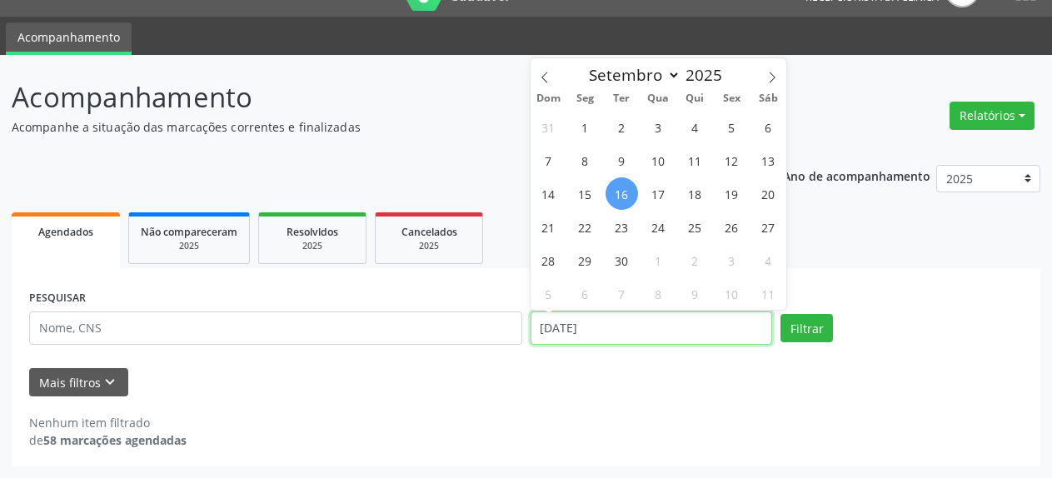
click at [599, 331] on input "[DATE]" at bounding box center [651, 327] width 242 height 33
click at [656, 187] on span "17" at bounding box center [658, 193] width 32 height 32
type input "[DATE]"
click at [656, 187] on span "17" at bounding box center [658, 193] width 32 height 32
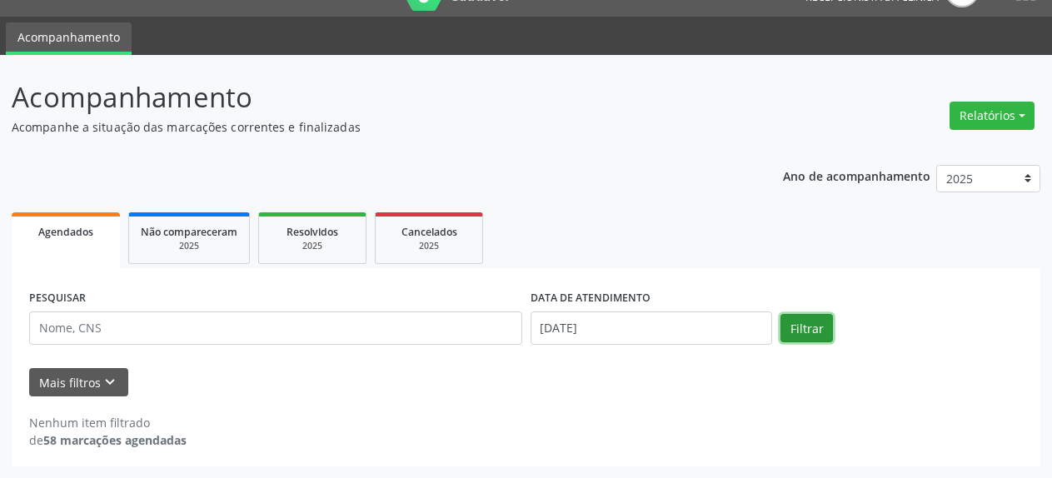
click at [808, 321] on button "Filtrar" at bounding box center [806, 328] width 52 height 28
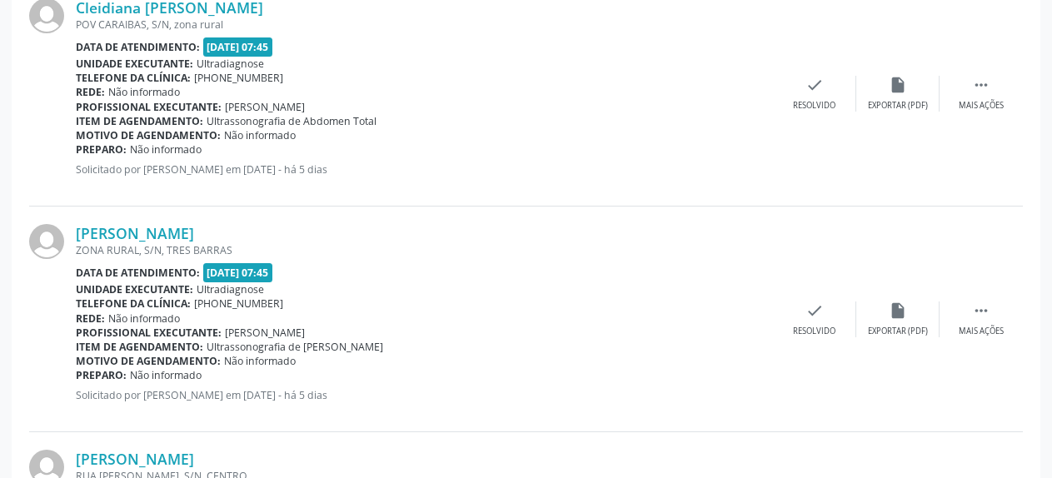
scroll to position [716, 0]
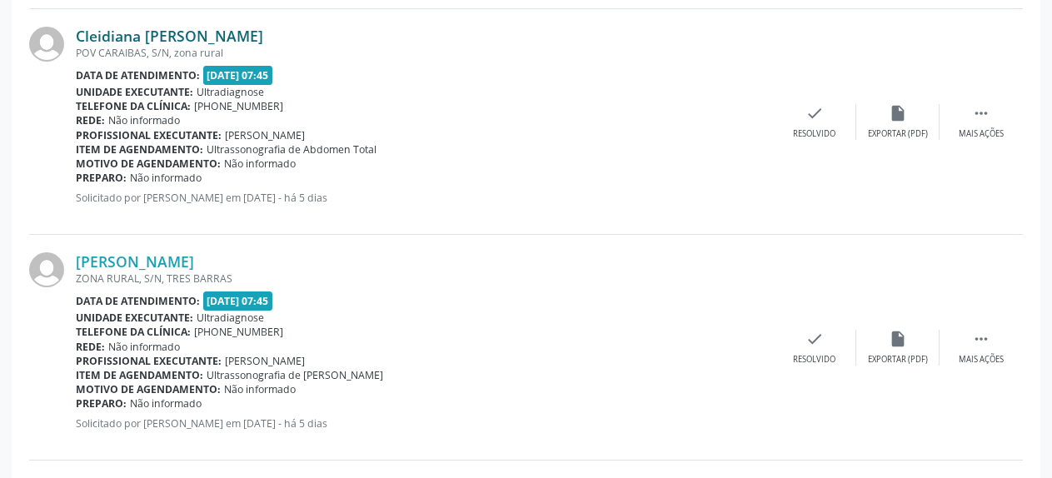
click at [175, 40] on link "Cleidiana [PERSON_NAME]" at bounding box center [169, 36] width 187 height 18
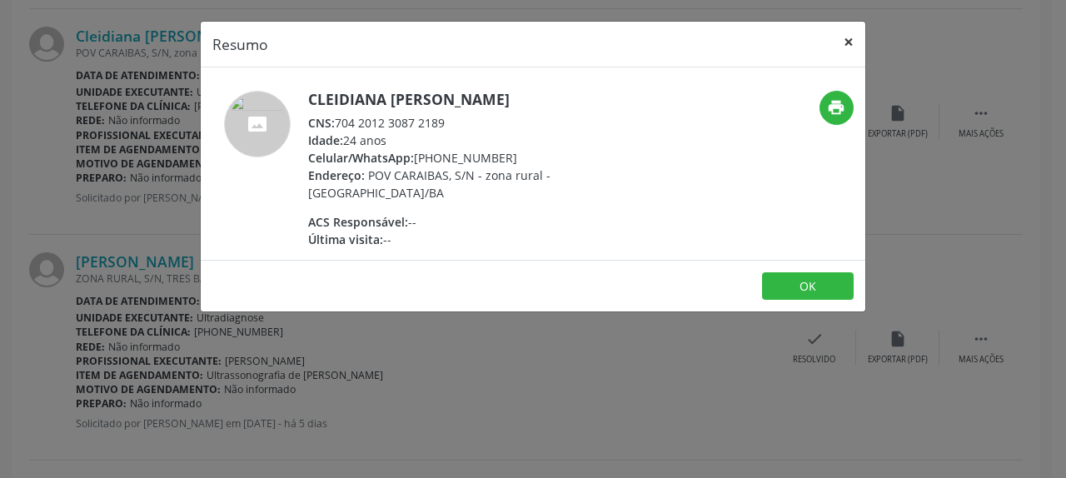
click at [847, 36] on button "×" at bounding box center [848, 42] width 33 height 41
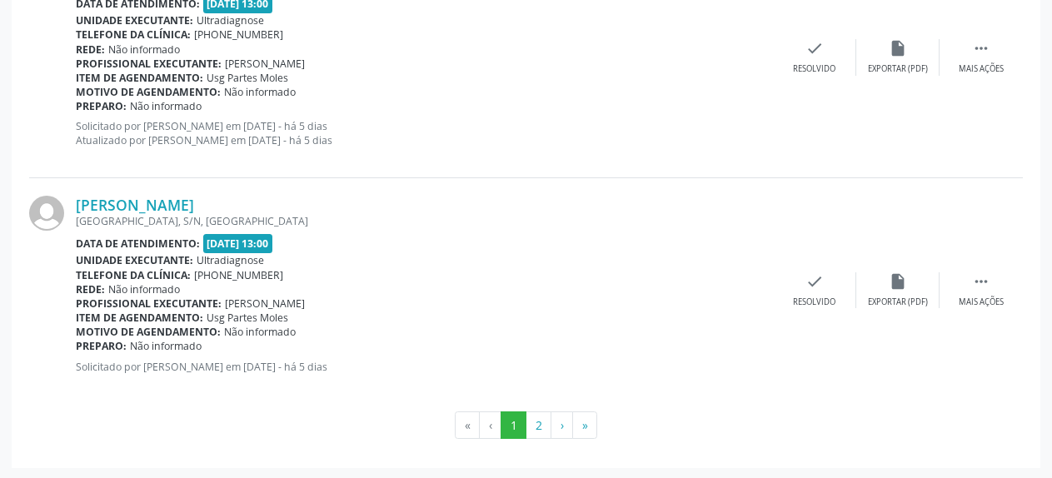
scroll to position [3497, 0]
click at [537, 431] on button "2" at bounding box center [538, 424] width 26 height 28
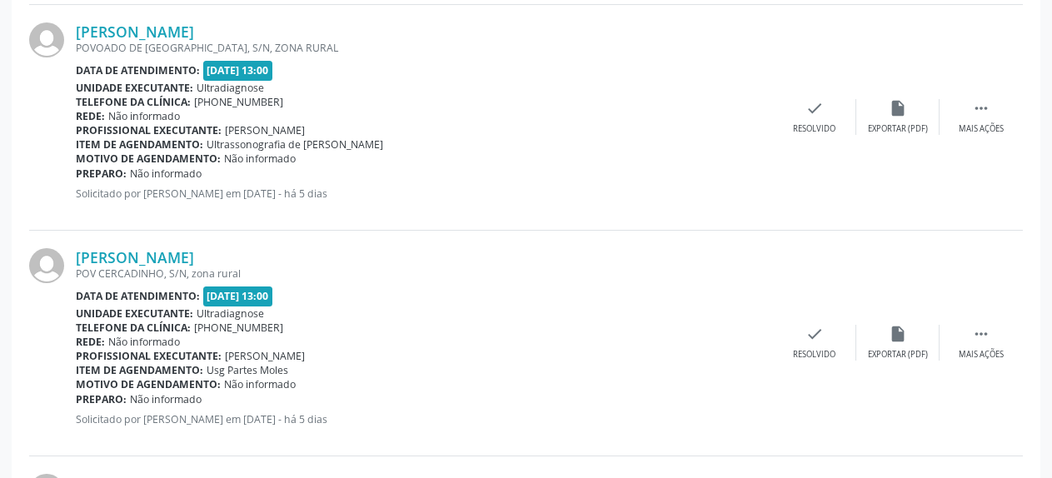
scroll to position [1874, 0]
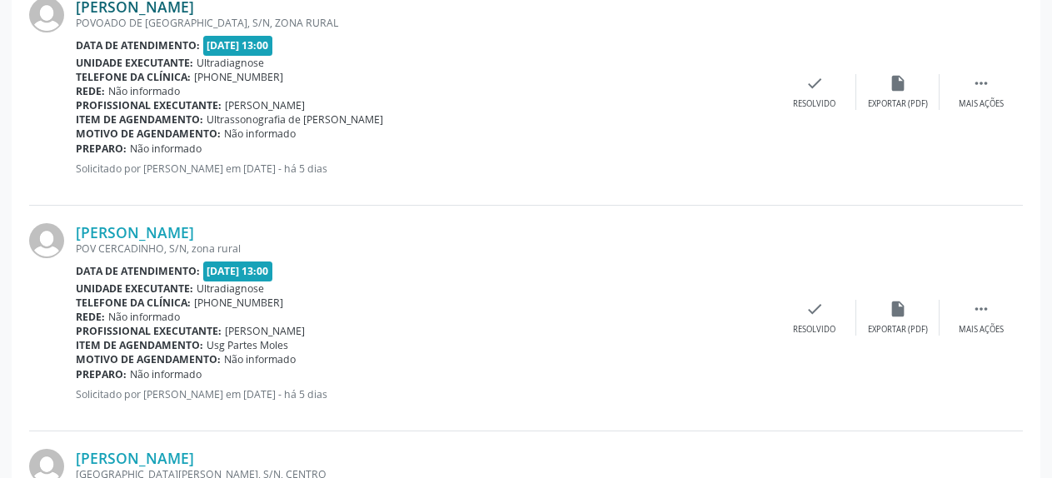
click at [140, 8] on link "[PERSON_NAME]" at bounding box center [135, 7] width 118 height 18
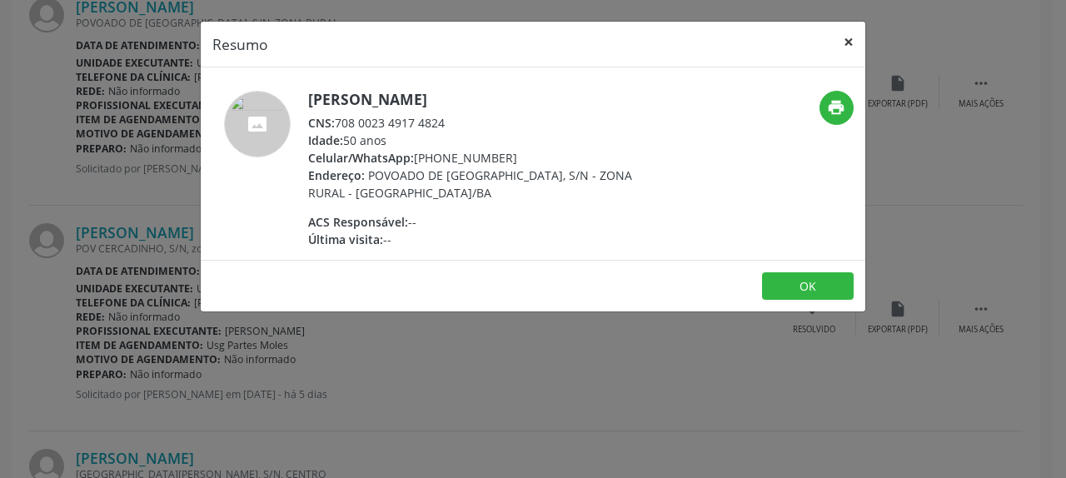
click at [848, 46] on button "×" at bounding box center [848, 42] width 33 height 41
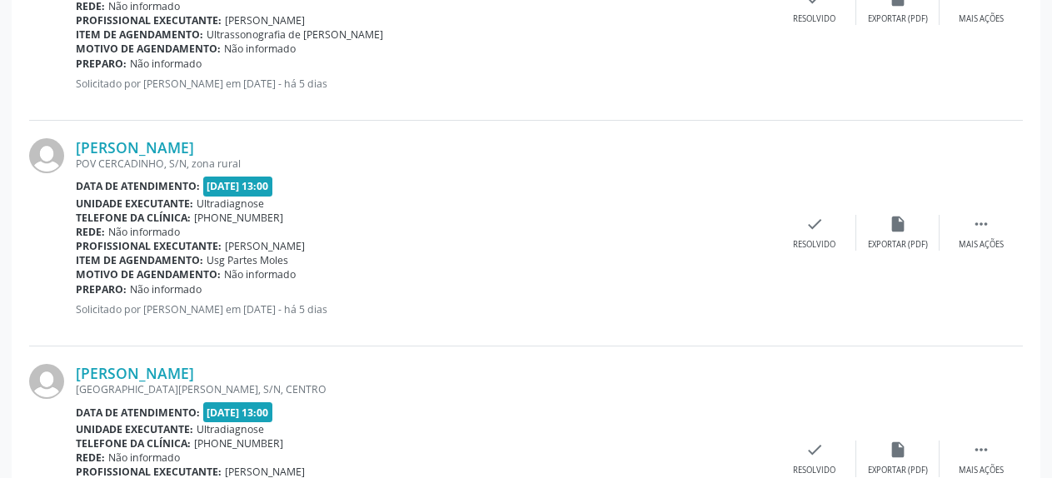
scroll to position [2214, 0]
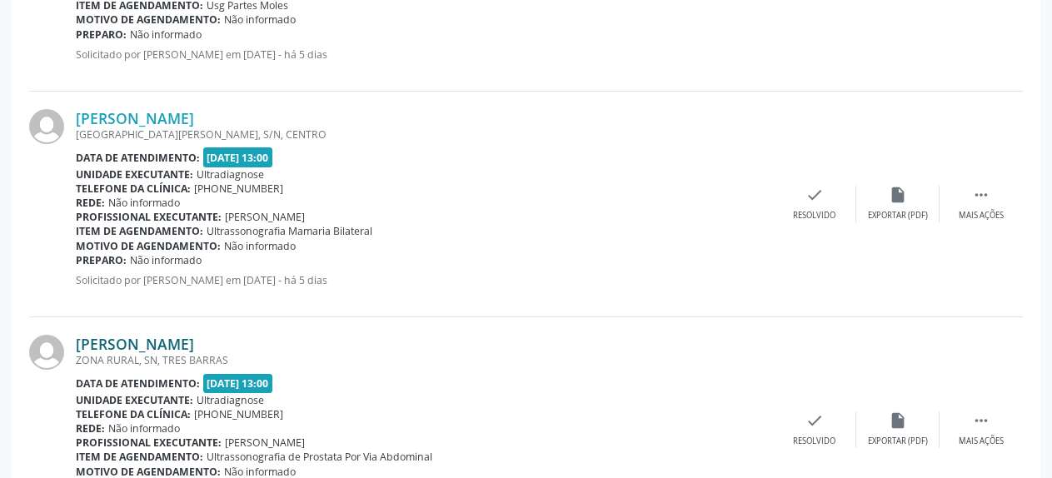
click at [193, 346] on link "[PERSON_NAME]" at bounding box center [135, 344] width 118 height 18
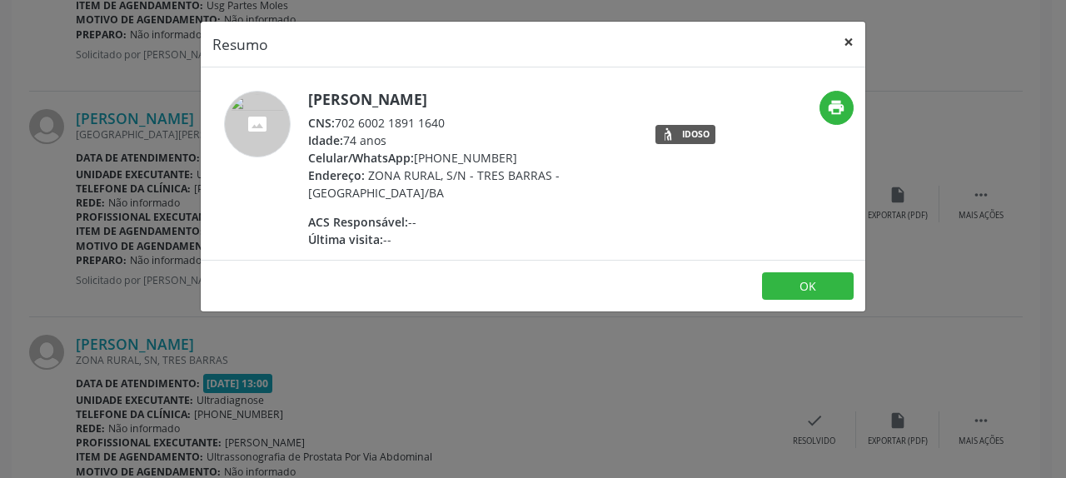
click at [847, 43] on button "×" at bounding box center [848, 42] width 33 height 41
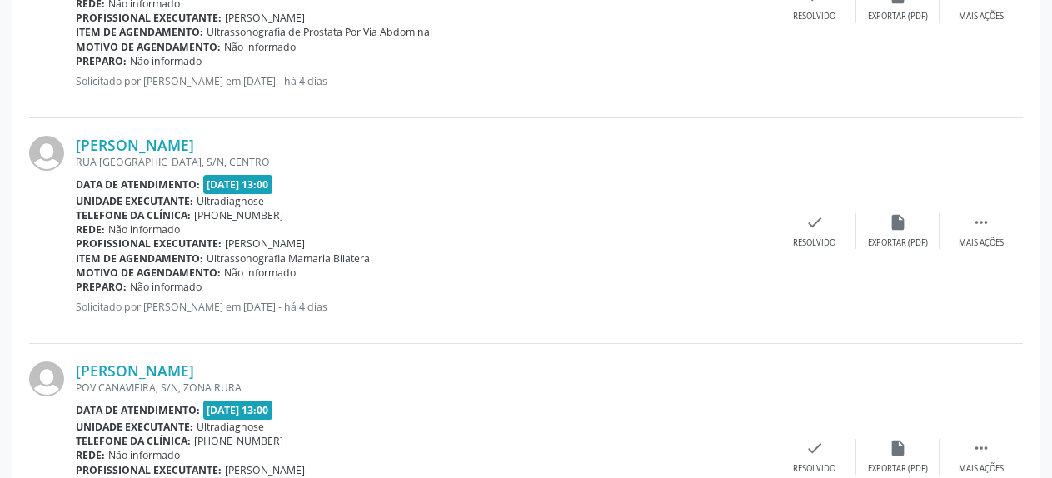
scroll to position [2724, 0]
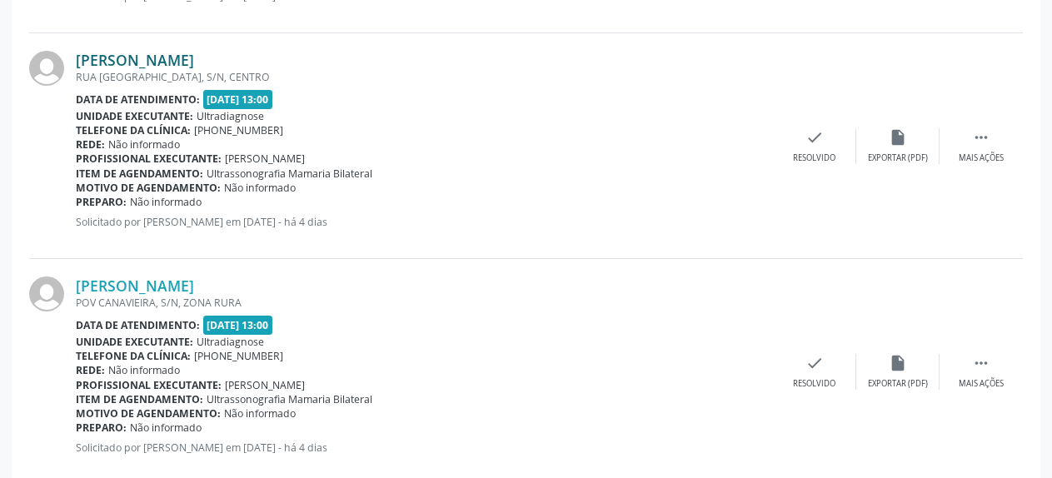
click at [137, 62] on link "[PERSON_NAME]" at bounding box center [135, 60] width 118 height 18
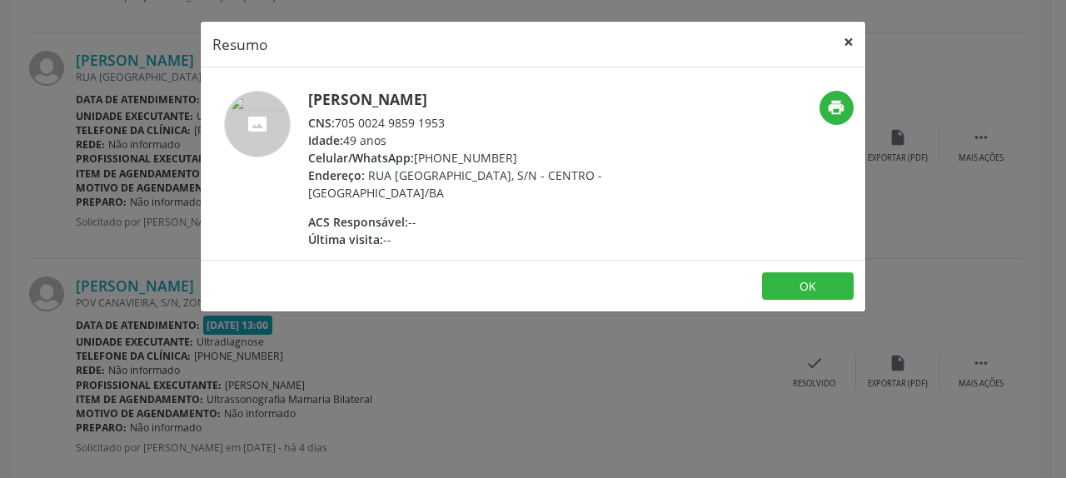
click at [848, 44] on button "×" at bounding box center [848, 42] width 33 height 41
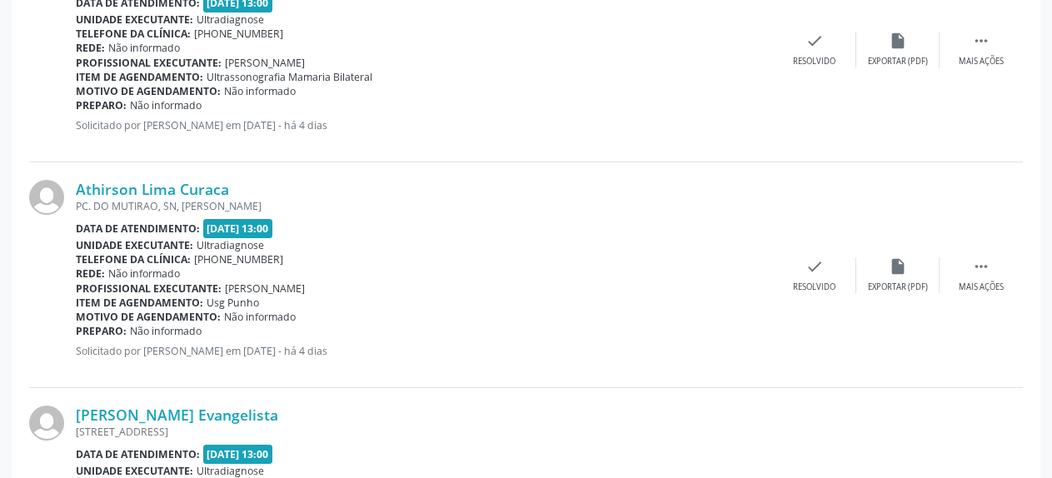
scroll to position [3063, 0]
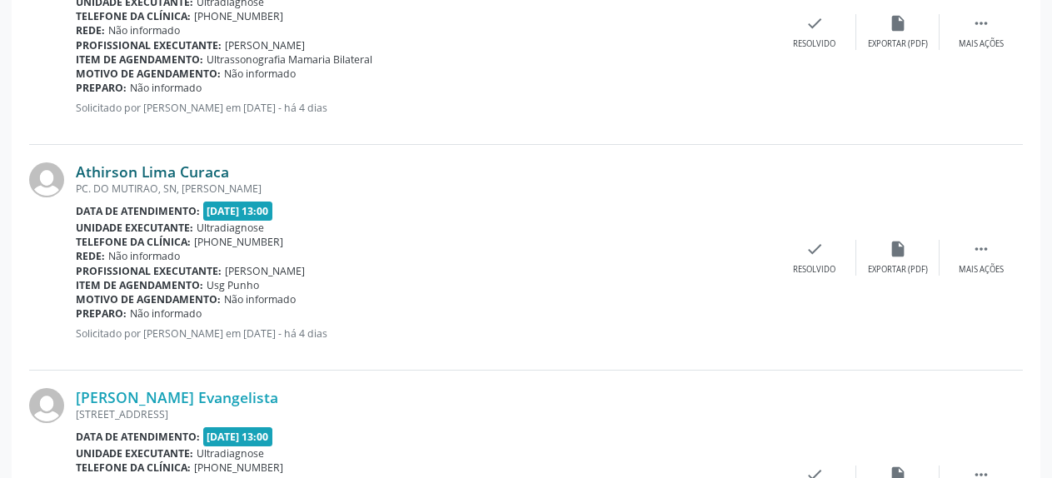
click at [134, 171] on link "Athirson Lima Curaca" at bounding box center [152, 171] width 153 height 18
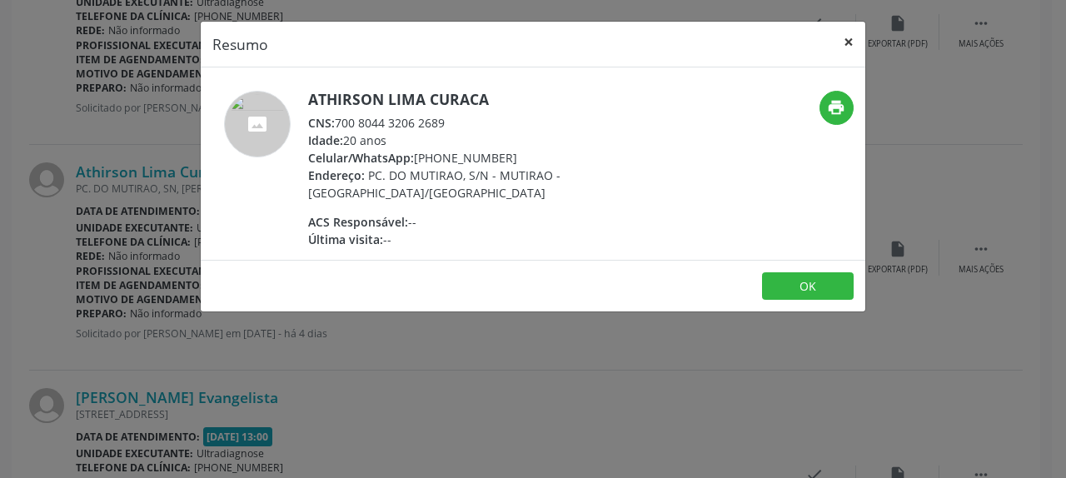
click at [851, 44] on button "×" at bounding box center [848, 42] width 33 height 41
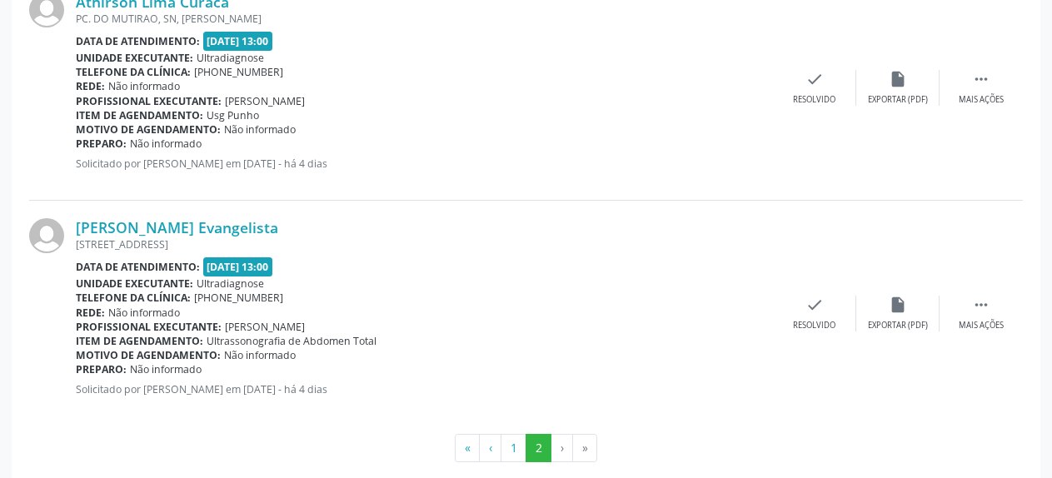
scroll to position [3257, 0]
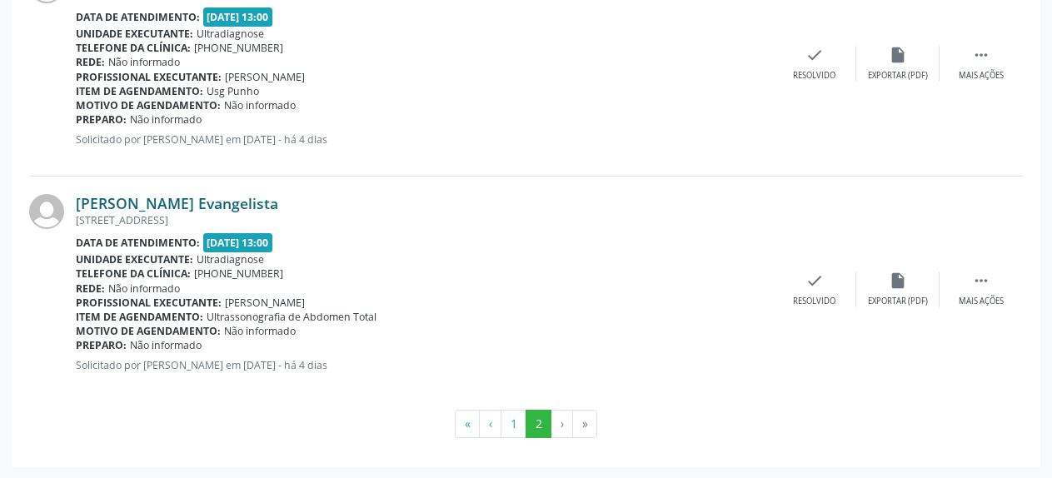
click at [116, 206] on link "[PERSON_NAME] Evangelista" at bounding box center [177, 203] width 202 height 18
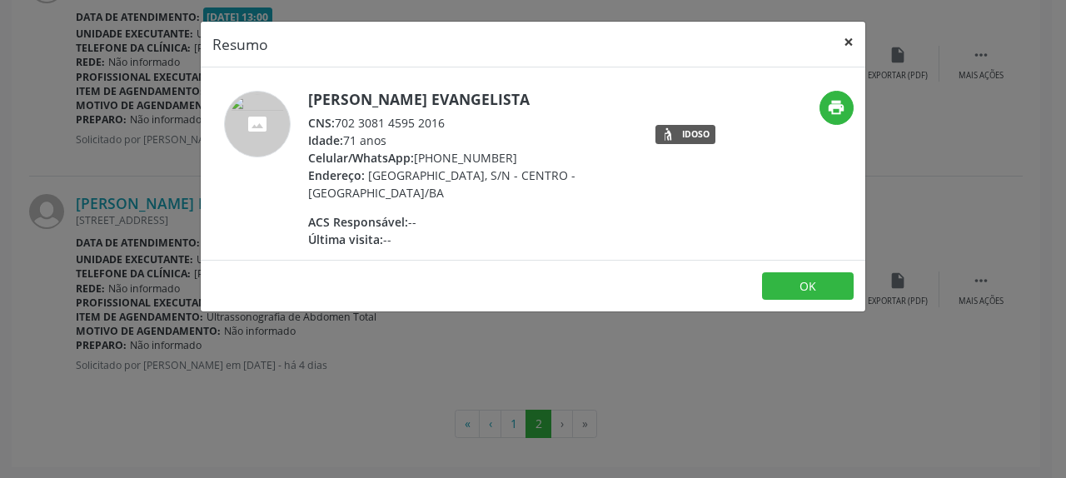
click at [849, 42] on button "×" at bounding box center [848, 42] width 33 height 41
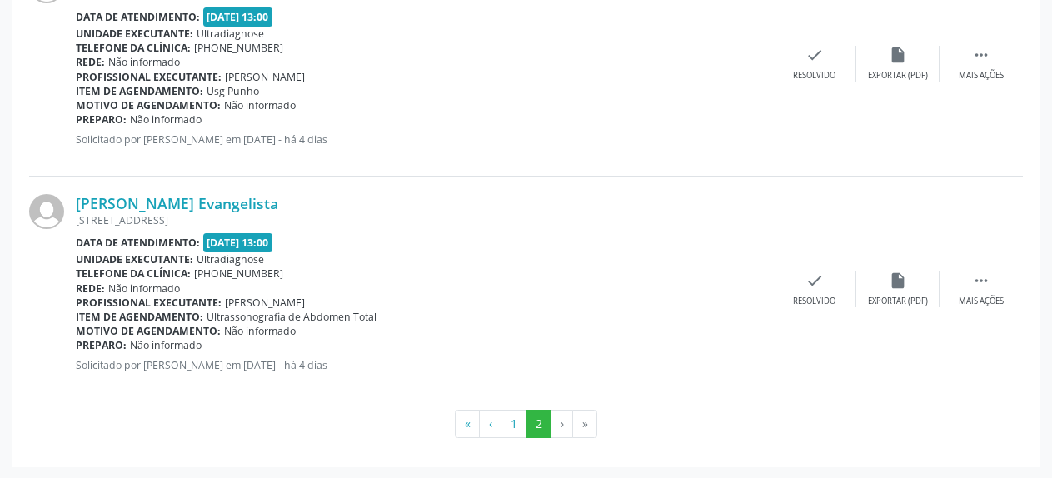
scroll to position [0, 0]
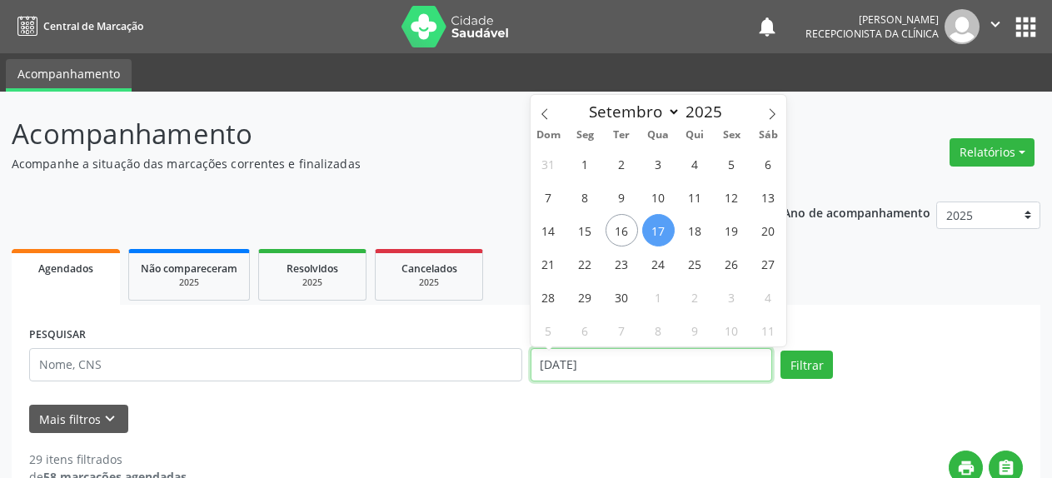
click at [577, 370] on input "[DATE]" at bounding box center [651, 364] width 242 height 33
click at [731, 232] on span "19" at bounding box center [731, 230] width 32 height 32
type input "[DATE]"
click at [731, 232] on span "19" at bounding box center [731, 230] width 32 height 32
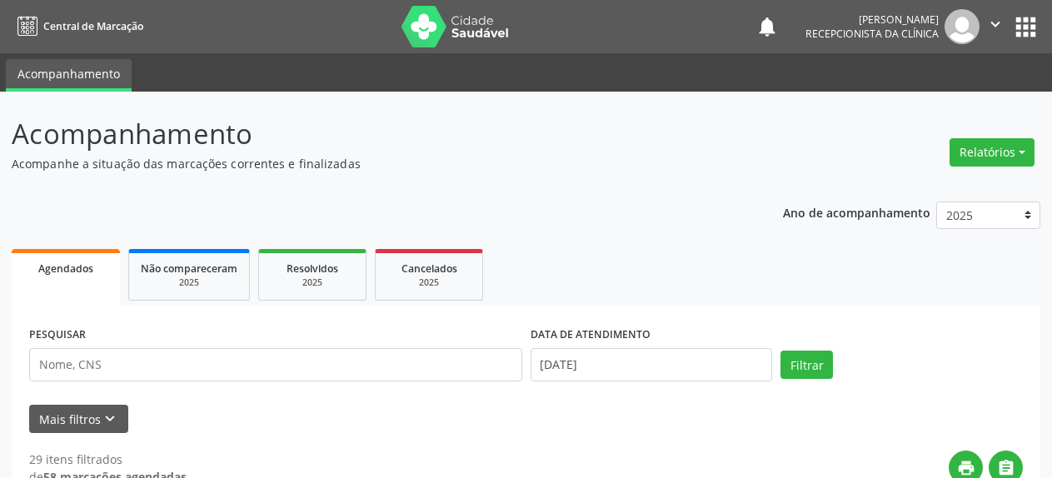
click at [802, 360] on button "Filtrar" at bounding box center [806, 365] width 52 height 28
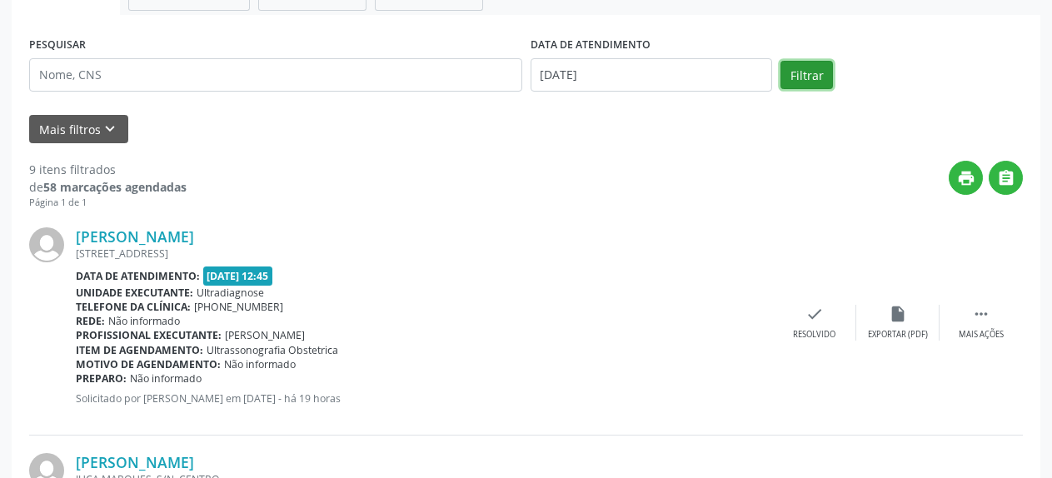
scroll to position [467, 0]
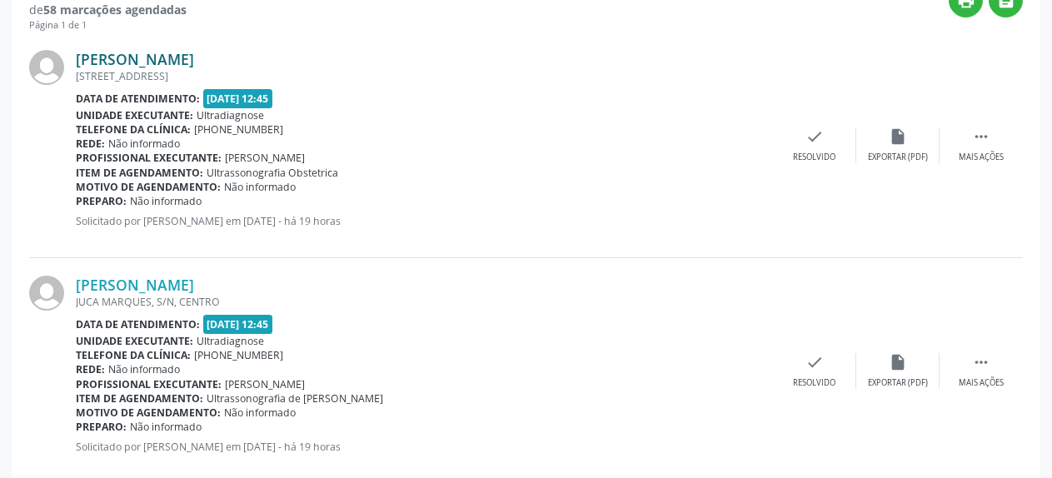
click at [116, 58] on link "[PERSON_NAME]" at bounding box center [135, 59] width 118 height 18
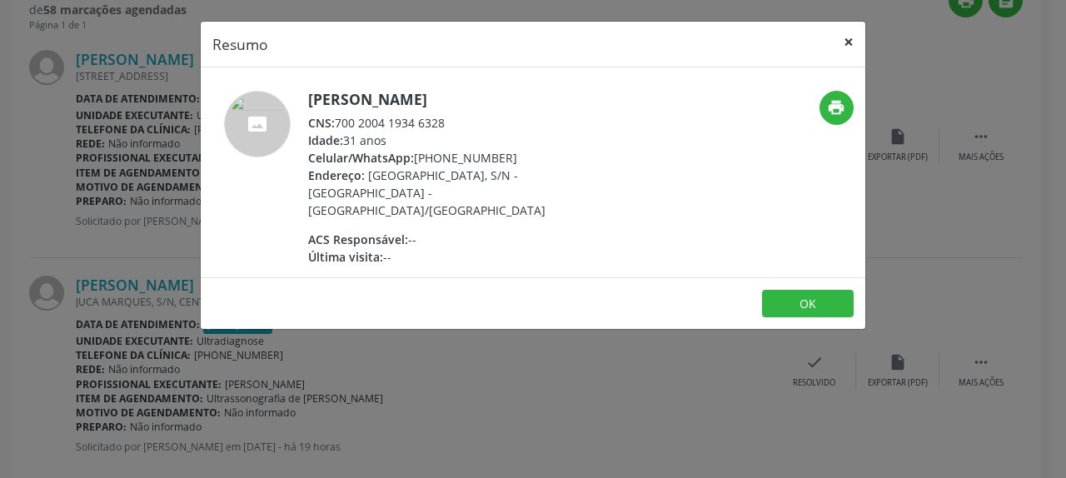
click at [846, 42] on button "×" at bounding box center [848, 42] width 33 height 41
